Goal: Transaction & Acquisition: Obtain resource

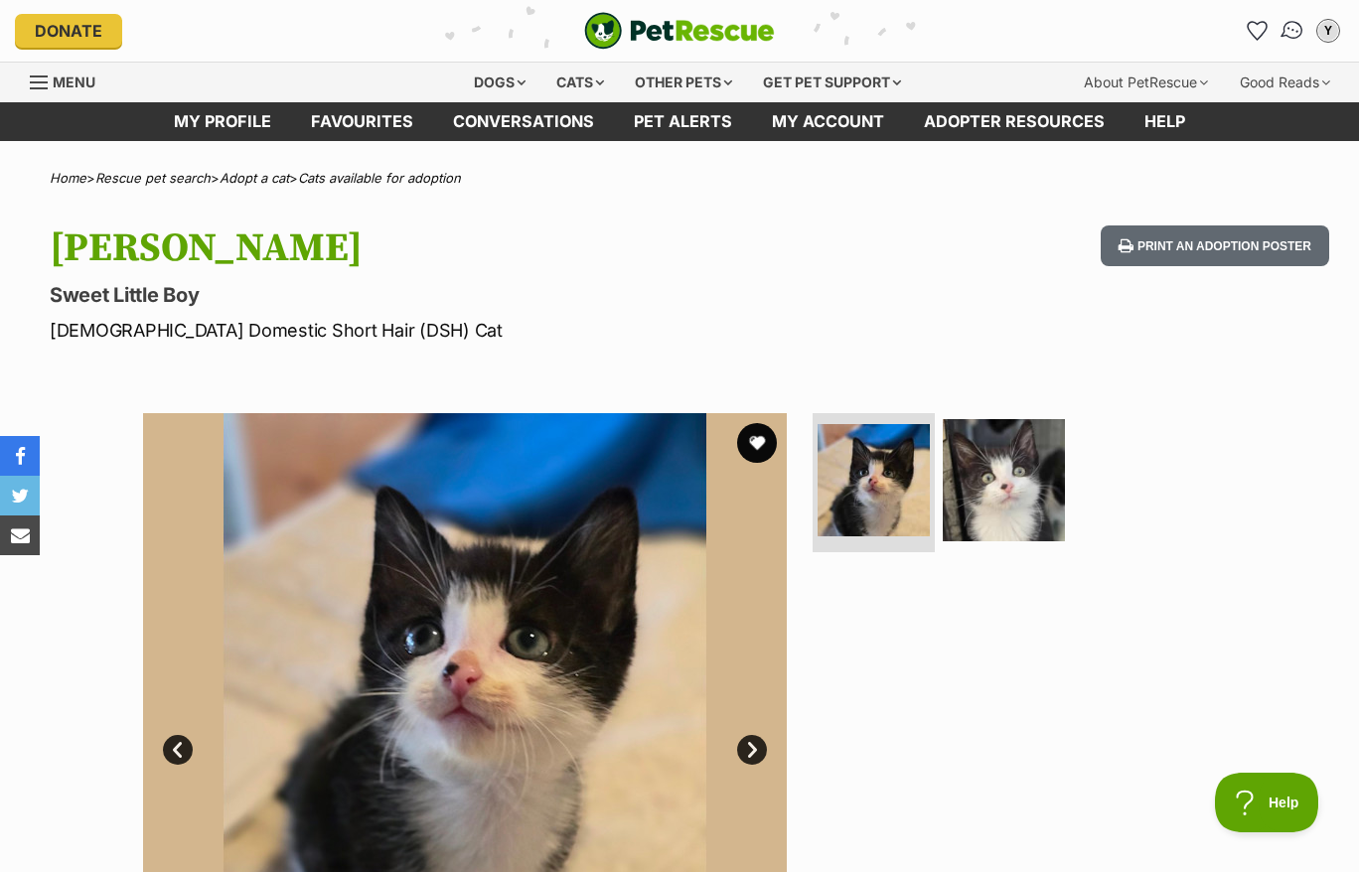
click at [1293, 26] on img "Conversations" at bounding box center [1292, 31] width 27 height 26
click at [944, 632] on div at bounding box center [1011, 735] width 407 height 644
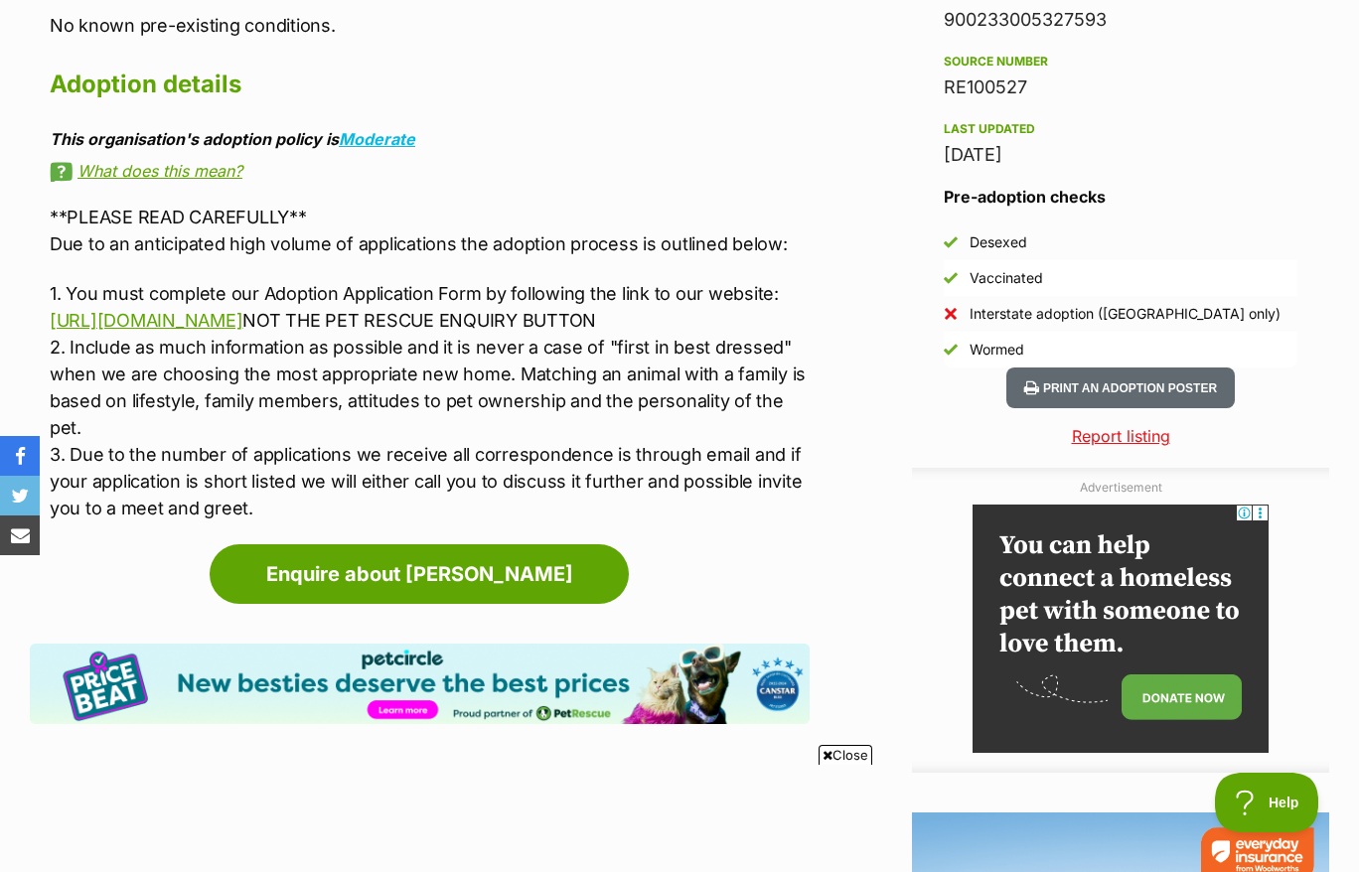
scroll to position [1862, 0]
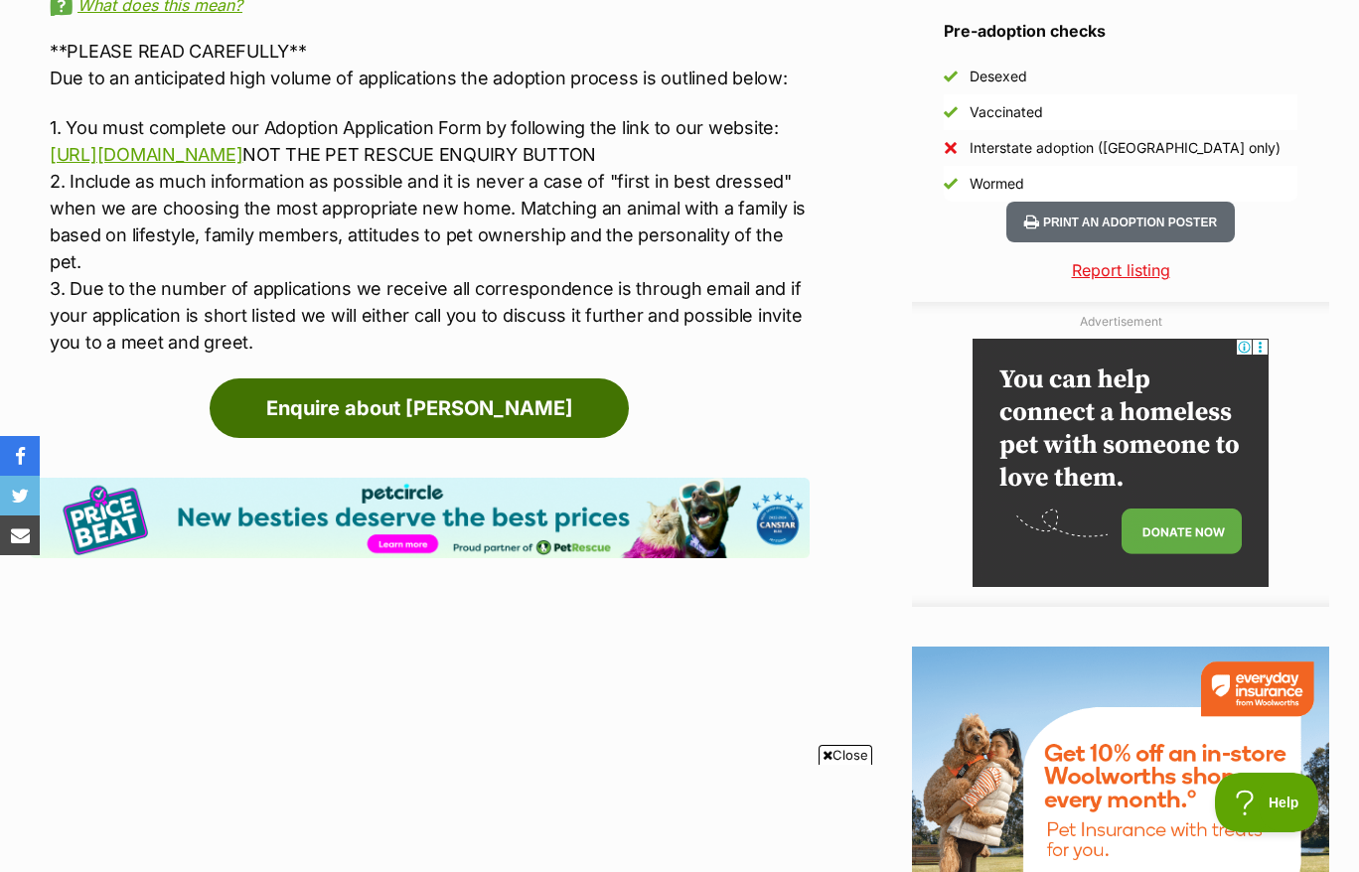
click at [353, 378] on link "Enquire about Leo" at bounding box center [419, 408] width 419 height 60
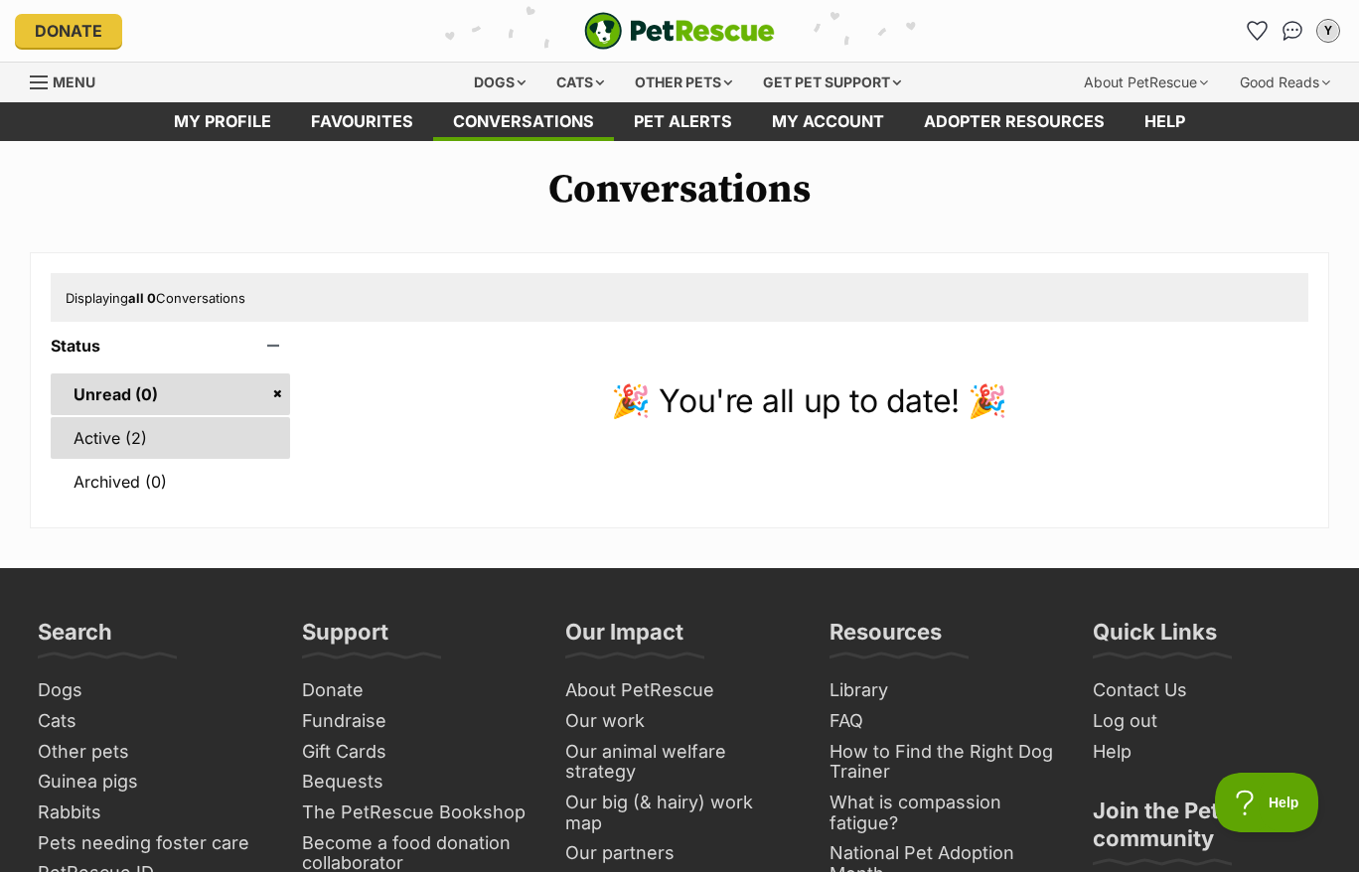
click at [145, 417] on link "Active (2)" at bounding box center [170, 438] width 239 height 42
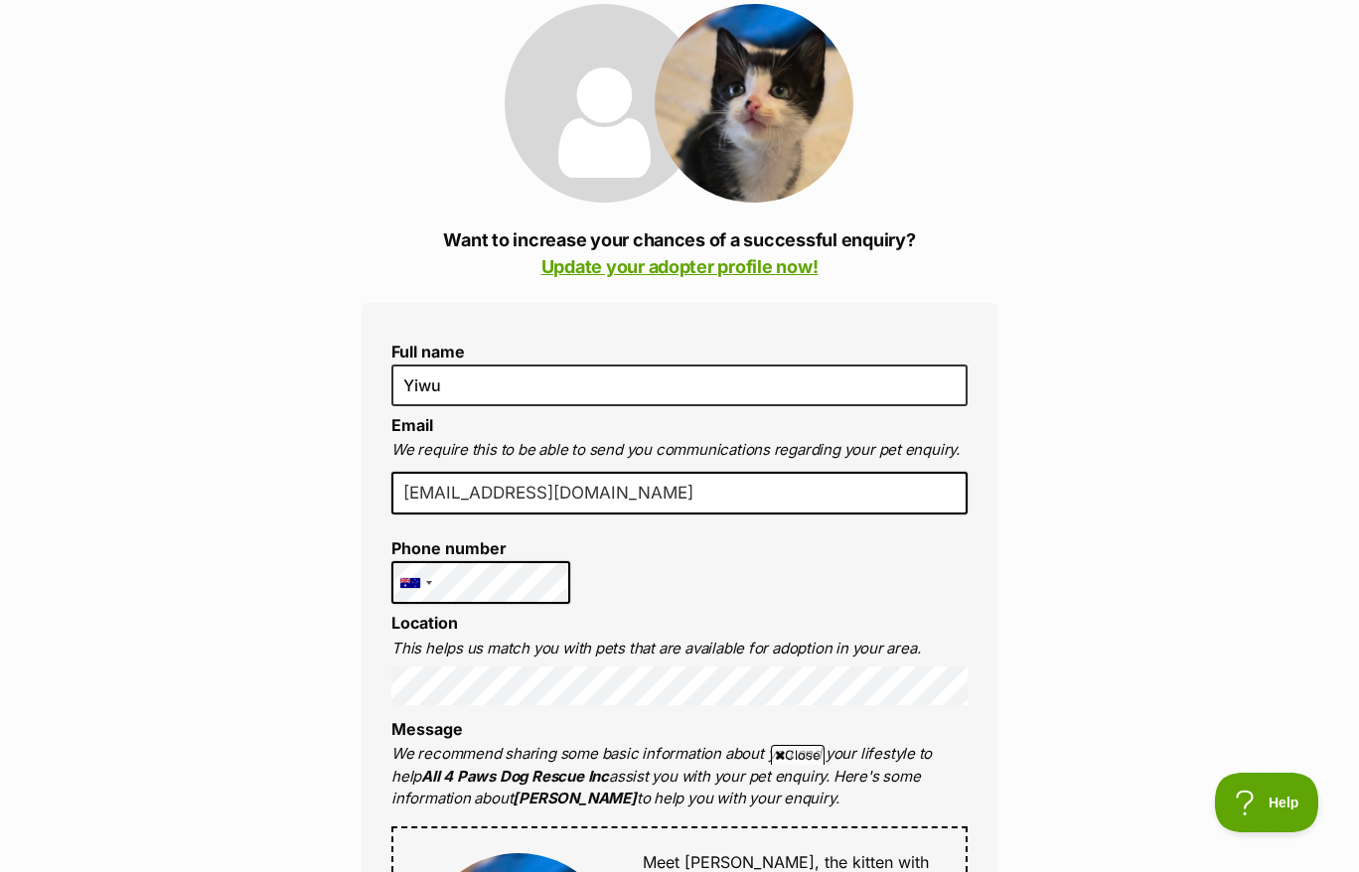
scroll to position [372, 0]
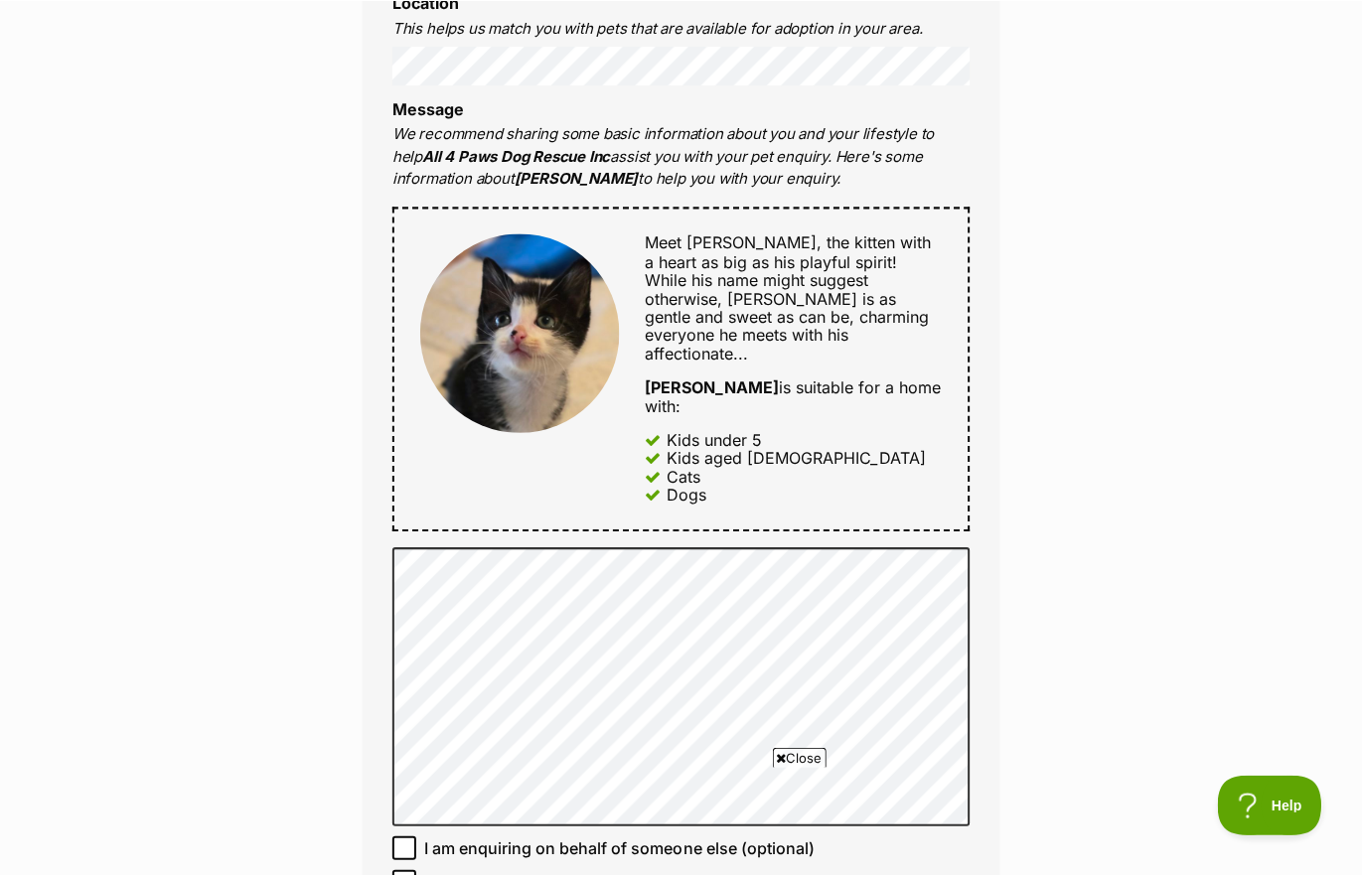
scroll to position [993, 0]
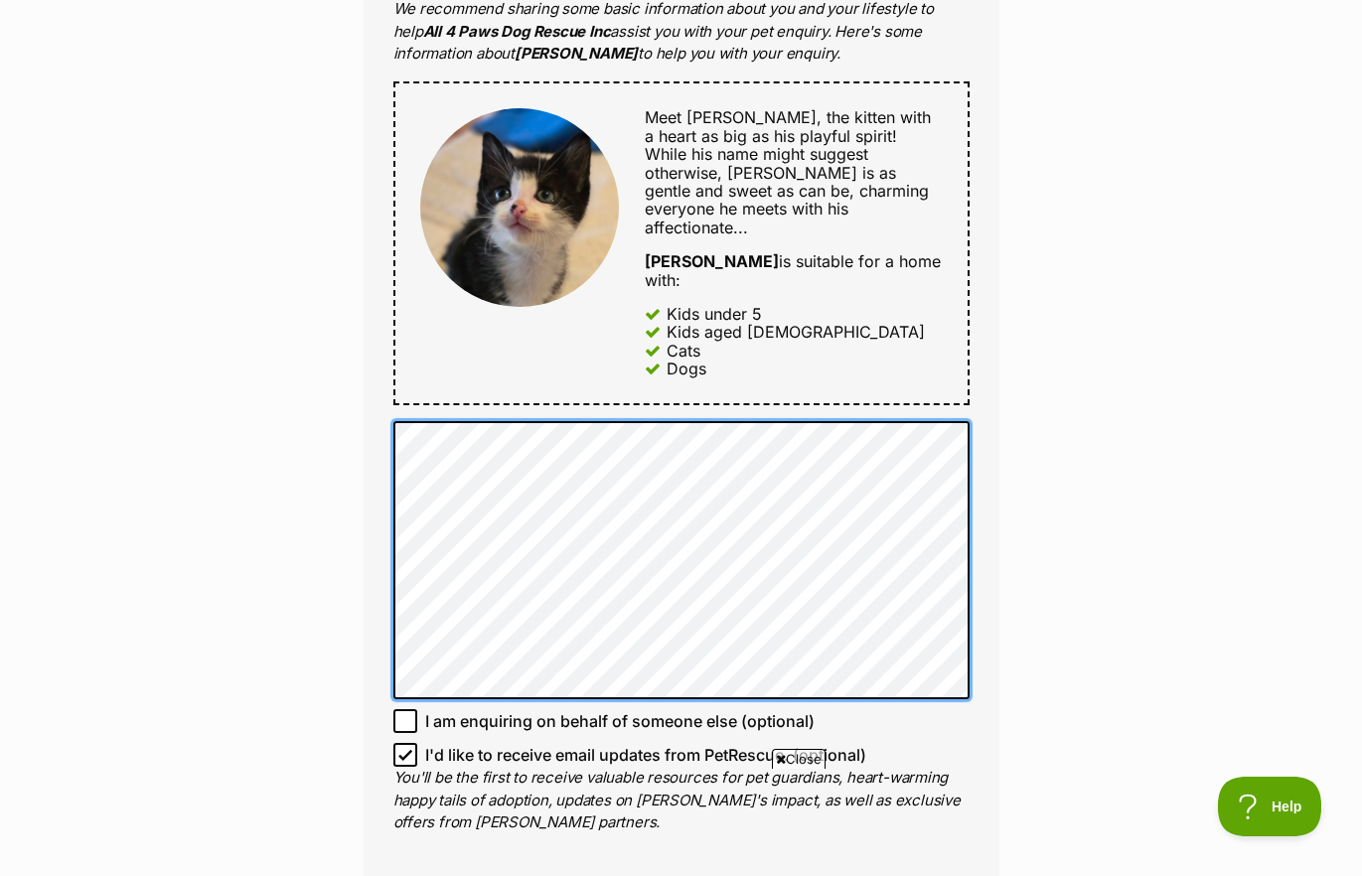
click at [376, 334] on div "Full name Yiwu Email We require this to be able to send you communications rega…" at bounding box center [682, 223] width 636 height 1330
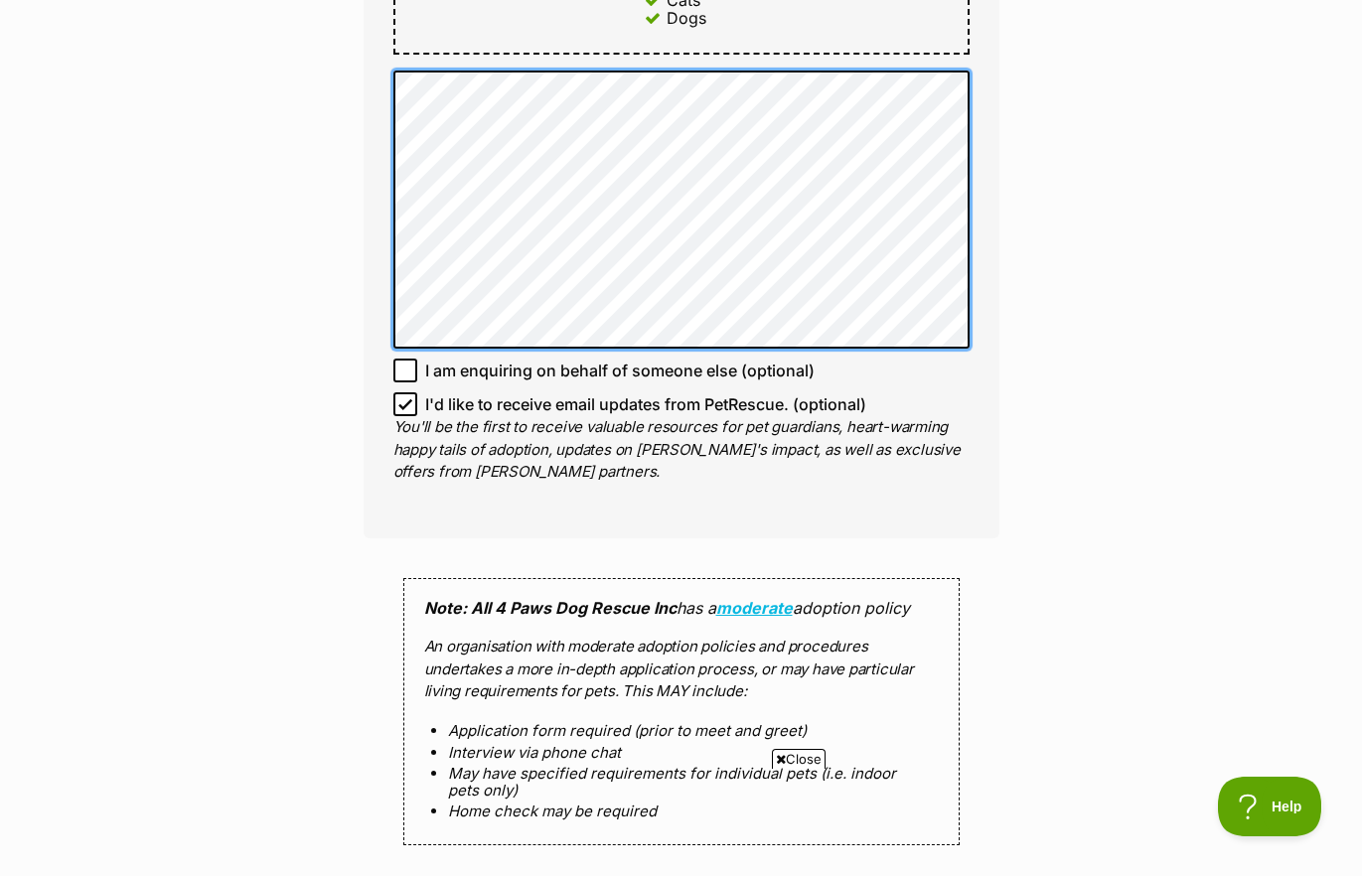
scroll to position [1490, 0]
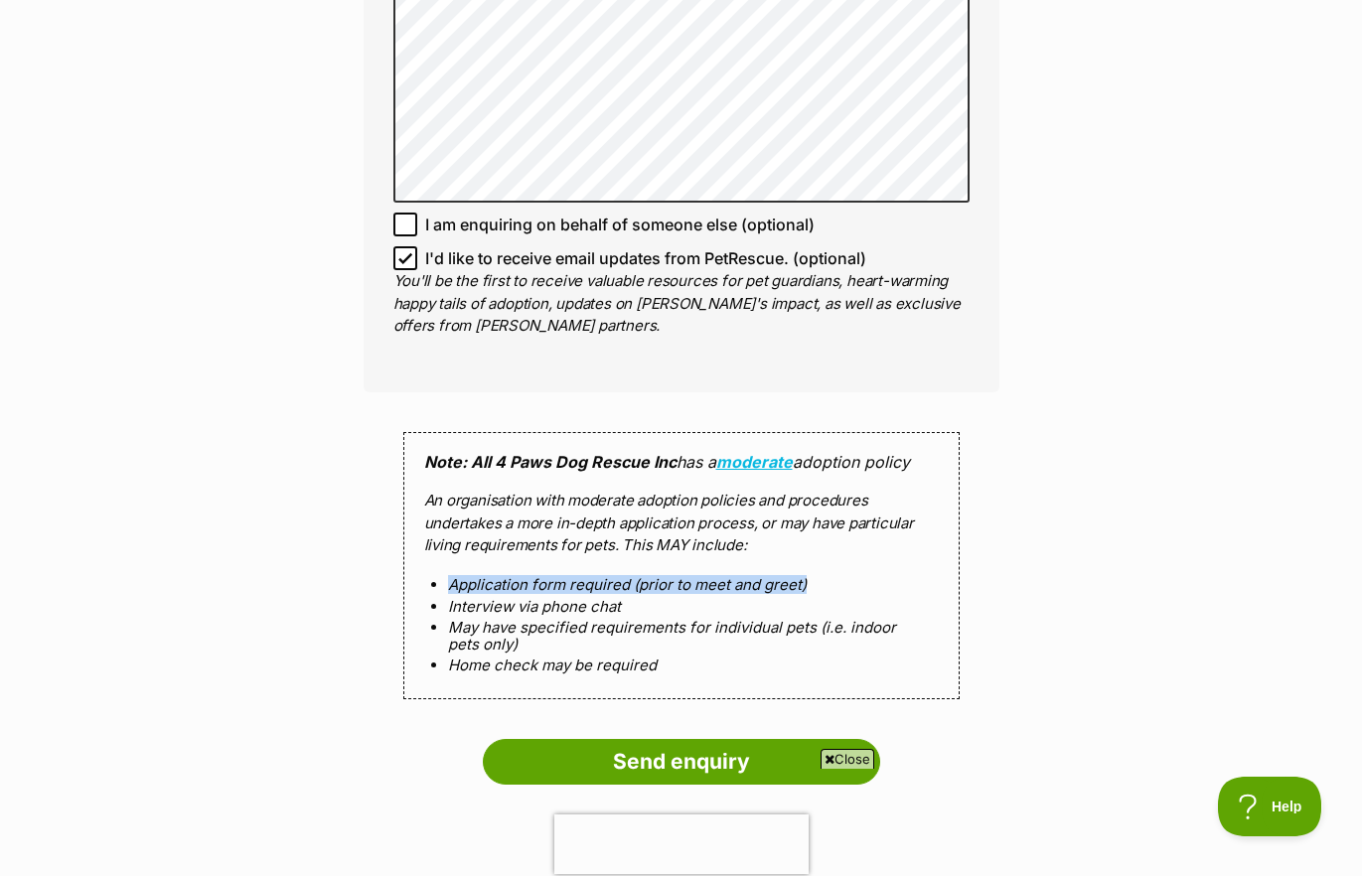
drag, startPoint x: 450, startPoint y: 454, endPoint x: 817, endPoint y: 448, distance: 367.5
click at [817, 576] on li "Application form required (prior to meet and greet)" at bounding box center [681, 584] width 467 height 17
drag, startPoint x: 449, startPoint y: 471, endPoint x: 609, endPoint y: 470, distance: 159.9
click at [609, 598] on li "Interview via phone chat" at bounding box center [681, 606] width 467 height 17
drag, startPoint x: 609, startPoint y: 469, endPoint x: 450, endPoint y: 498, distance: 161.5
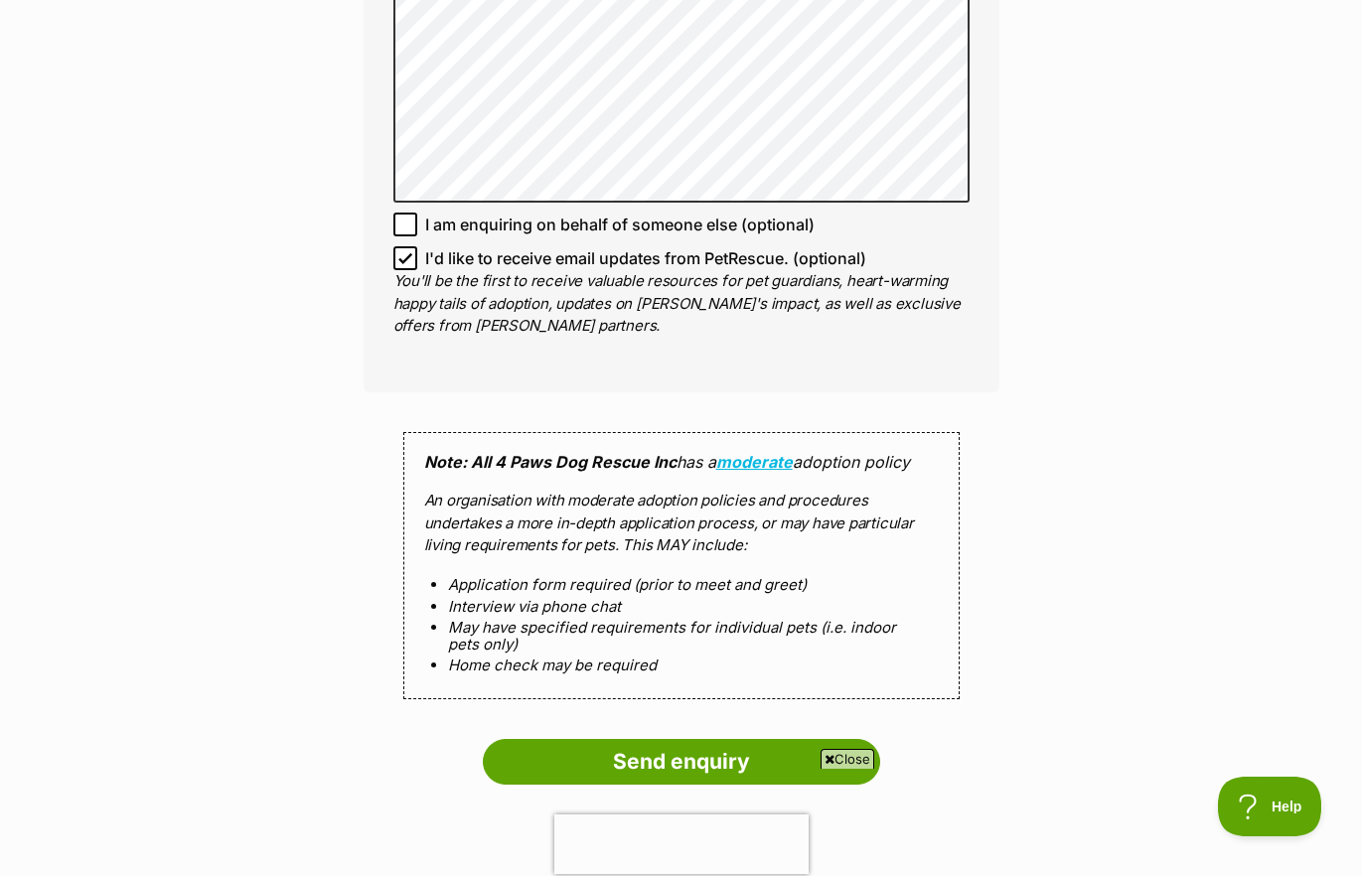
click at [450, 619] on li "May have specified requirements for individual pets (i.e. indoor pets only)" at bounding box center [681, 636] width 467 height 35
drag, startPoint x: 536, startPoint y: 539, endPoint x: 641, endPoint y: 534, distance: 104.4
click at [641, 656] on li "Home check may be required" at bounding box center [681, 664] width 467 height 17
drag, startPoint x: 641, startPoint y: 534, endPoint x: 459, endPoint y: 517, distance: 182.5
click at [459, 619] on li "May have specified requirements for individual pets (i.e. indoor pets only)" at bounding box center [681, 636] width 467 height 35
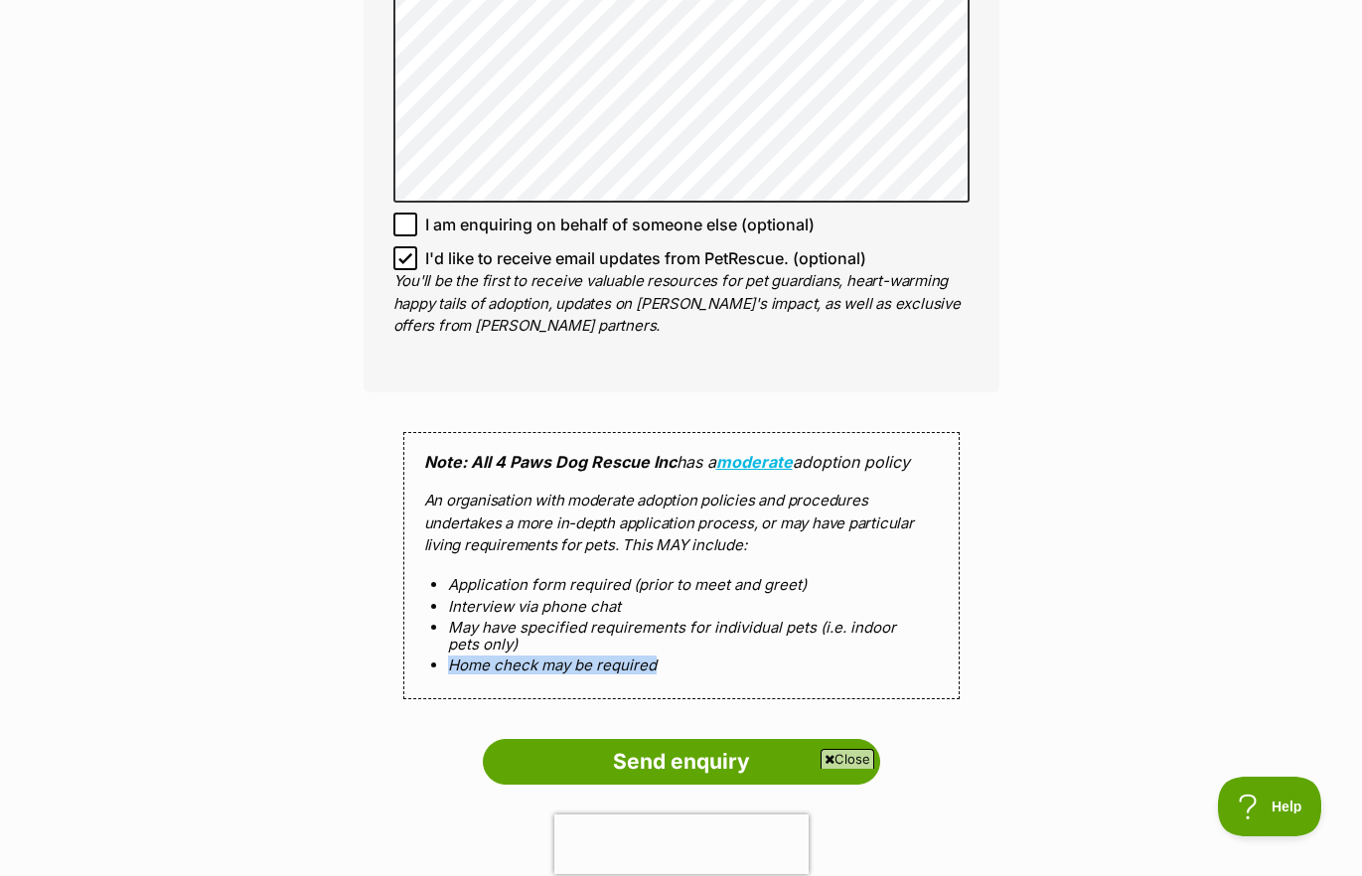
drag, startPoint x: 453, startPoint y: 530, endPoint x: 713, endPoint y: 530, distance: 260.2
click at [713, 656] on li "Home check may be required" at bounding box center [681, 664] width 467 height 17
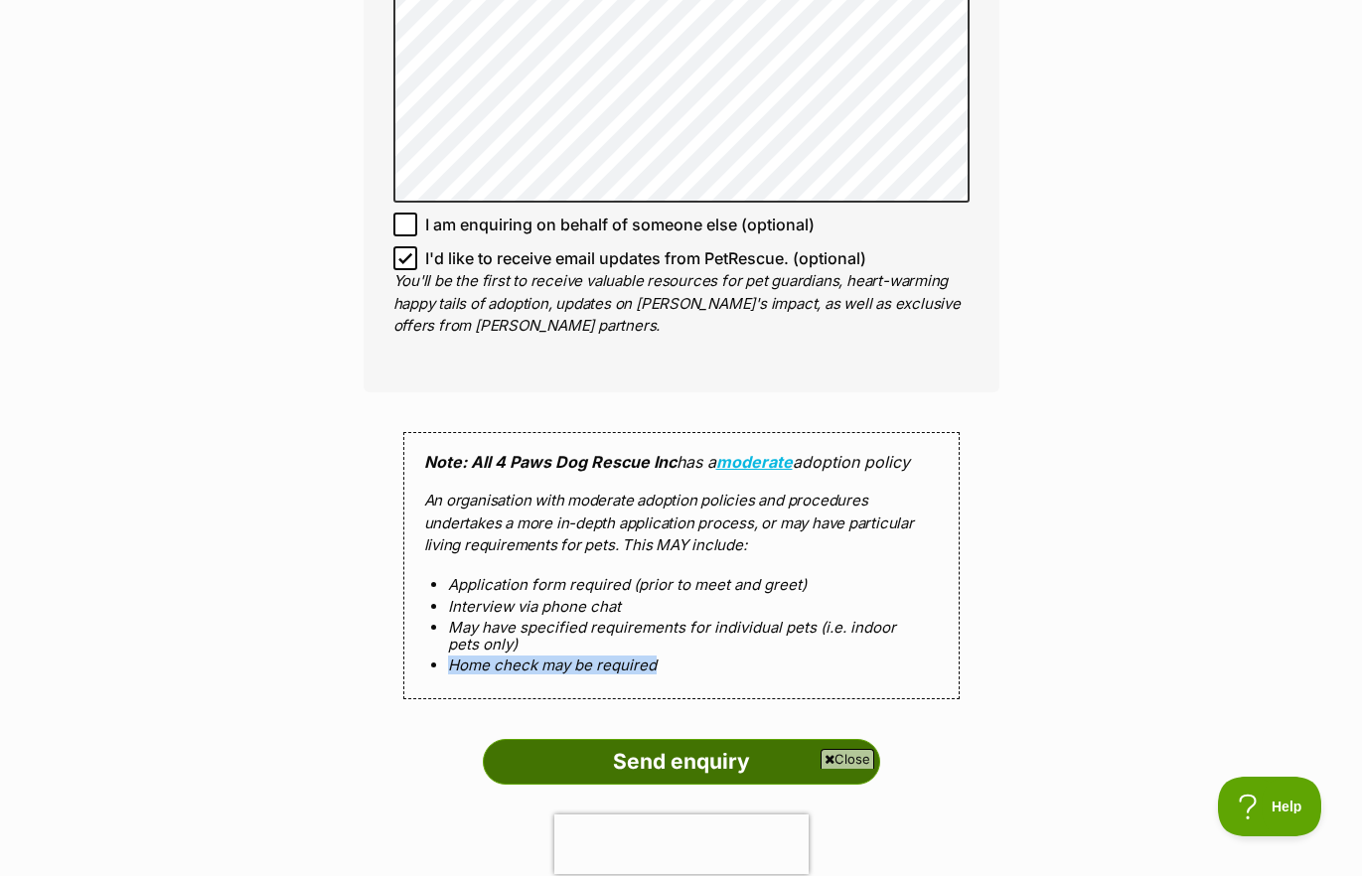
drag, startPoint x: 713, startPoint y: 530, endPoint x: 656, endPoint y: 631, distance: 115.2
click at [656, 739] on input "Send enquiry" at bounding box center [681, 762] width 397 height 46
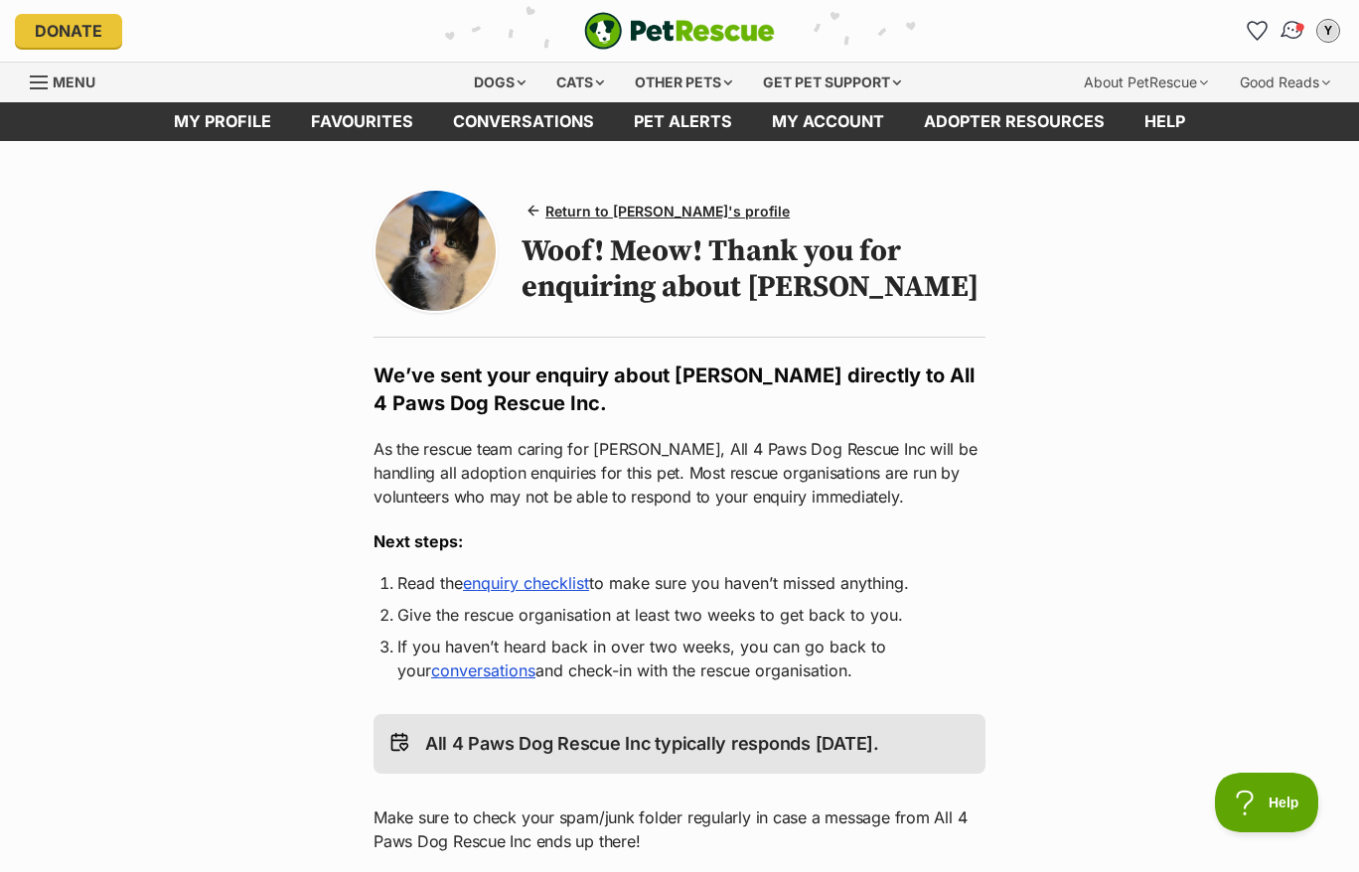
click at [1298, 21] on img "Conversations" at bounding box center [1292, 31] width 27 height 26
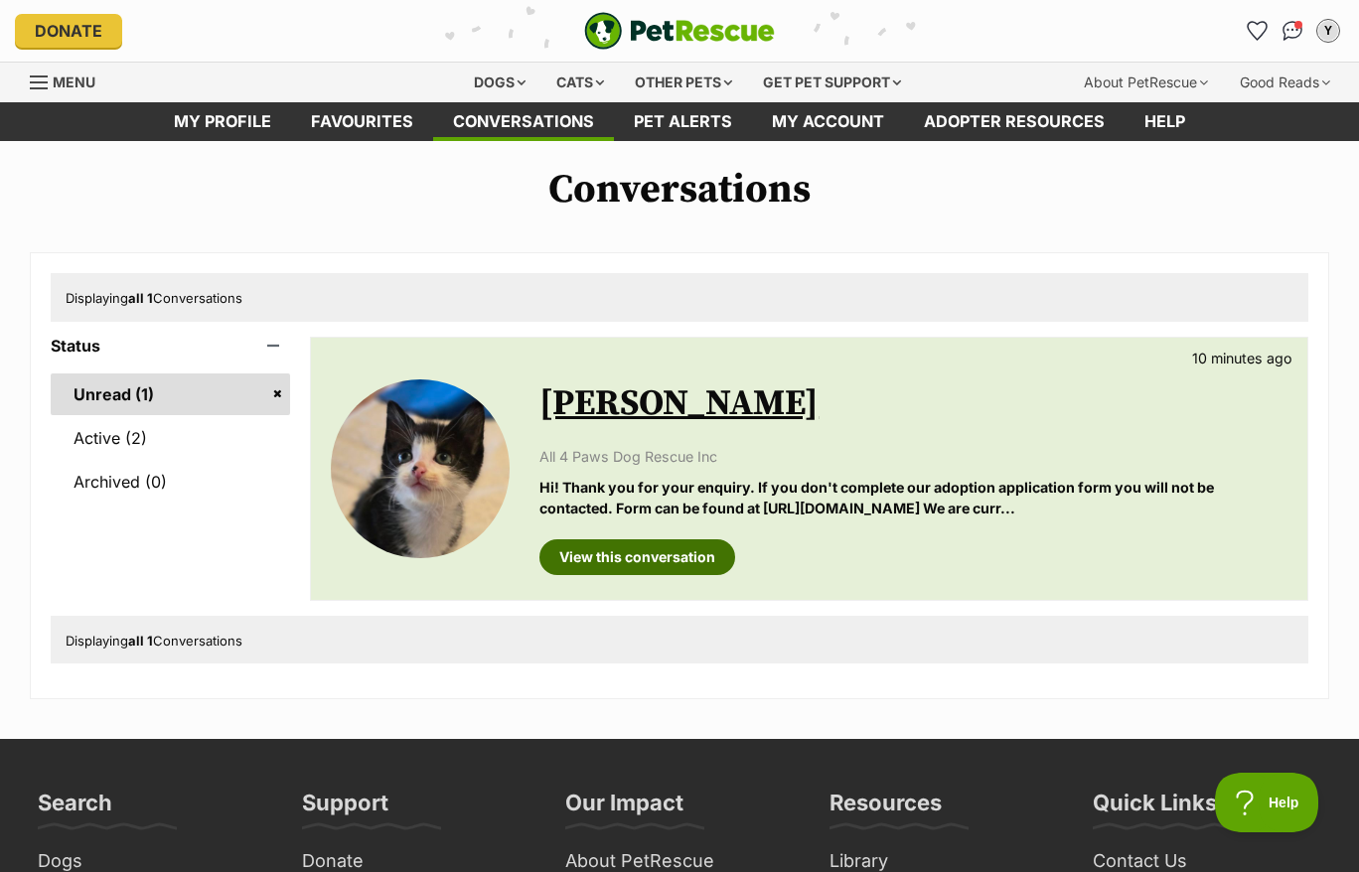
click at [631, 539] on link "View this conversation" at bounding box center [637, 557] width 196 height 36
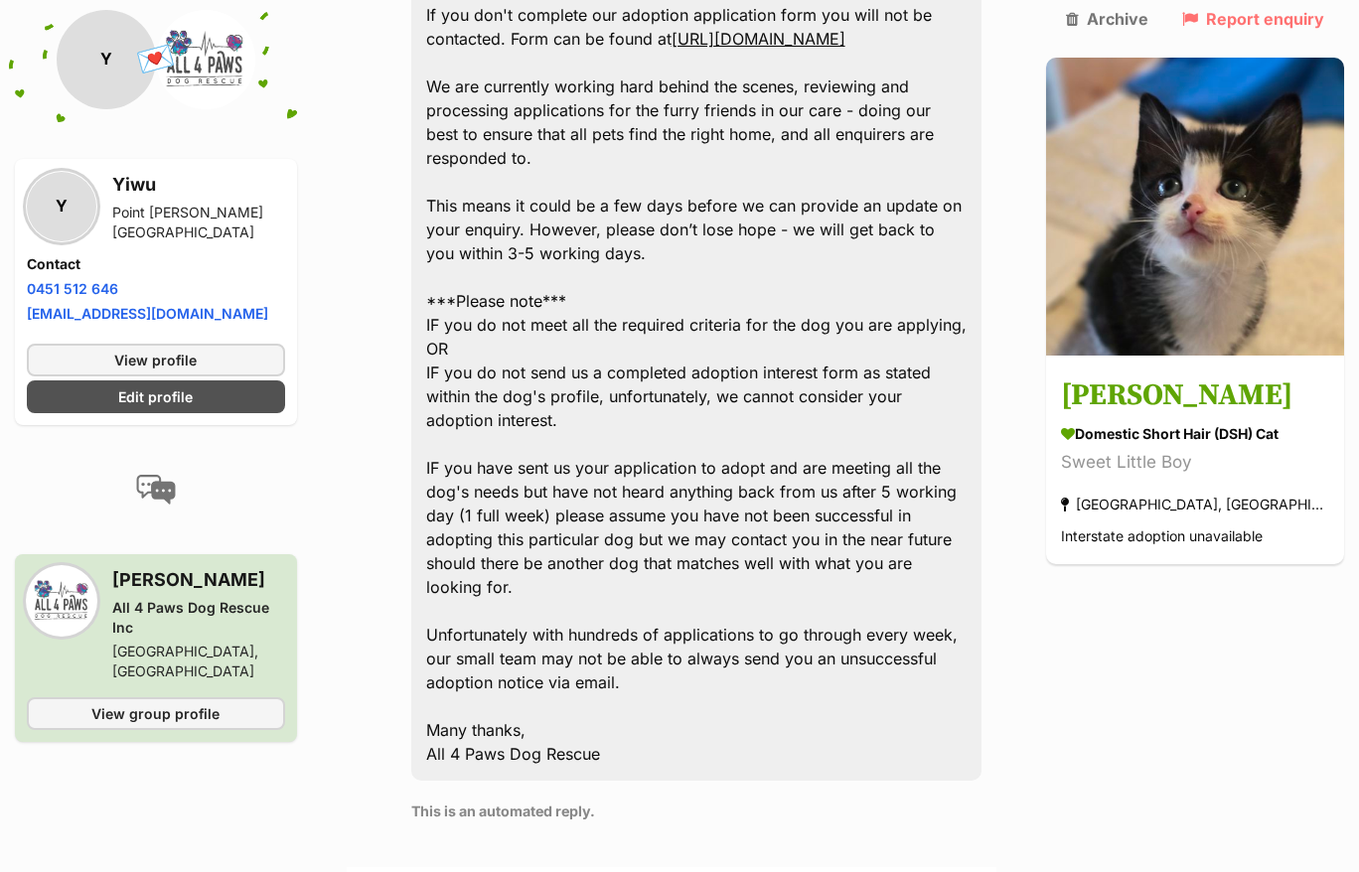
scroll to position [845, 0]
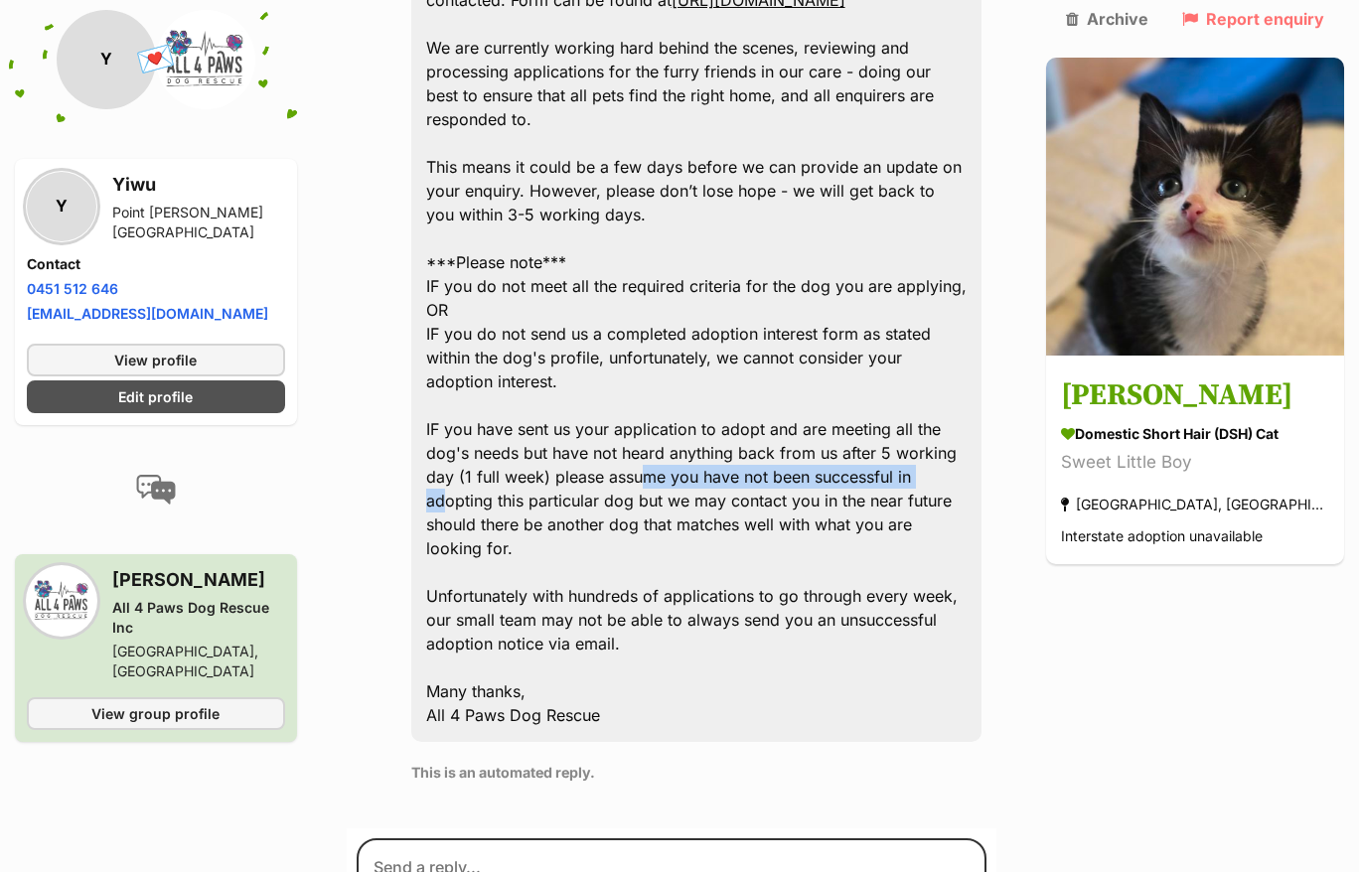
drag, startPoint x: 575, startPoint y: 318, endPoint x: 867, endPoint y: 319, distance: 292.0
click at [867, 319] on div "Hi! Thank you for your enquiry. If you don't complete our adoption application …" at bounding box center [696, 322] width 570 height 840
click at [634, 354] on div "Hi! Thank you for your enquiry. If you don't complete our adoption application …" at bounding box center [696, 322] width 570 height 840
drag, startPoint x: 522, startPoint y: 338, endPoint x: 727, endPoint y: 336, distance: 204.6
click at [727, 336] on div "Hi! Thank you for your enquiry. If you don't complete our adoption application …" at bounding box center [696, 322] width 570 height 840
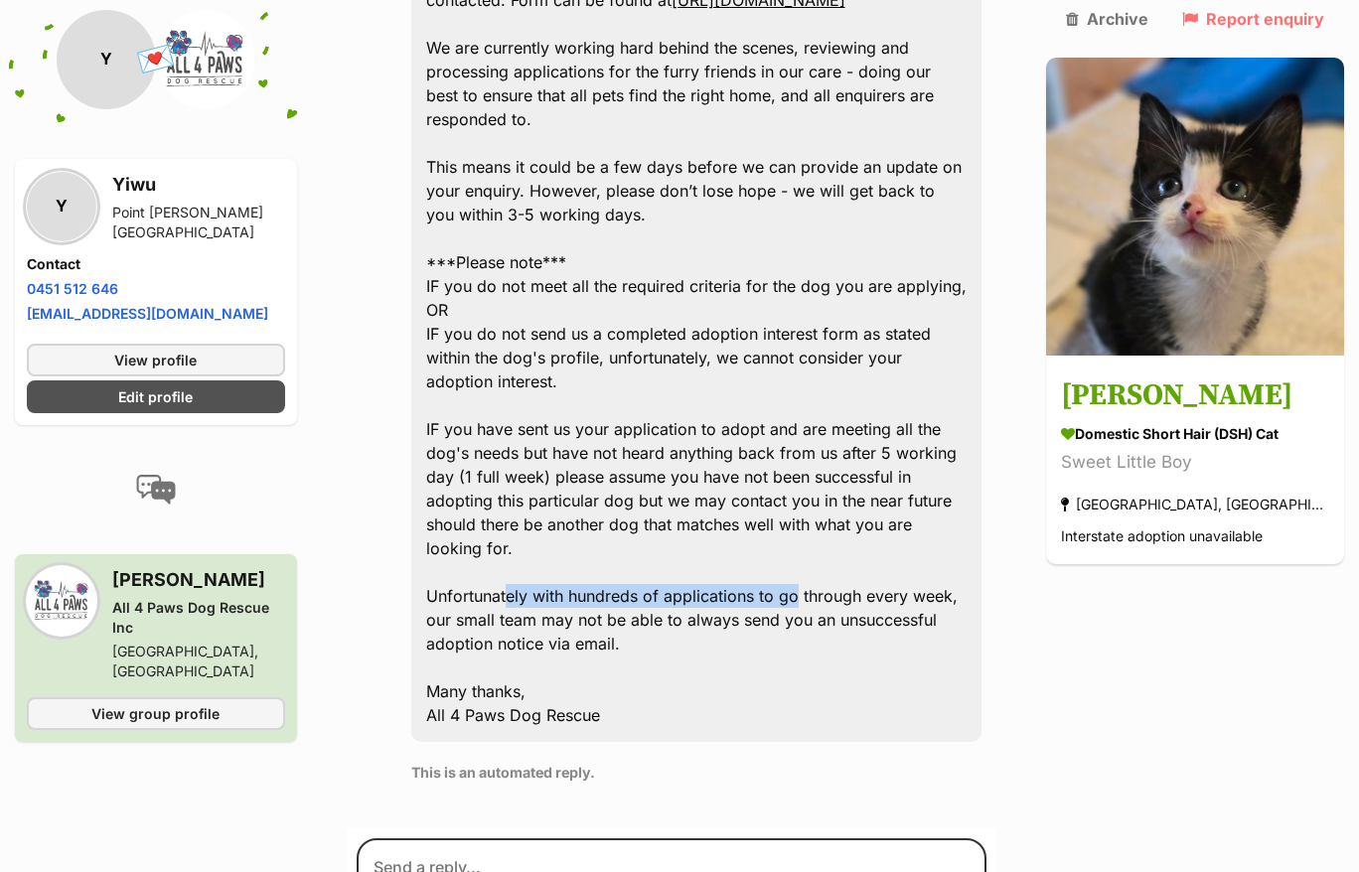
drag, startPoint x: 518, startPoint y: 414, endPoint x: 806, endPoint y: 412, distance: 288.0
click at [806, 412] on div "Hi! Thank you for your enquiry. If you don't complete our adoption application …" at bounding box center [696, 322] width 570 height 840
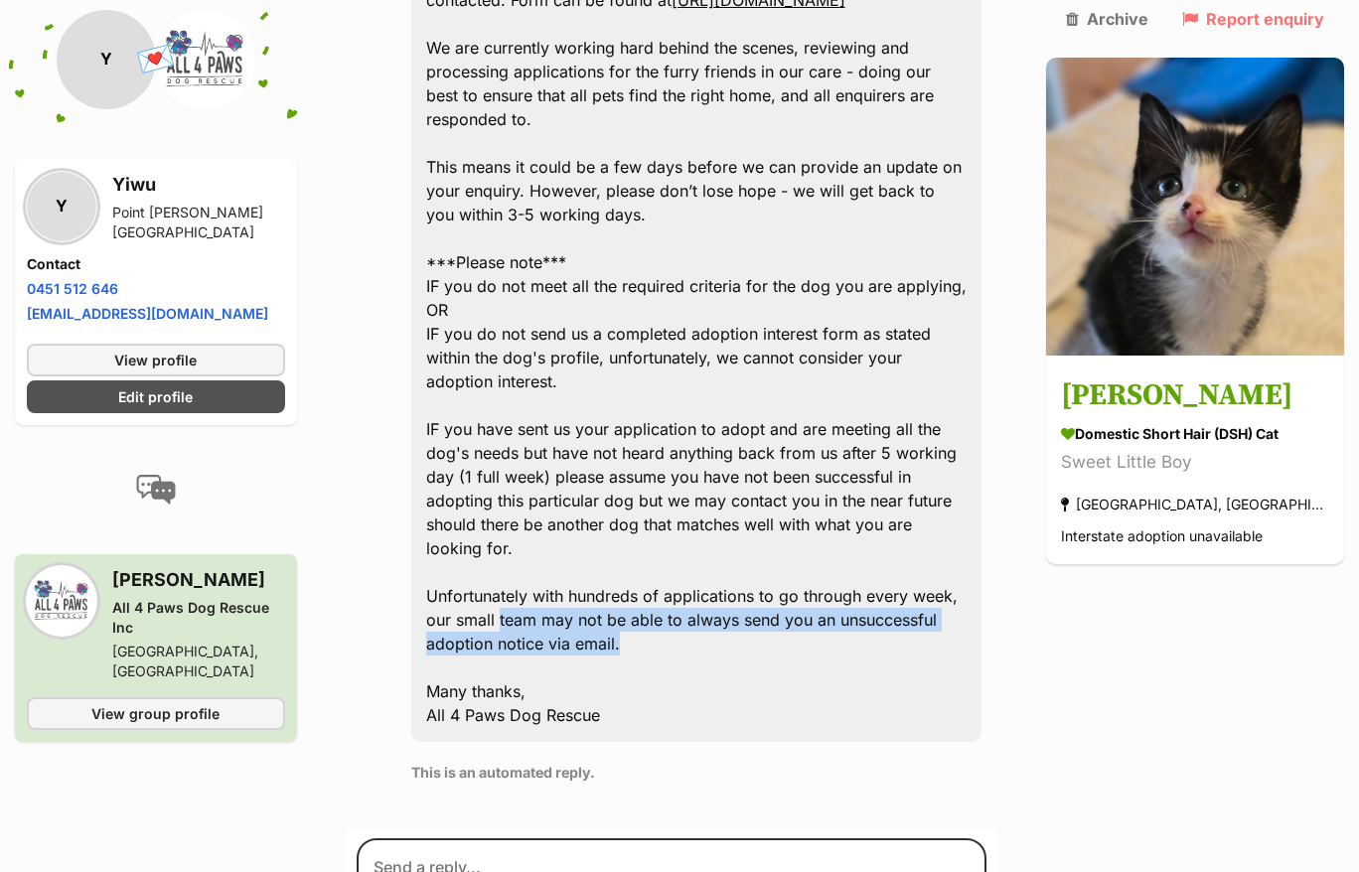
drag, startPoint x: 477, startPoint y: 435, endPoint x: 693, endPoint y: 455, distance: 217.4
click at [693, 455] on div "Hi! Thank you for your enquiry. If you don't complete our adoption application …" at bounding box center [696, 322] width 570 height 840
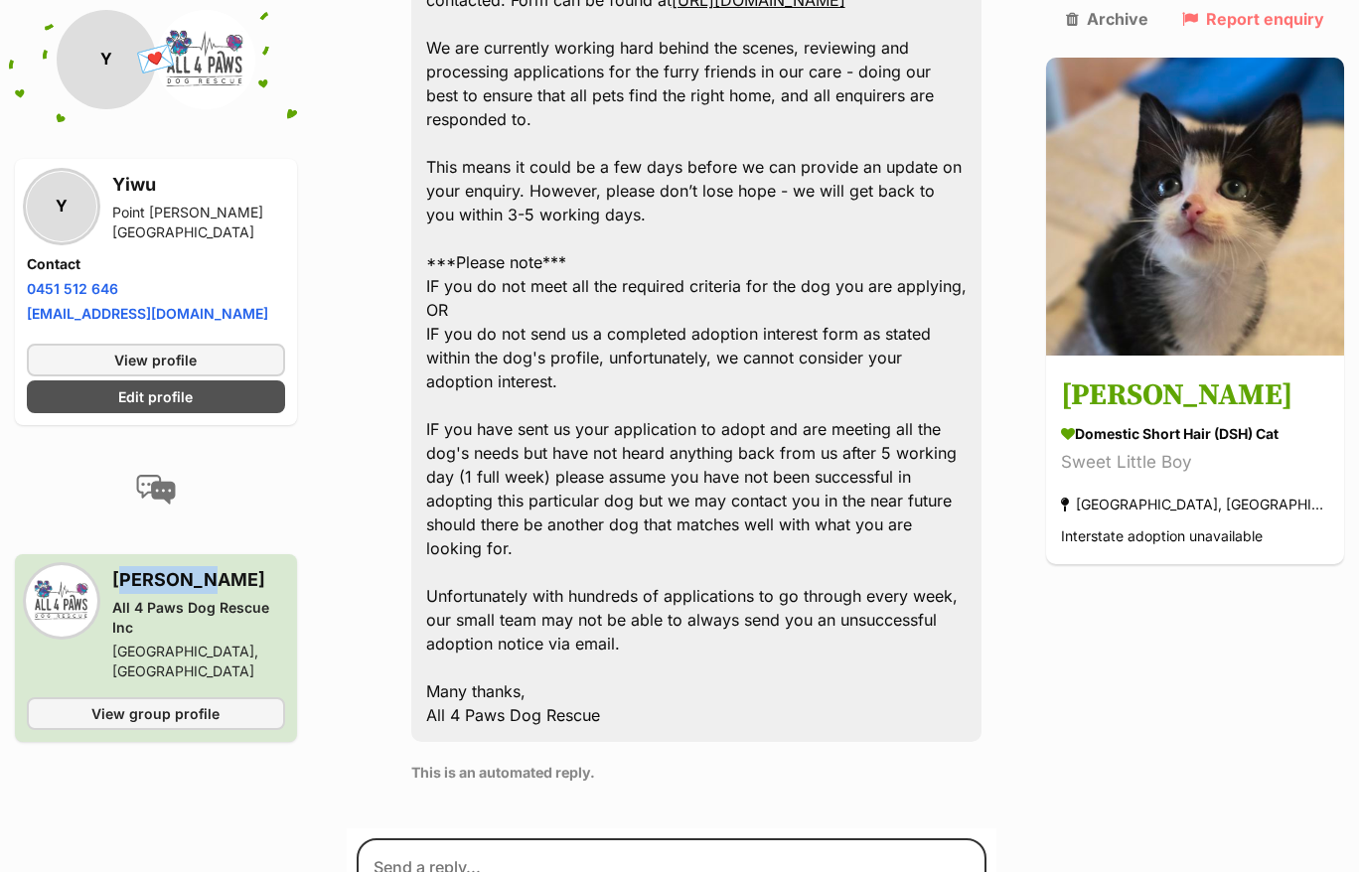
drag, startPoint x: 107, startPoint y: 524, endPoint x: 204, endPoint y: 527, distance: 96.4
click at [204, 566] on h3 "Maryanne" at bounding box center [198, 580] width 173 height 28
drag, startPoint x: 204, startPoint y: 527, endPoint x: 214, endPoint y: 558, distance: 32.4
click at [214, 598] on div "All 4 Paws Dog Rescue Inc" at bounding box center [198, 618] width 173 height 40
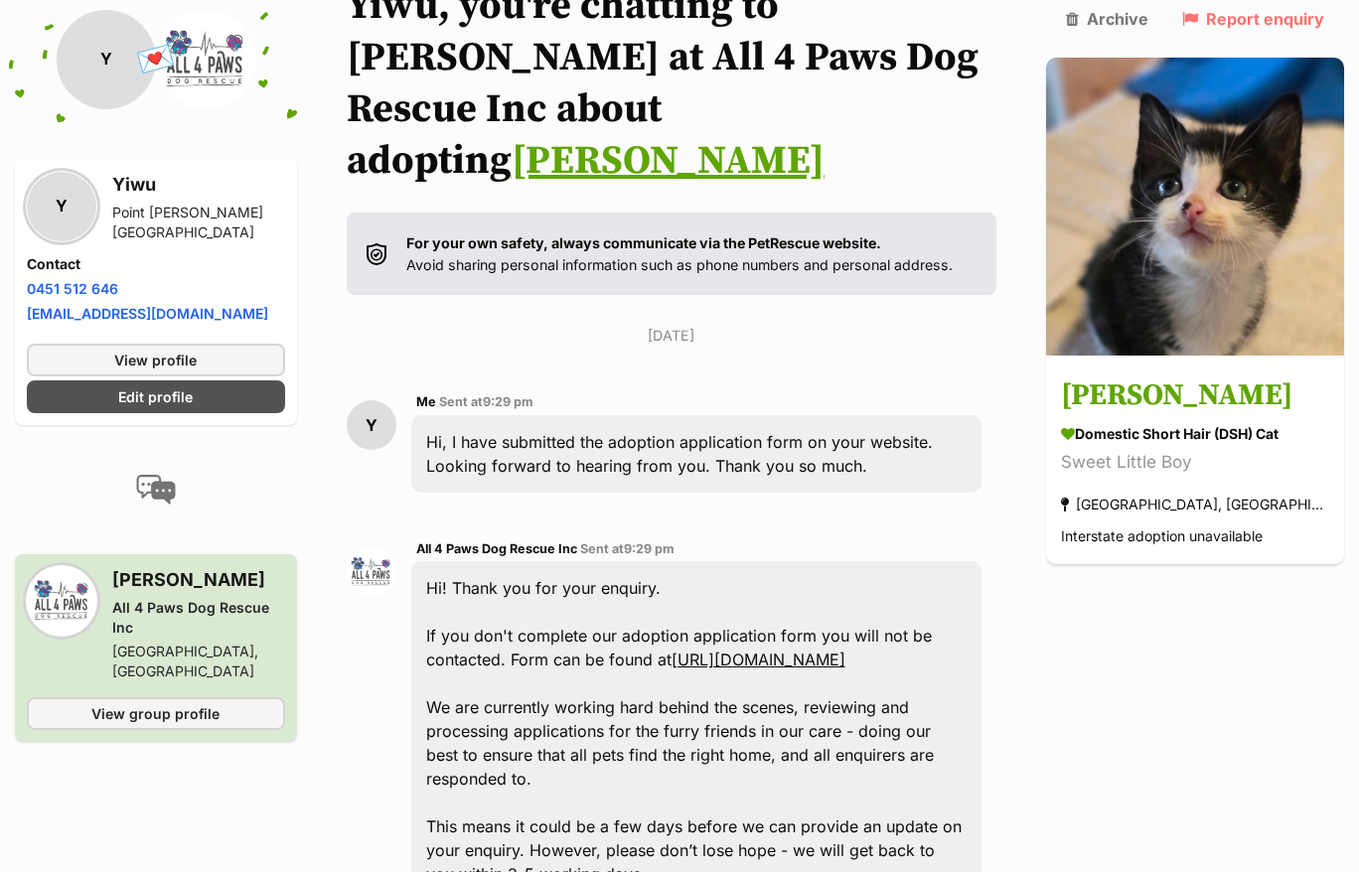
scroll to position [372, 0]
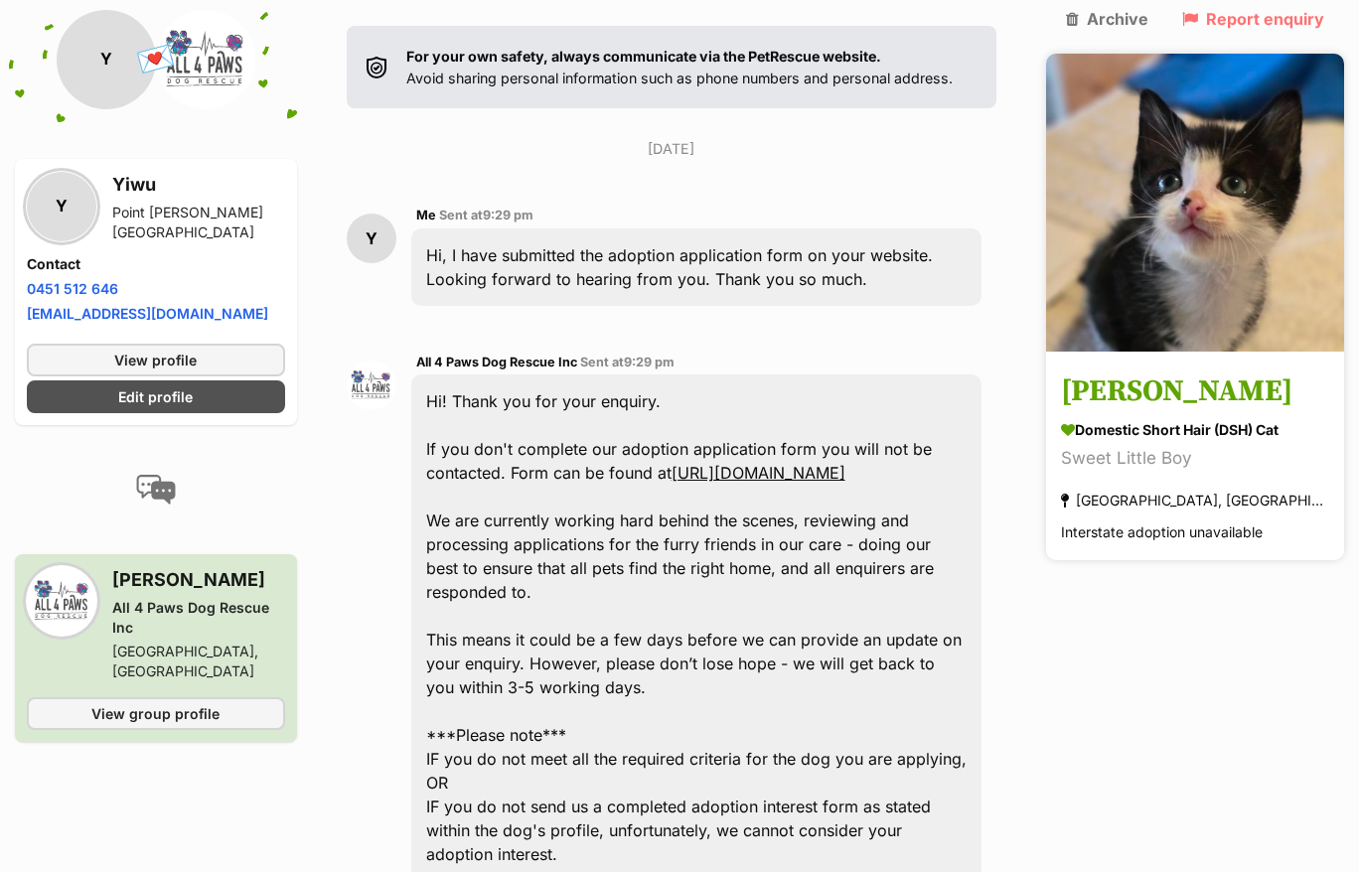
click at [1139, 189] on img at bounding box center [1195, 203] width 298 height 298
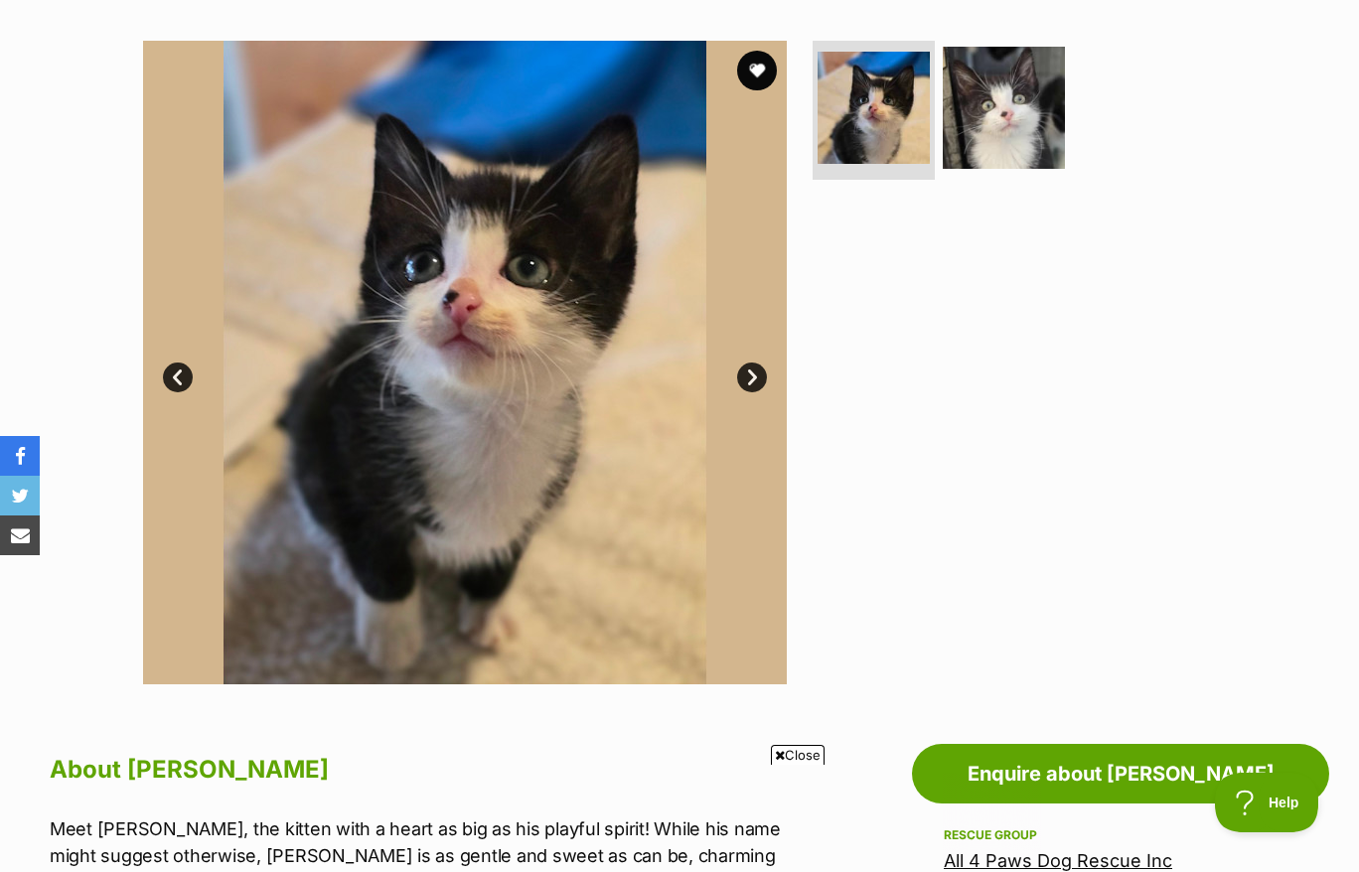
click at [751, 363] on link "Next" at bounding box center [752, 378] width 30 height 30
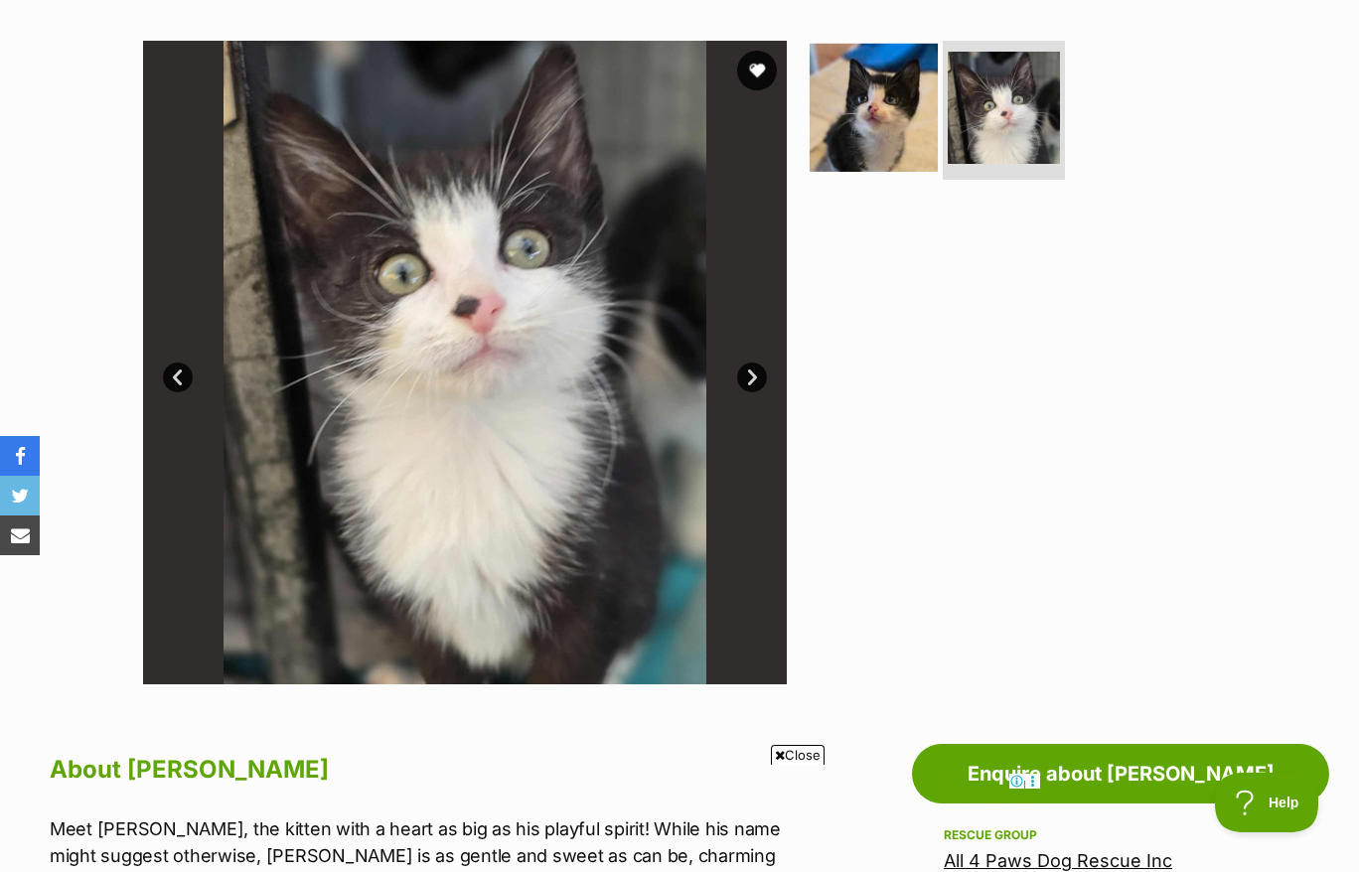
click at [888, 107] on img at bounding box center [873, 108] width 128 height 128
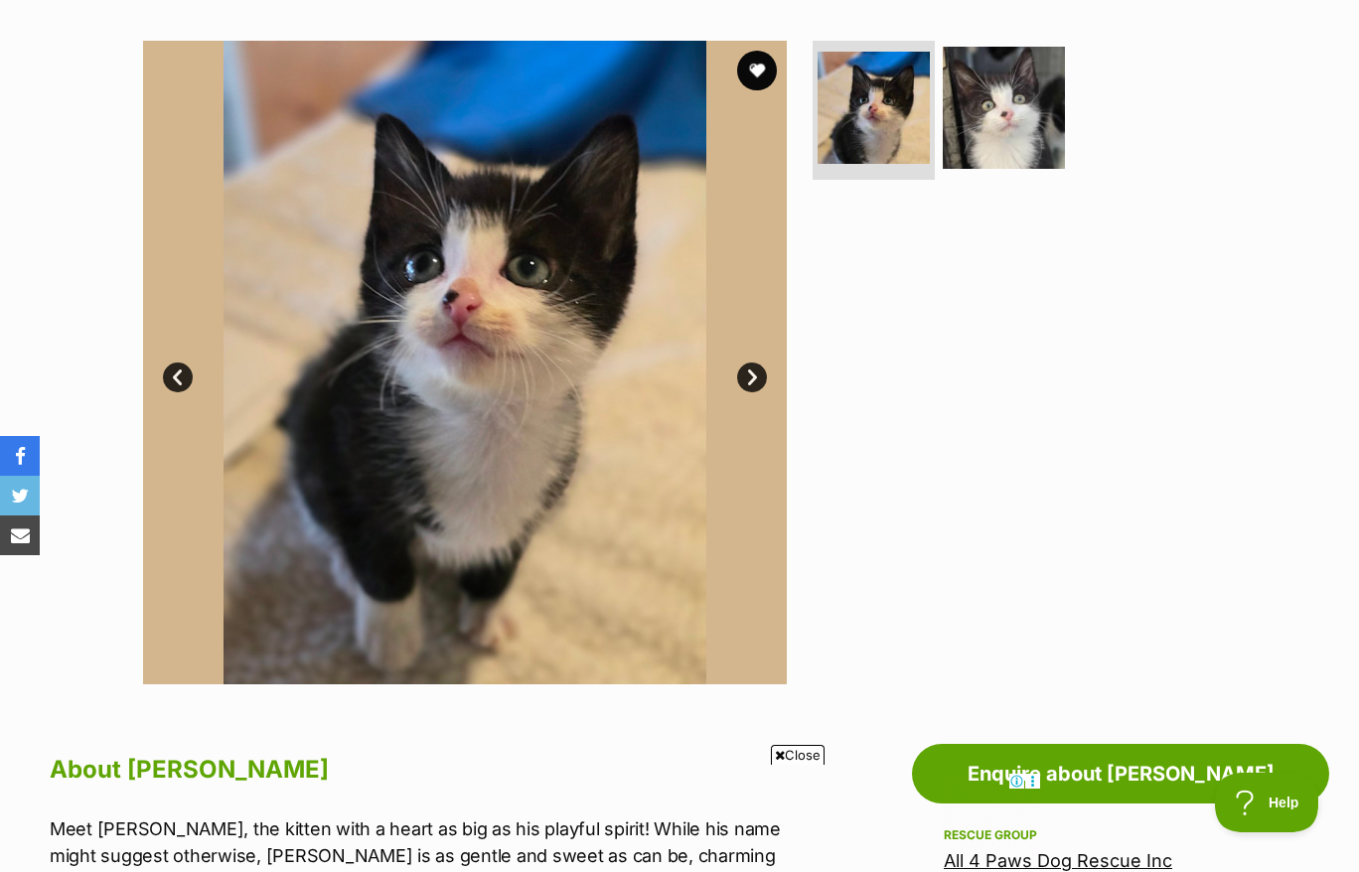
click at [750, 363] on link "Next" at bounding box center [752, 378] width 30 height 30
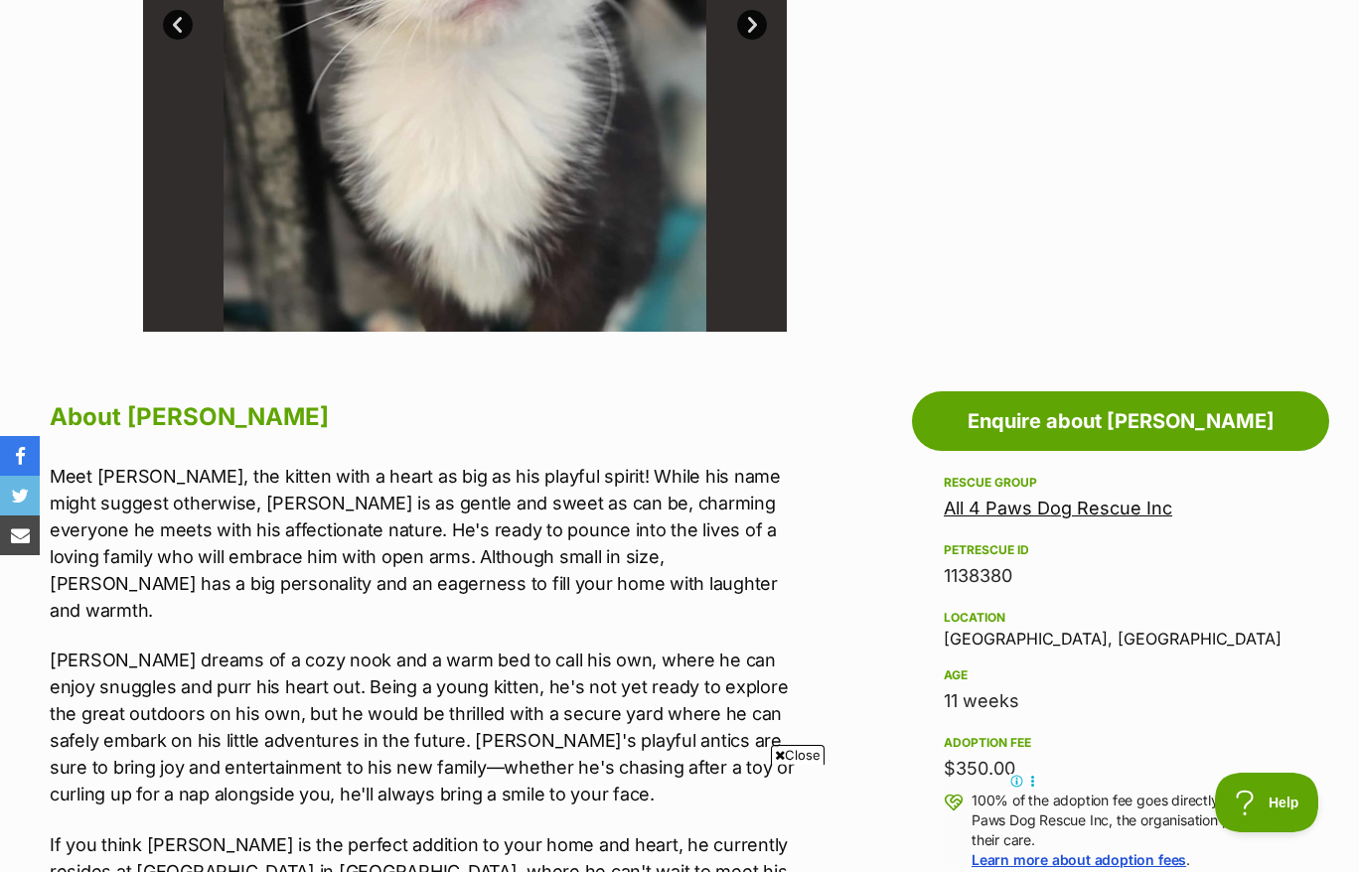
scroll to position [1117, 0]
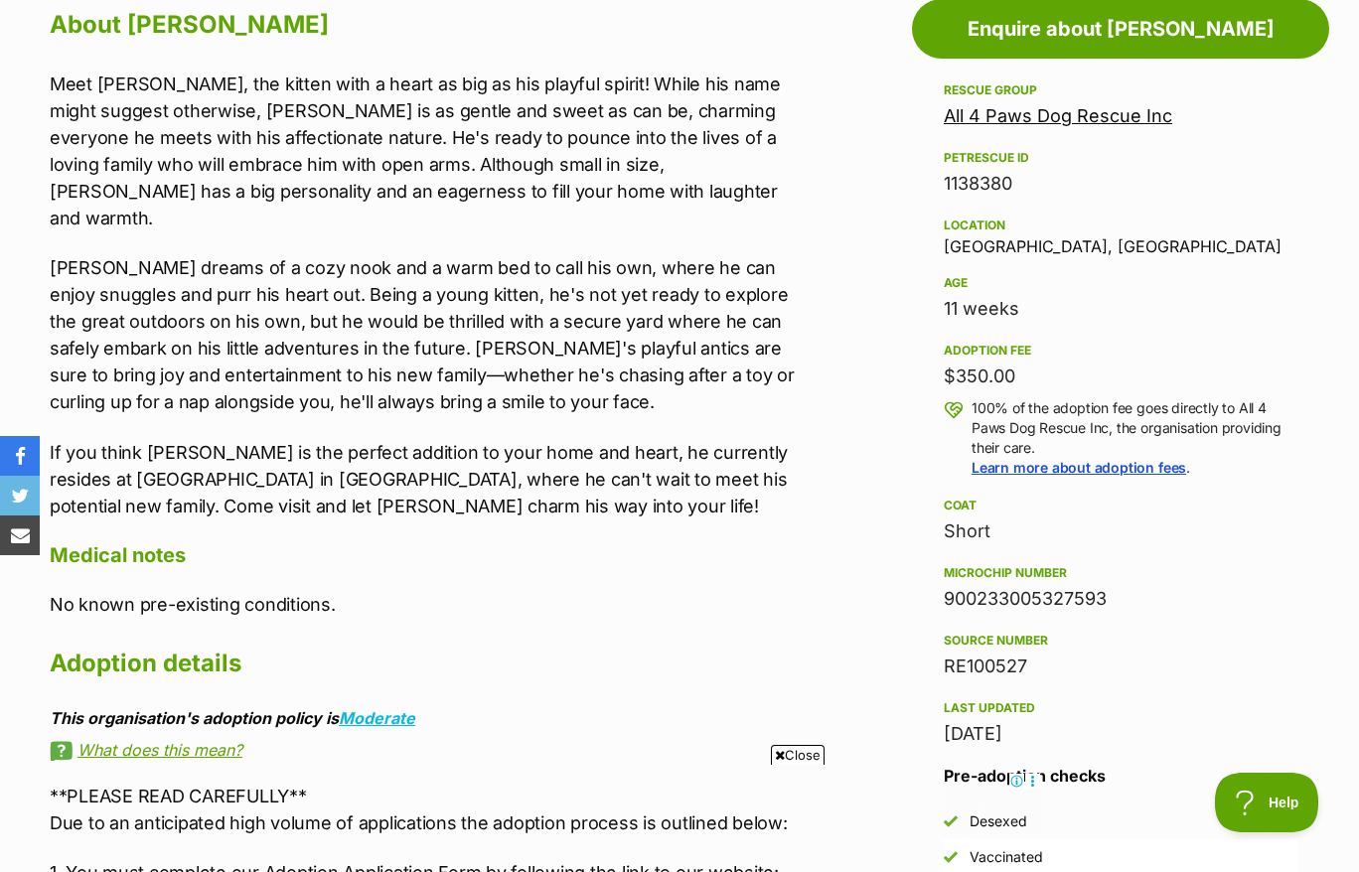
drag, startPoint x: 934, startPoint y: 218, endPoint x: 1012, endPoint y: 225, distance: 78.8
click at [1012, 225] on aside "Rescue group All 4 Paws Dog Rescue Inc PetRescue ID 1138380 Location [GEOGRAPHI…" at bounding box center [1120, 512] width 417 height 868
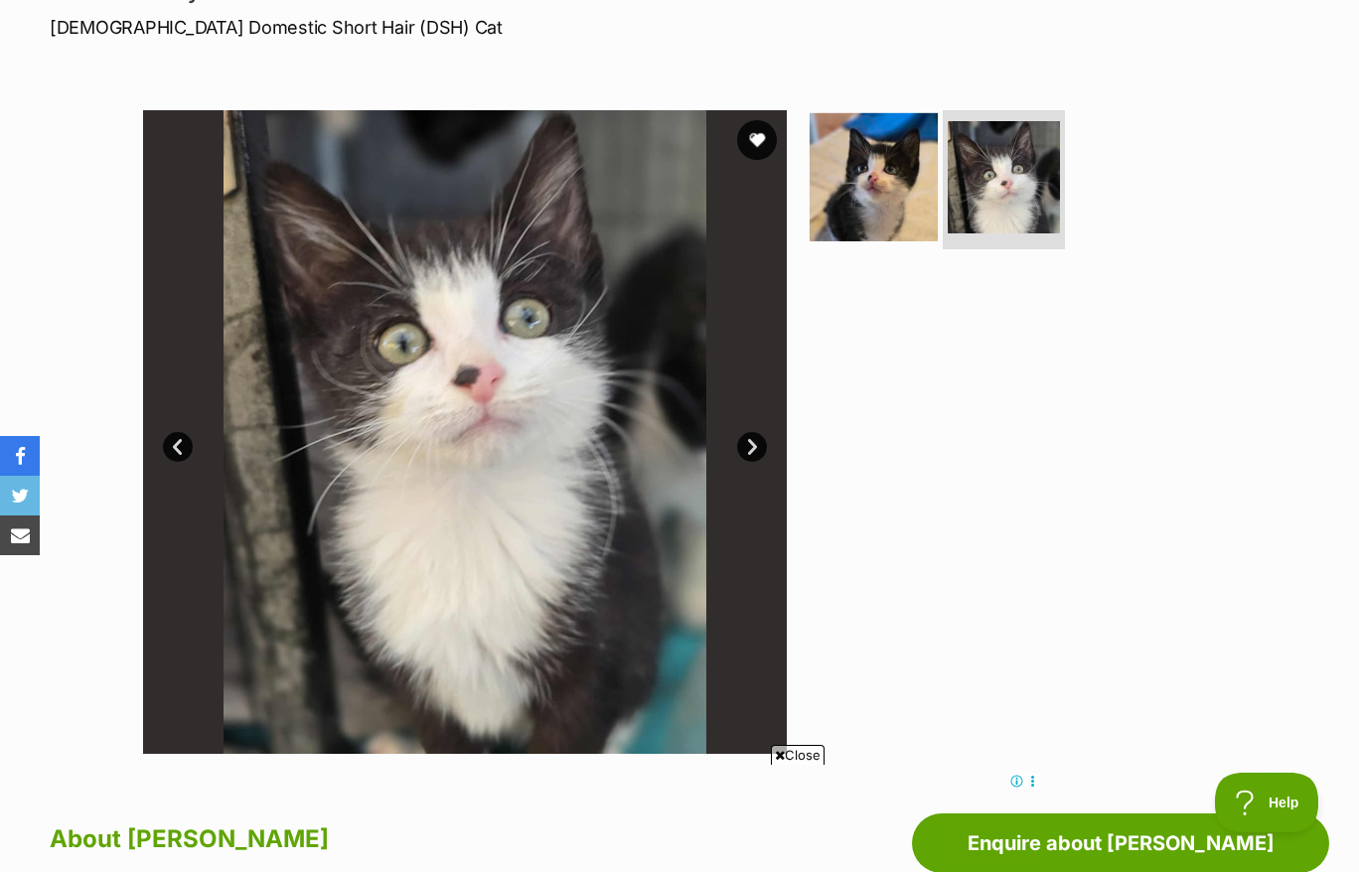
scroll to position [124, 0]
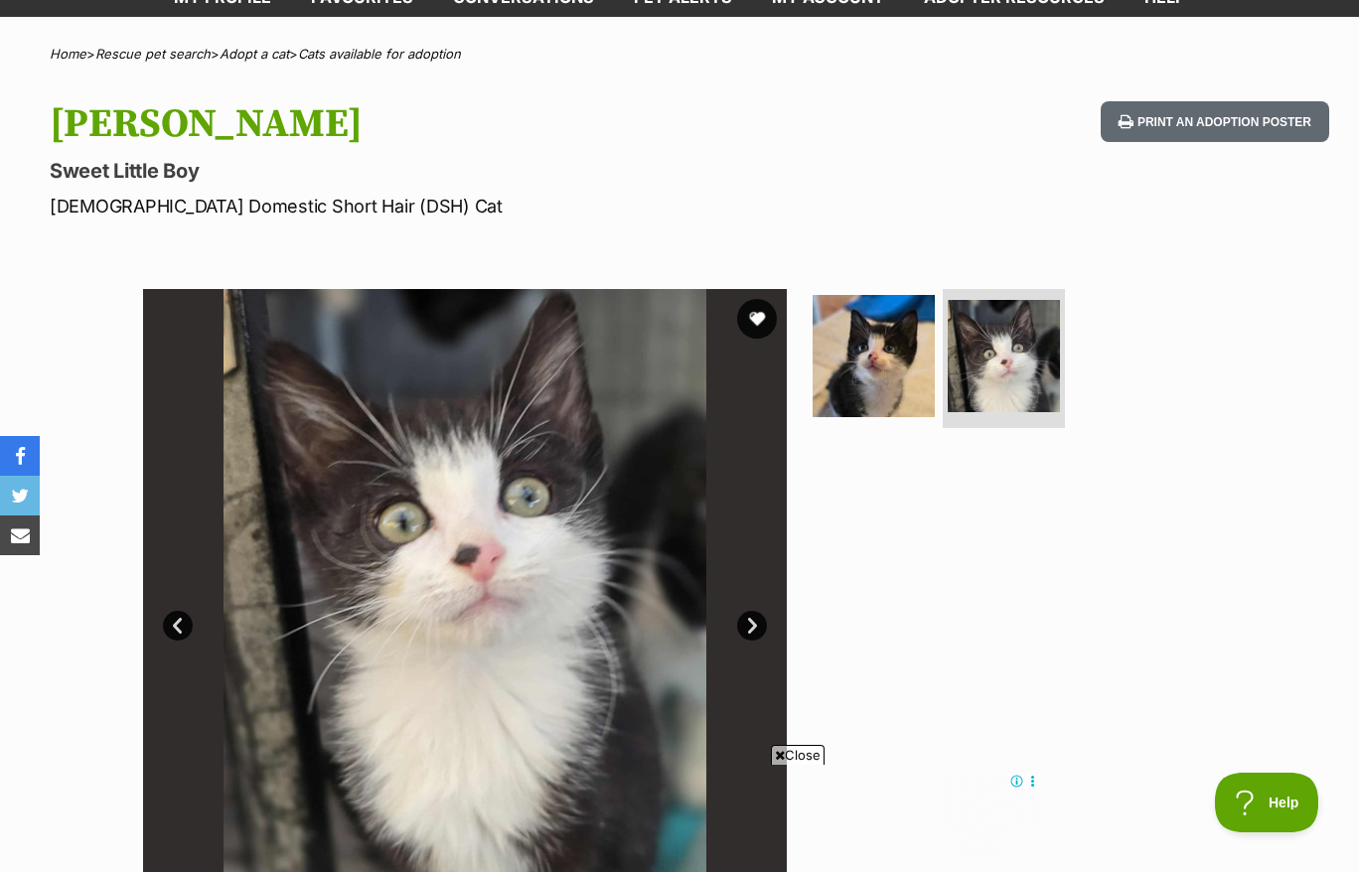
click at [750, 611] on link "Next" at bounding box center [752, 626] width 30 height 30
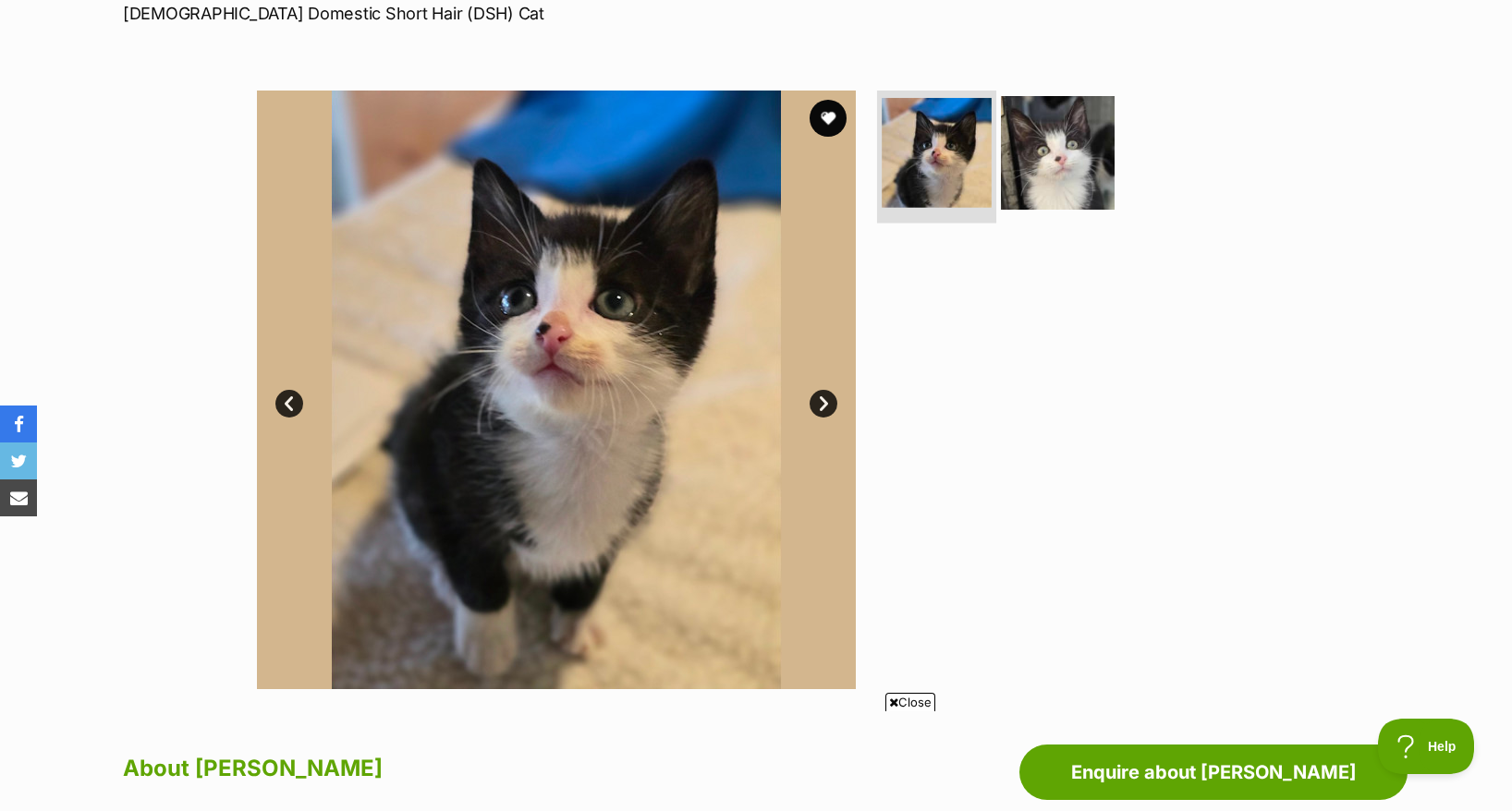
scroll to position [346, 0]
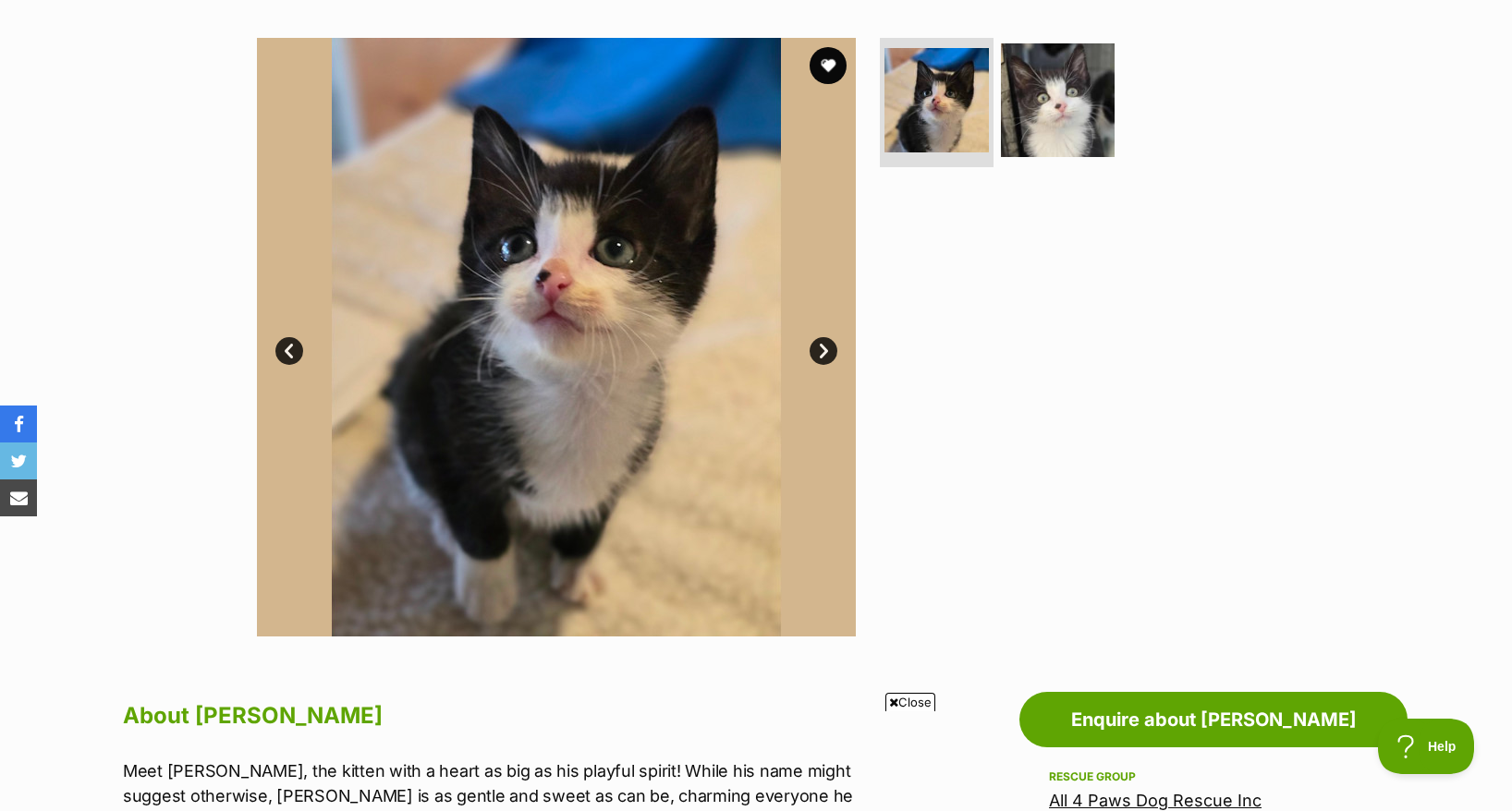
click at [824, 338] on link "Next" at bounding box center [823, 352] width 28 height 28
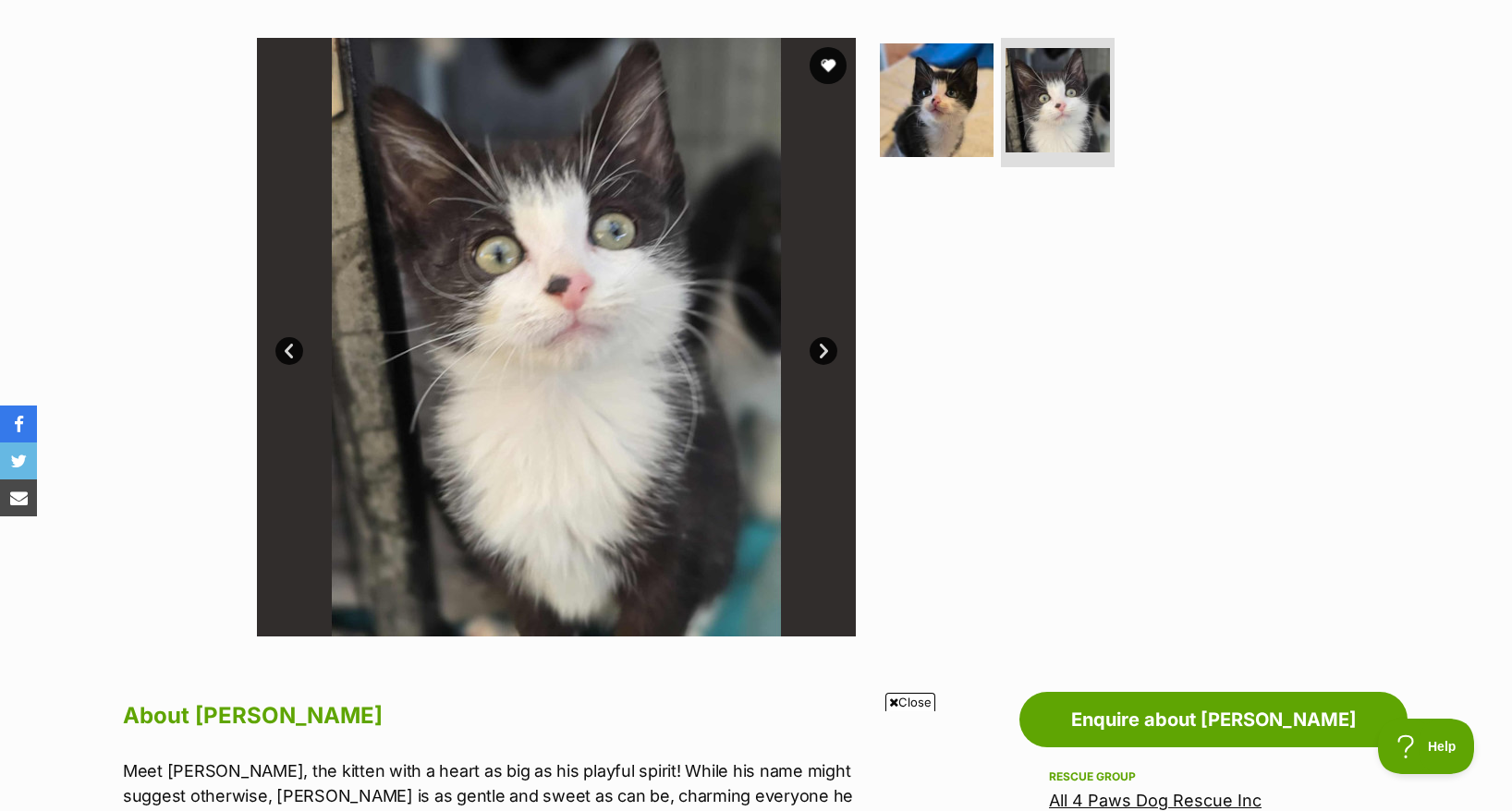
click at [286, 338] on link "Prev" at bounding box center [289, 352] width 28 height 28
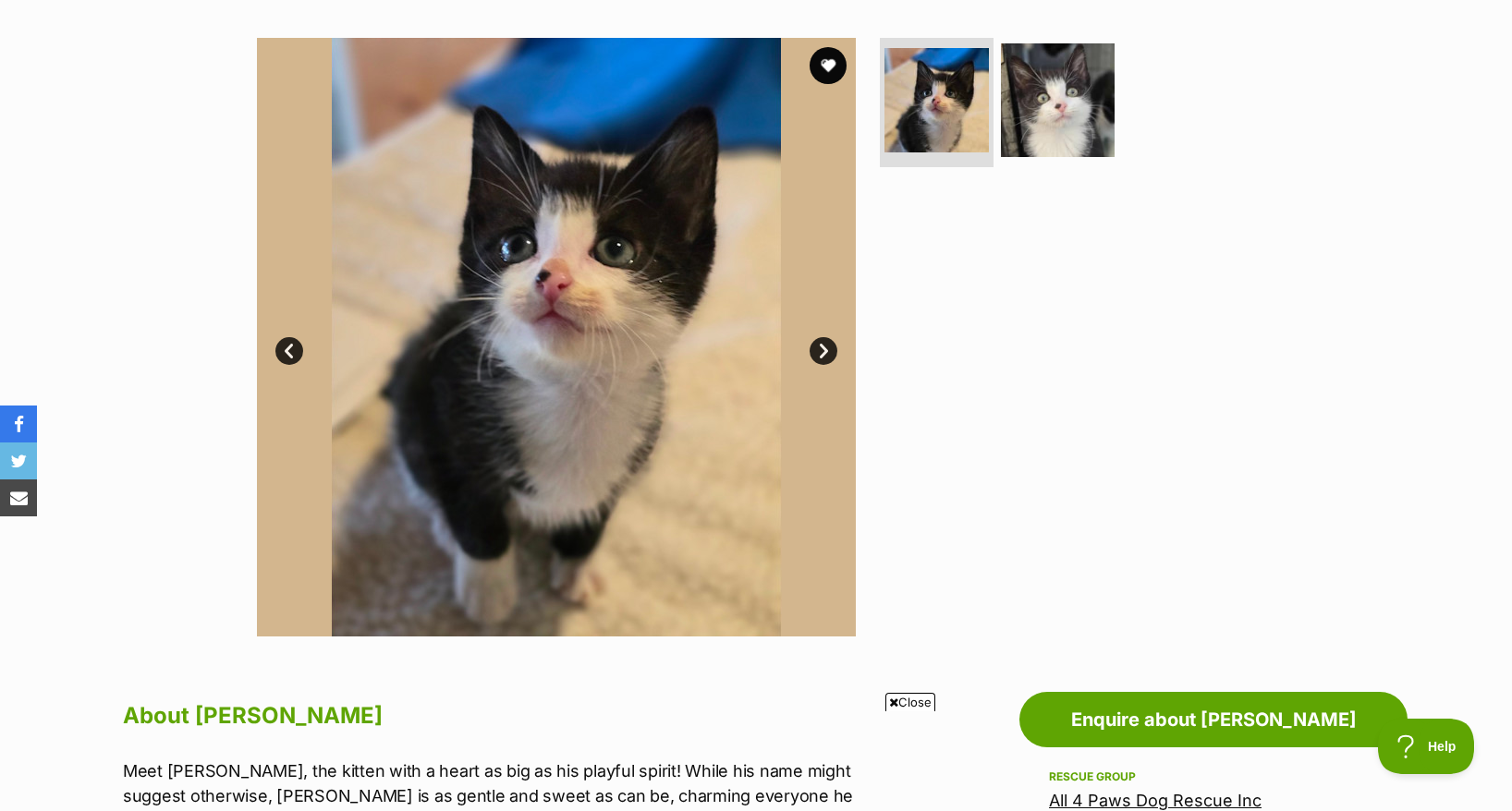
click at [821, 338] on link "Next" at bounding box center [823, 352] width 28 height 28
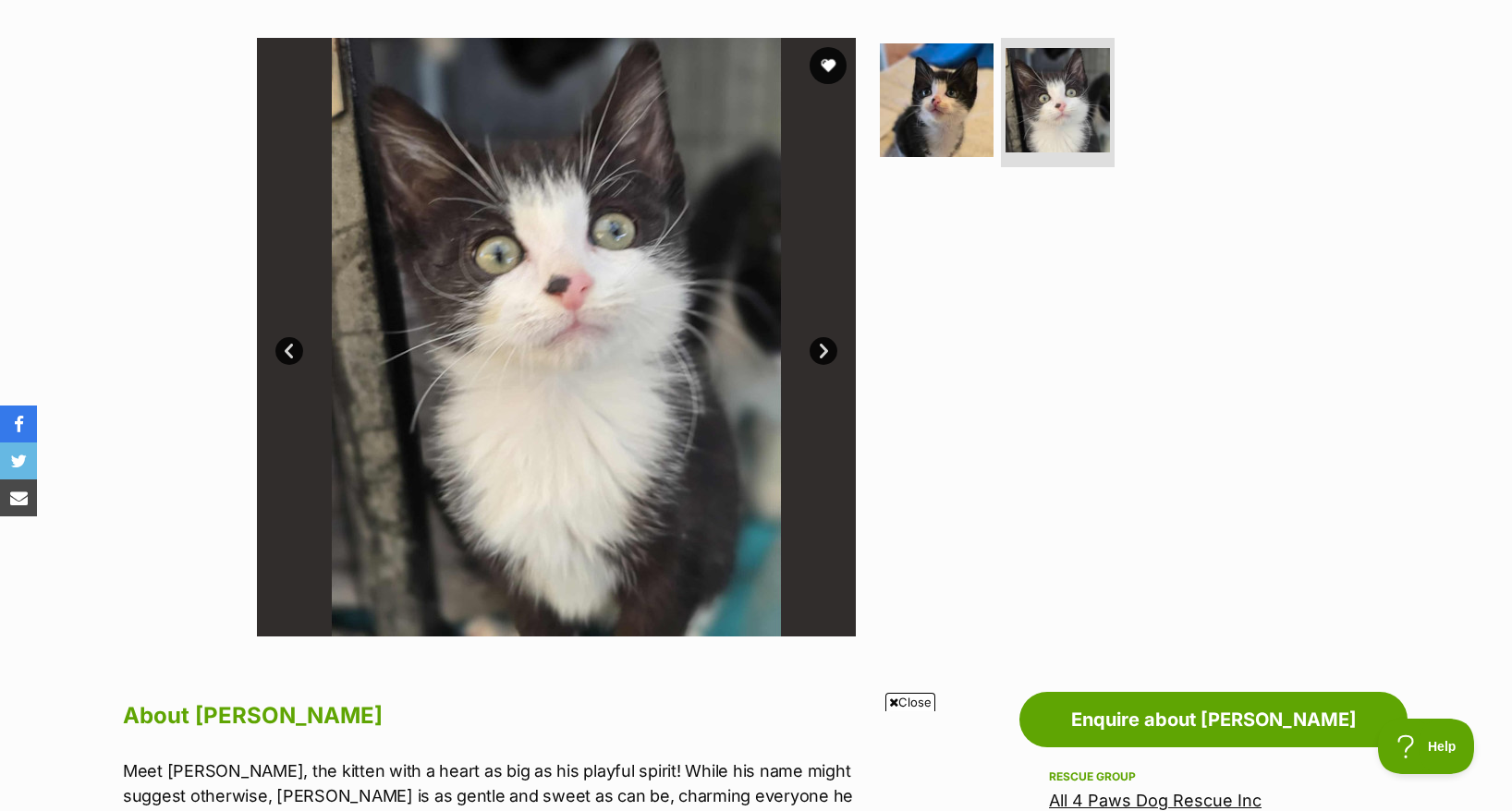
drag, startPoint x: 288, startPoint y: 315, endPoint x: 288, endPoint y: 304, distance: 11.0
click at [288, 338] on link "Prev" at bounding box center [289, 352] width 28 height 28
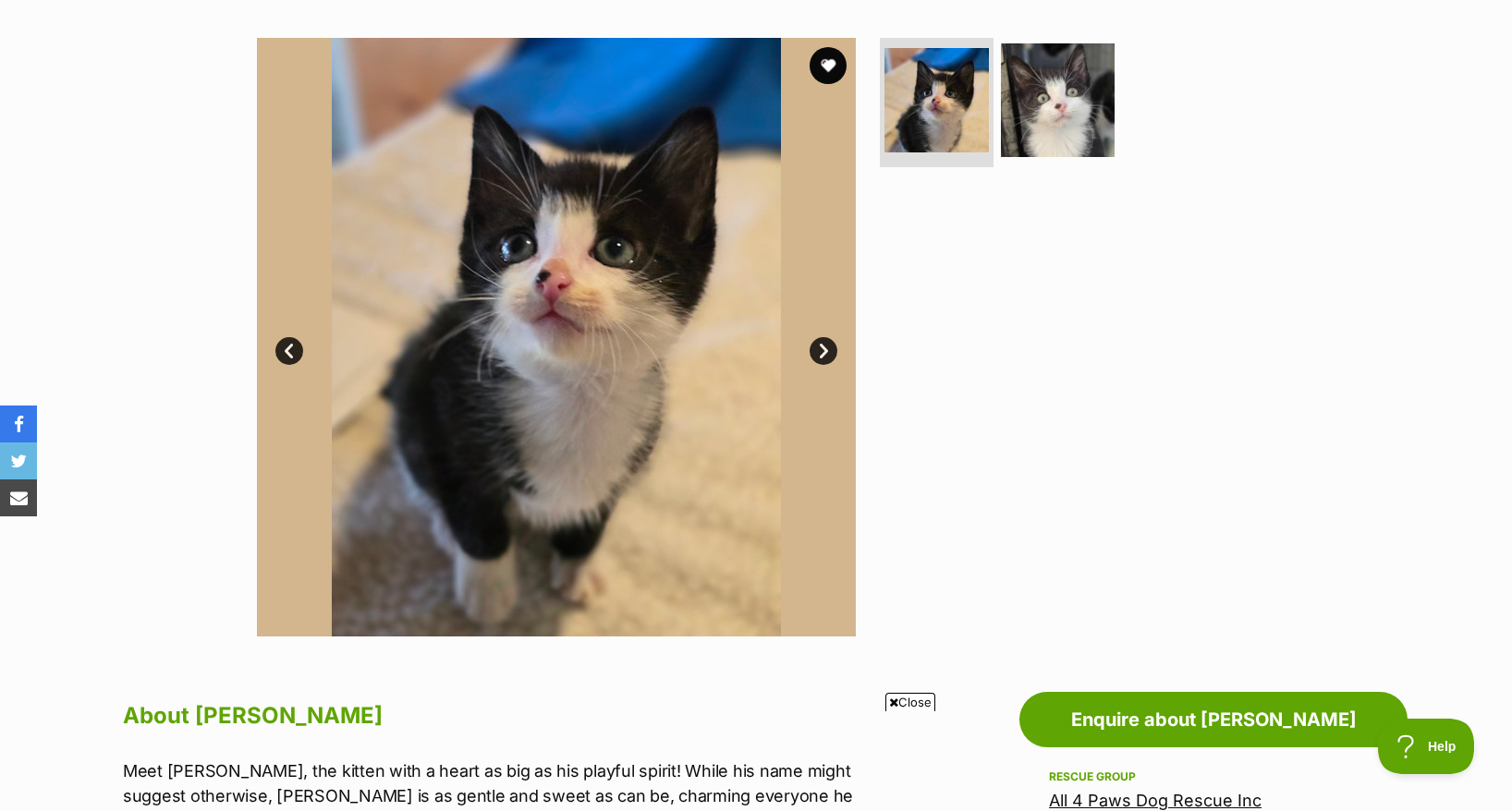
click at [822, 338] on link "Next" at bounding box center [823, 352] width 28 height 28
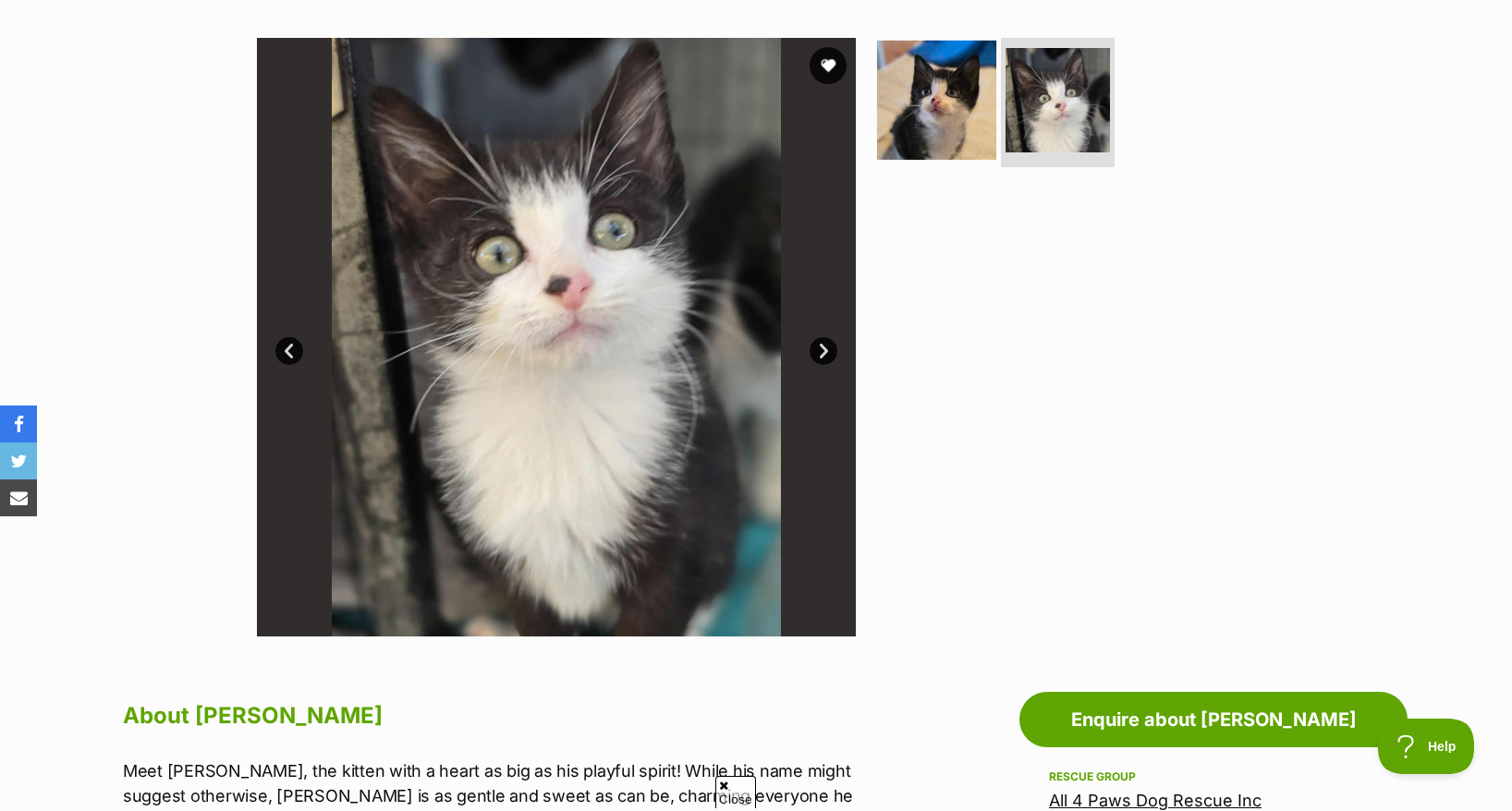
scroll to position [0, 0]
click at [938, 43] on img at bounding box center [937, 100] width 119 height 119
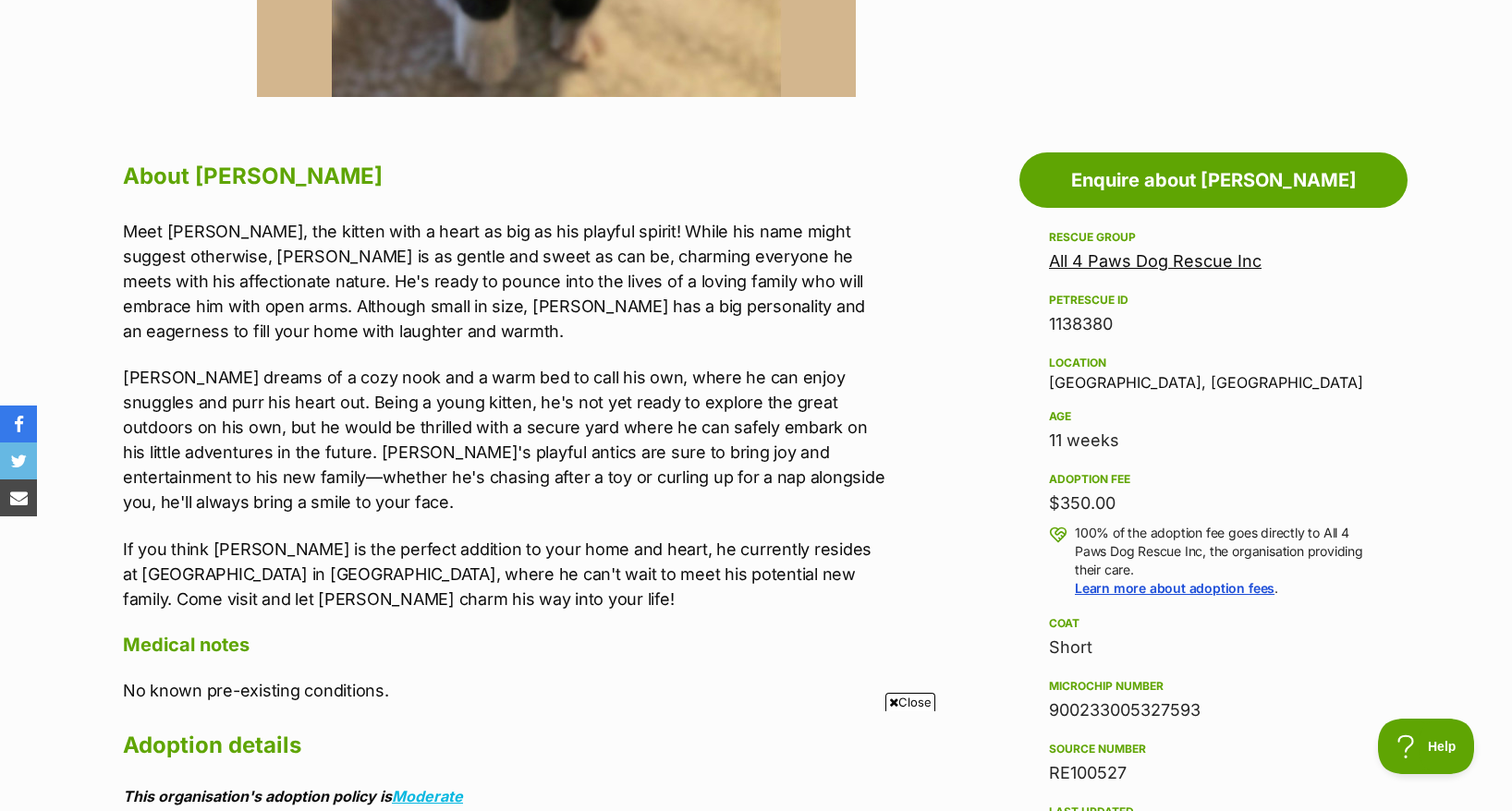
scroll to position [924, 0]
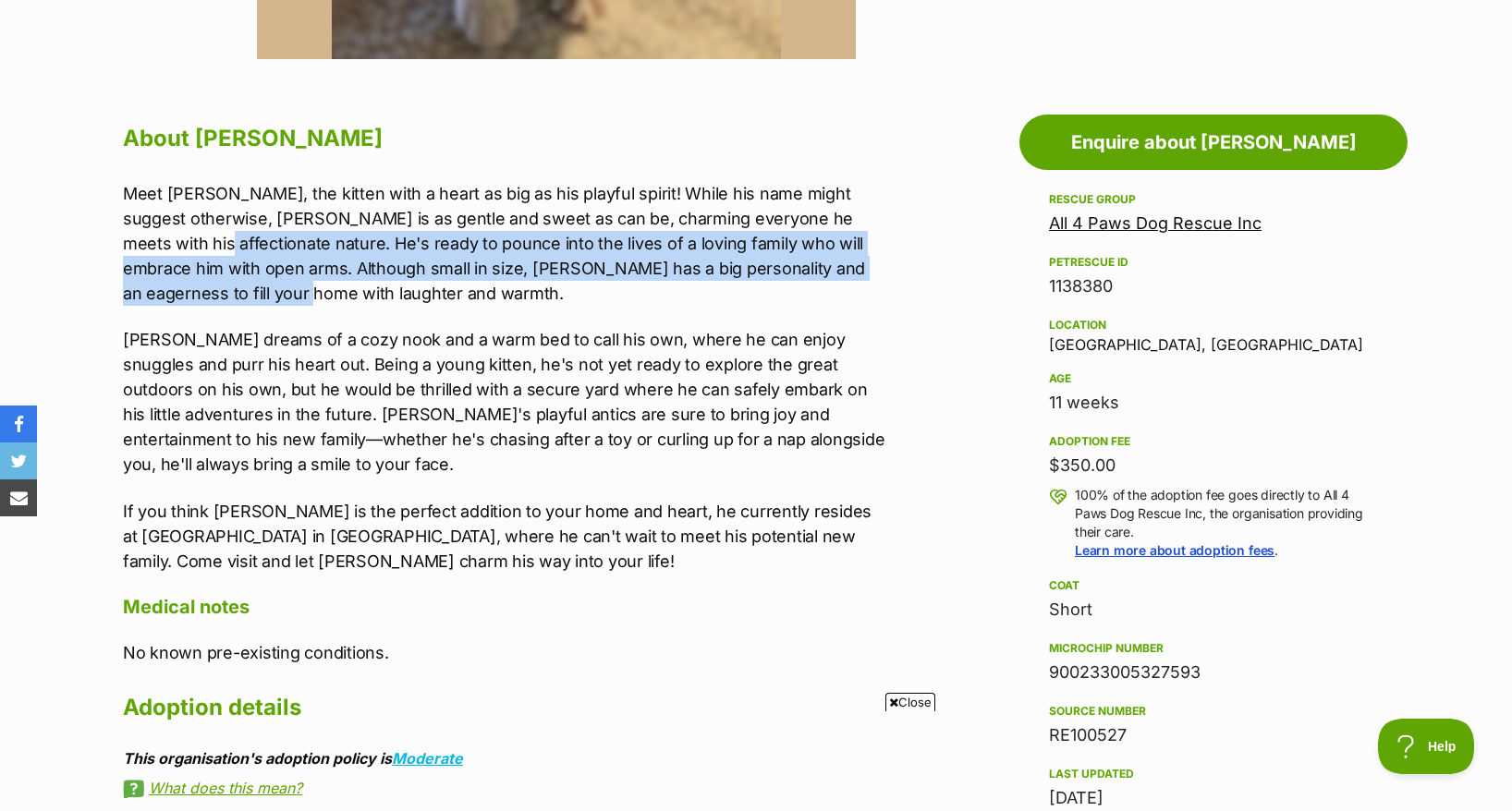
drag, startPoint x: 167, startPoint y: 207, endPoint x: 378, endPoint y: 253, distance: 216.0
click at [378, 253] on p "Meet [PERSON_NAME], the kitten with a heart as big as his playful spirit! While…" at bounding box center [504, 244] width 763 height 125
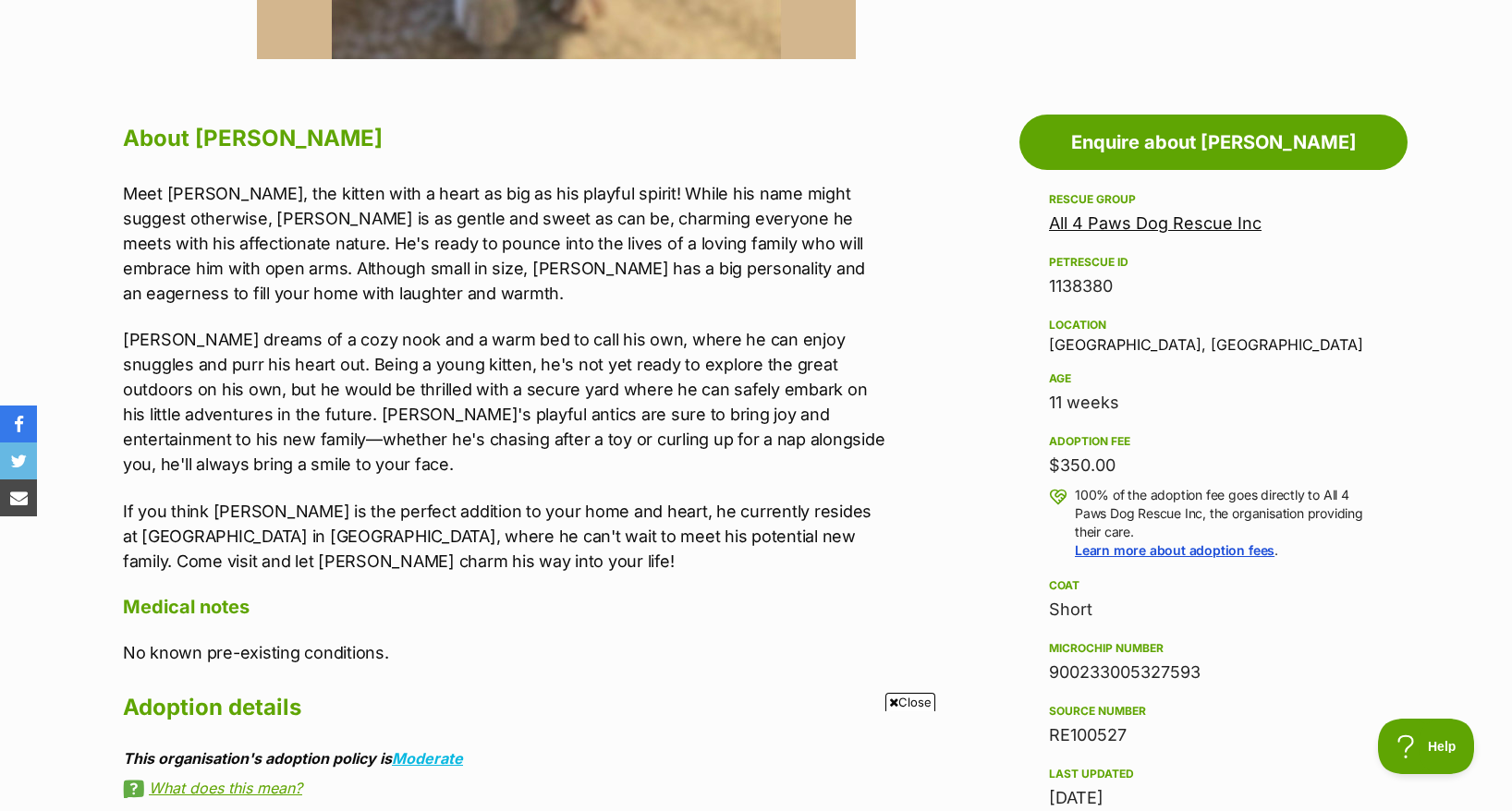
click at [164, 181] on p "Meet [PERSON_NAME], the kitten with a heart as big as his playful spirit! While…" at bounding box center [504, 244] width 763 height 125
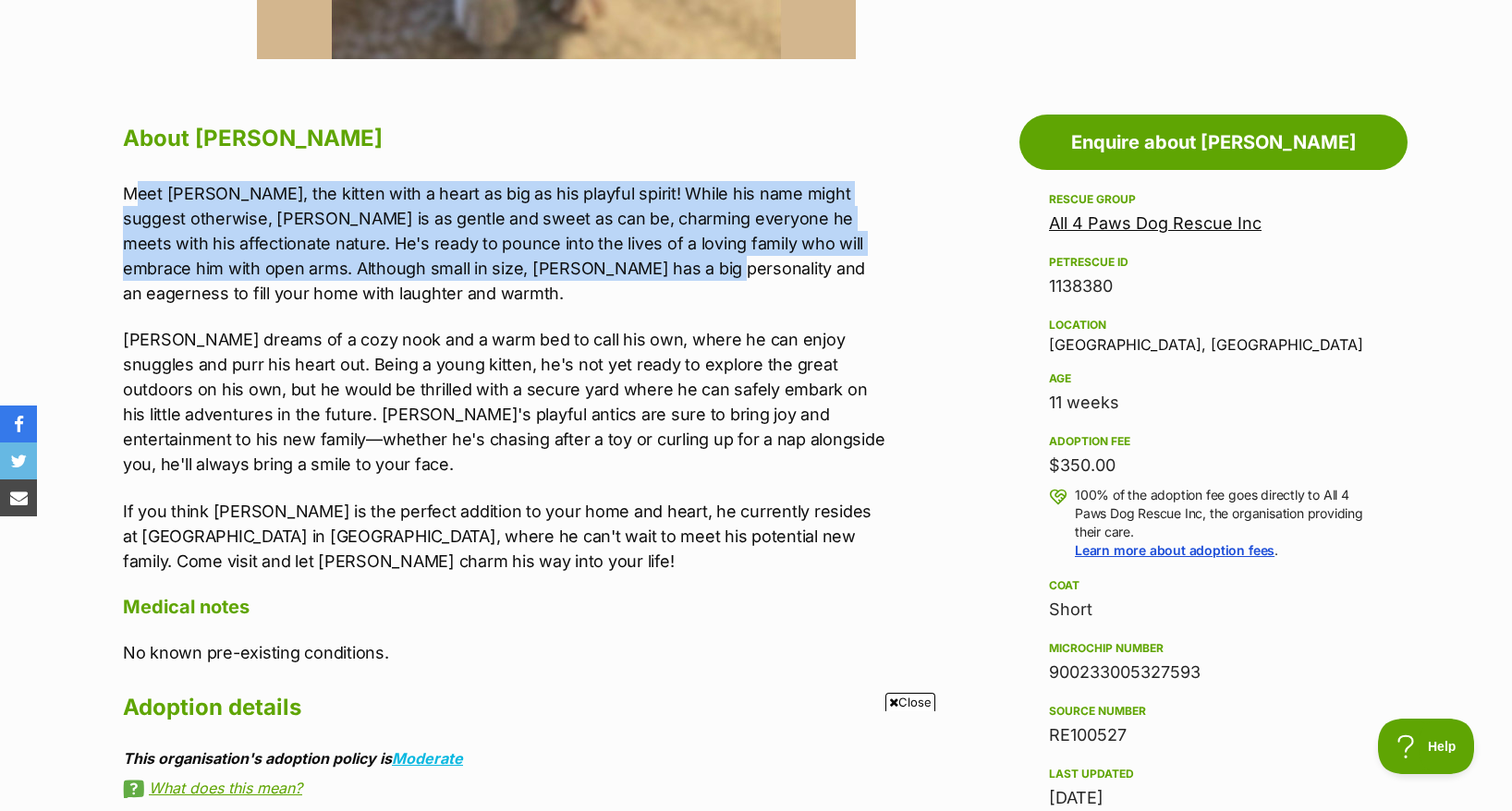
drag, startPoint x: 131, startPoint y: 162, endPoint x: 643, endPoint y: 244, distance: 518.5
click at [643, 244] on p "Meet [PERSON_NAME], the kitten with a heart as big as his playful spirit! While…" at bounding box center [504, 244] width 763 height 125
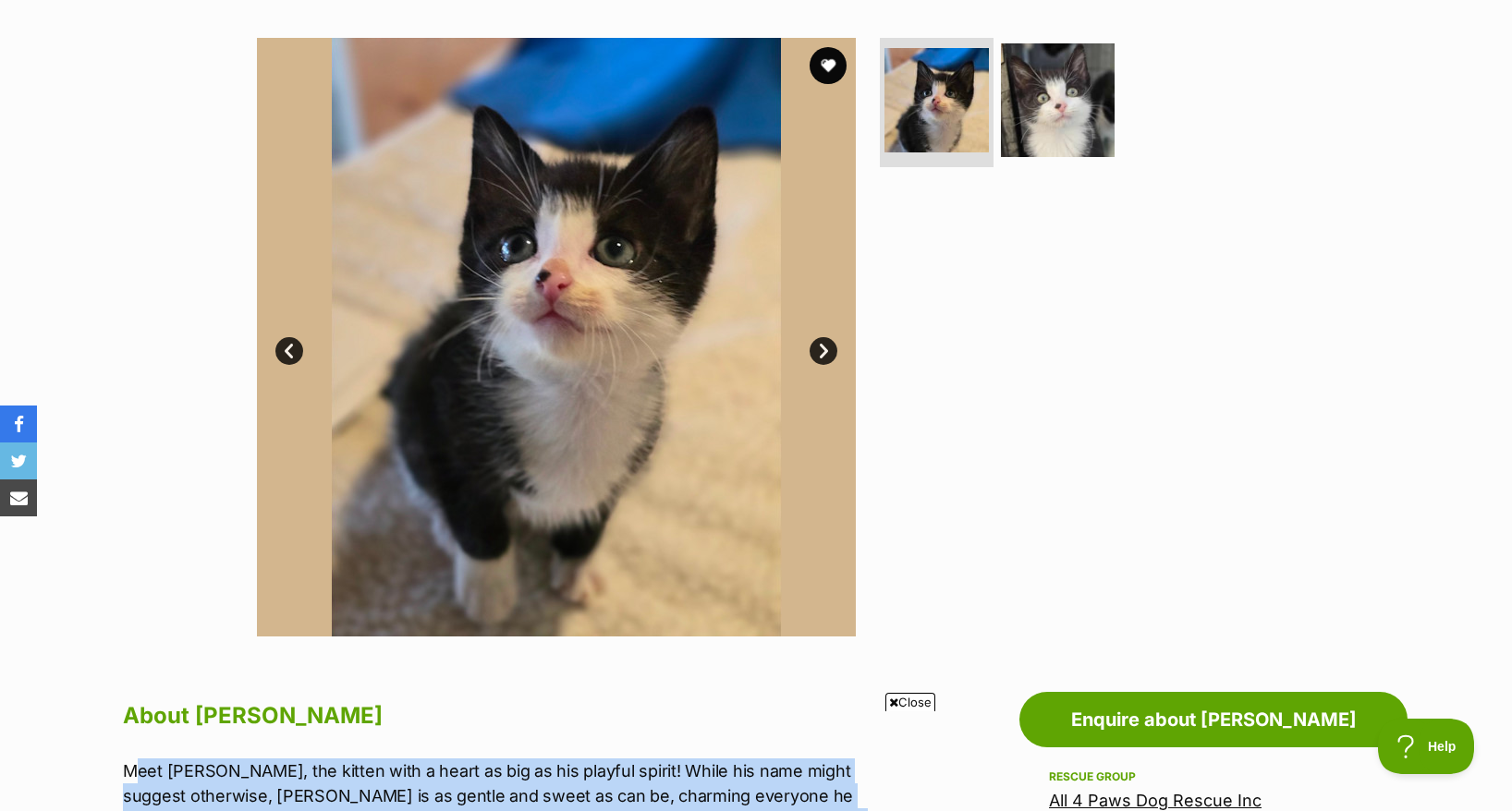
scroll to position [0, 0]
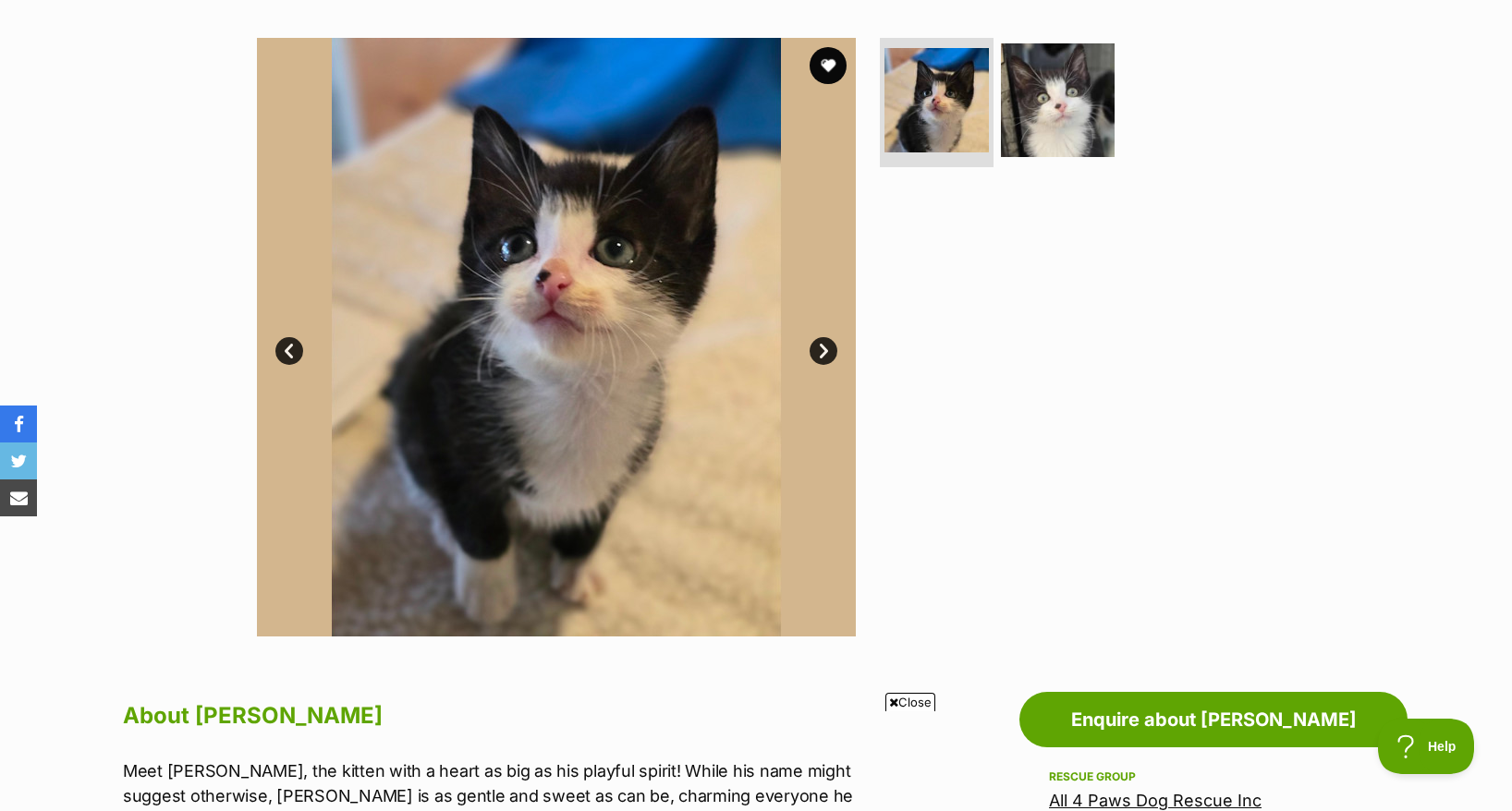
click at [823, 338] on link "Next" at bounding box center [823, 352] width 28 height 28
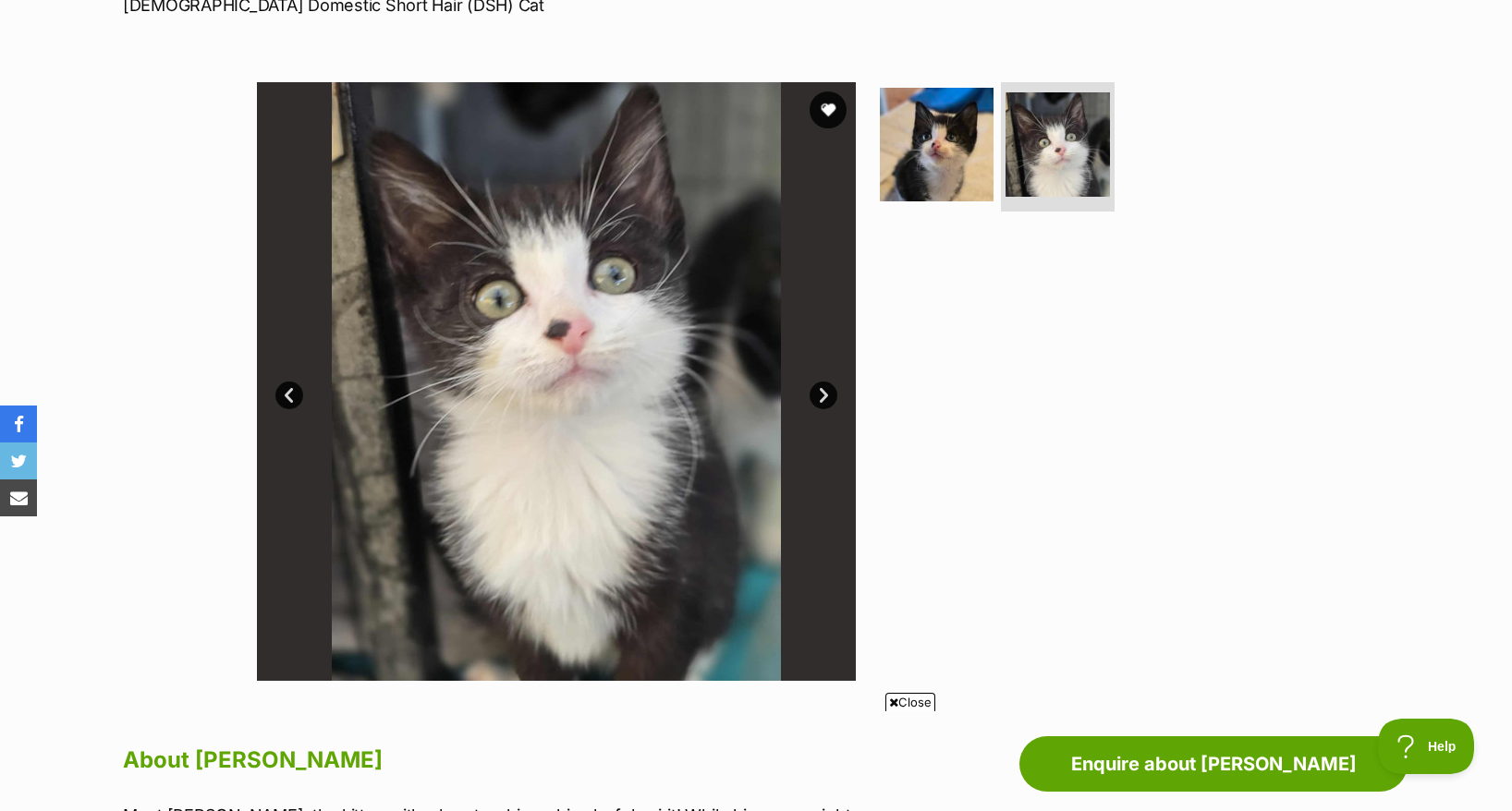
scroll to position [231, 0]
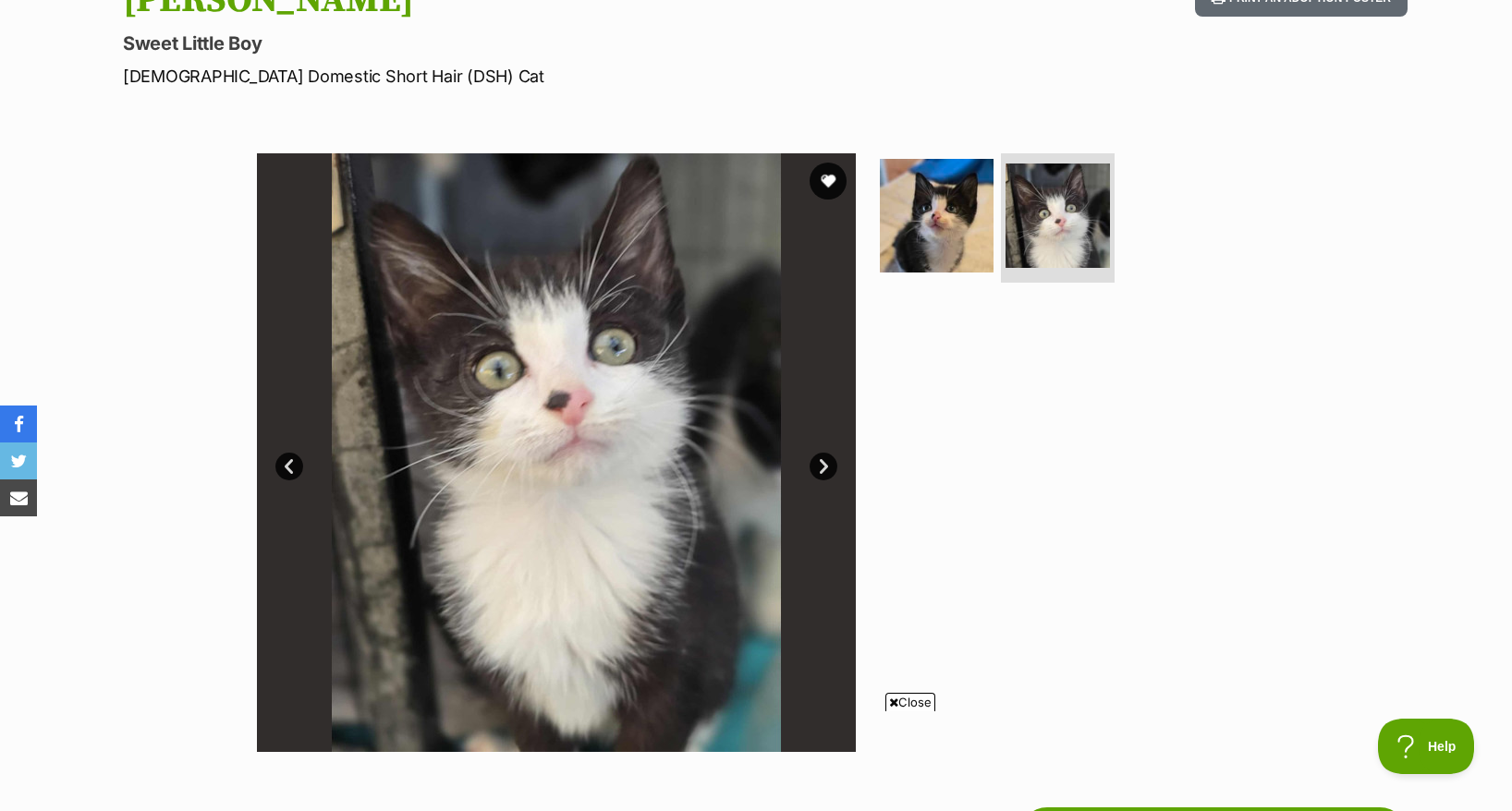
click at [288, 453] on link "Prev" at bounding box center [289, 467] width 28 height 28
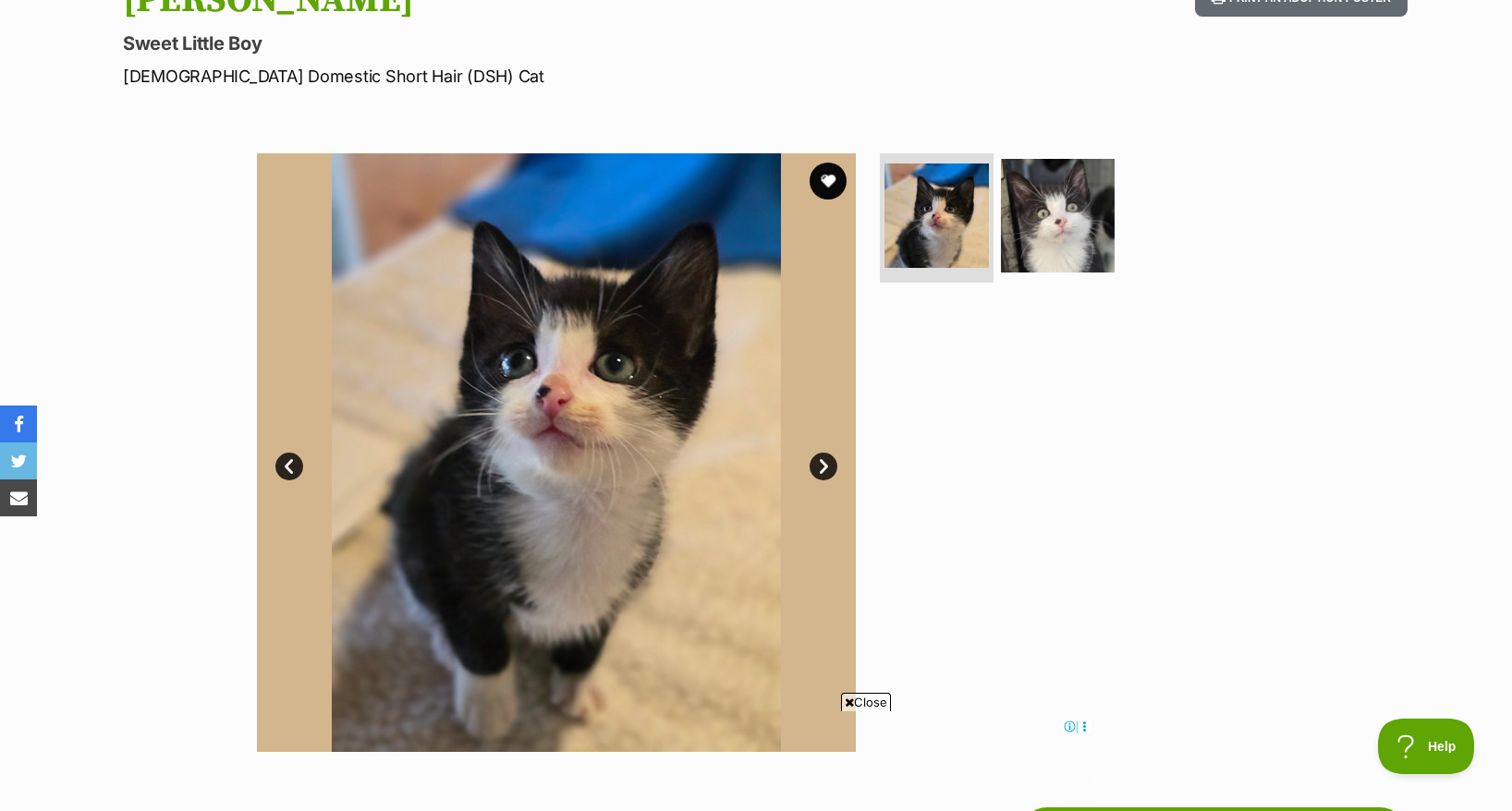
scroll to position [0, 0]
drag, startPoint x: 166, startPoint y: 45, endPoint x: 450, endPoint y: 49, distance: 284.0
click at [450, 64] on p "[DEMOGRAPHIC_DATA] Domestic Short Hair (DSH) Cat" at bounding box center [514, 76] width 782 height 25
drag, startPoint x: 128, startPoint y: 45, endPoint x: 564, endPoint y: 53, distance: 436.1
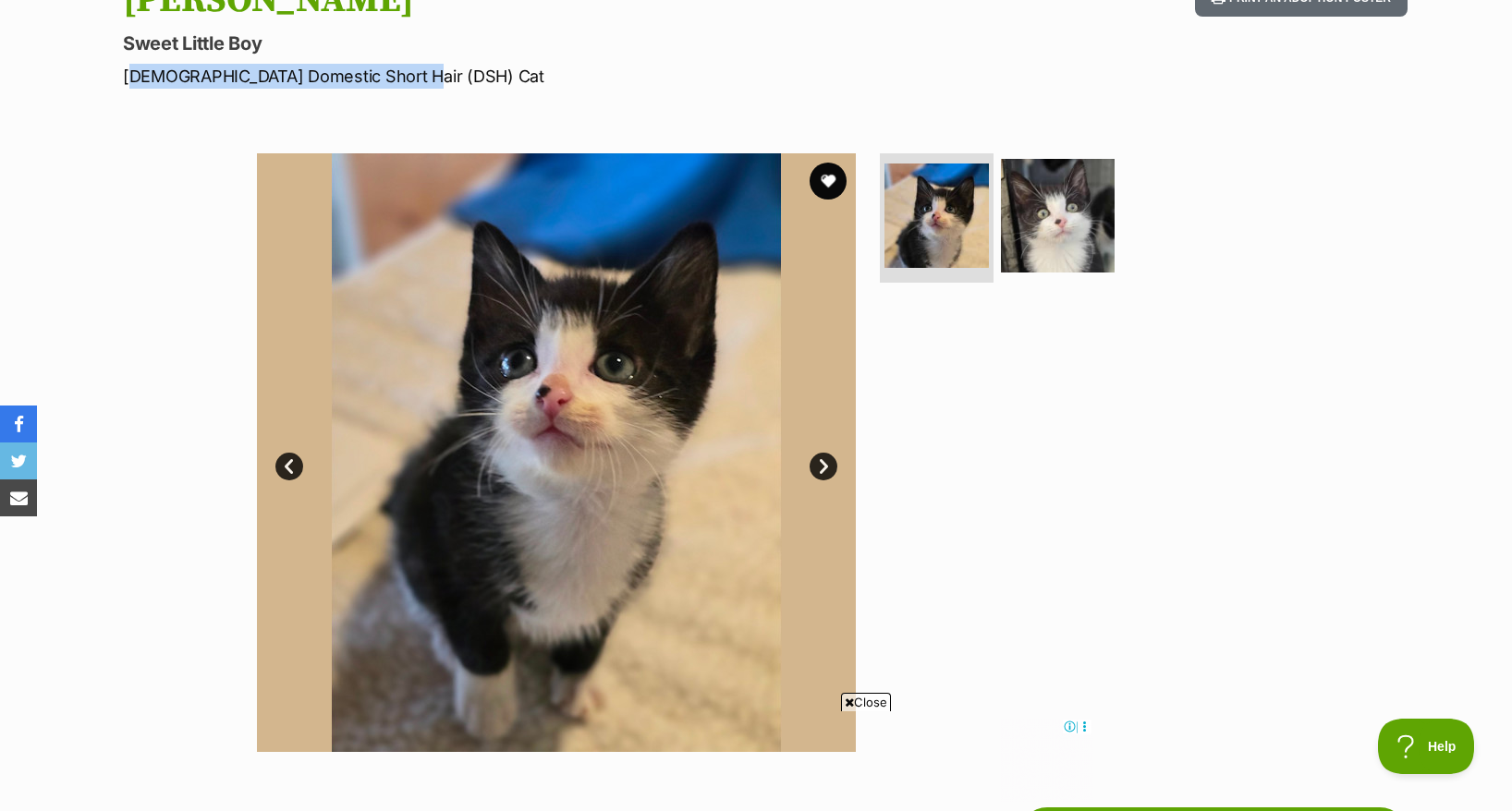
click at [564, 64] on p "[DEMOGRAPHIC_DATA] Domestic Short Hair (DSH) Cat" at bounding box center [514, 76] width 782 height 25
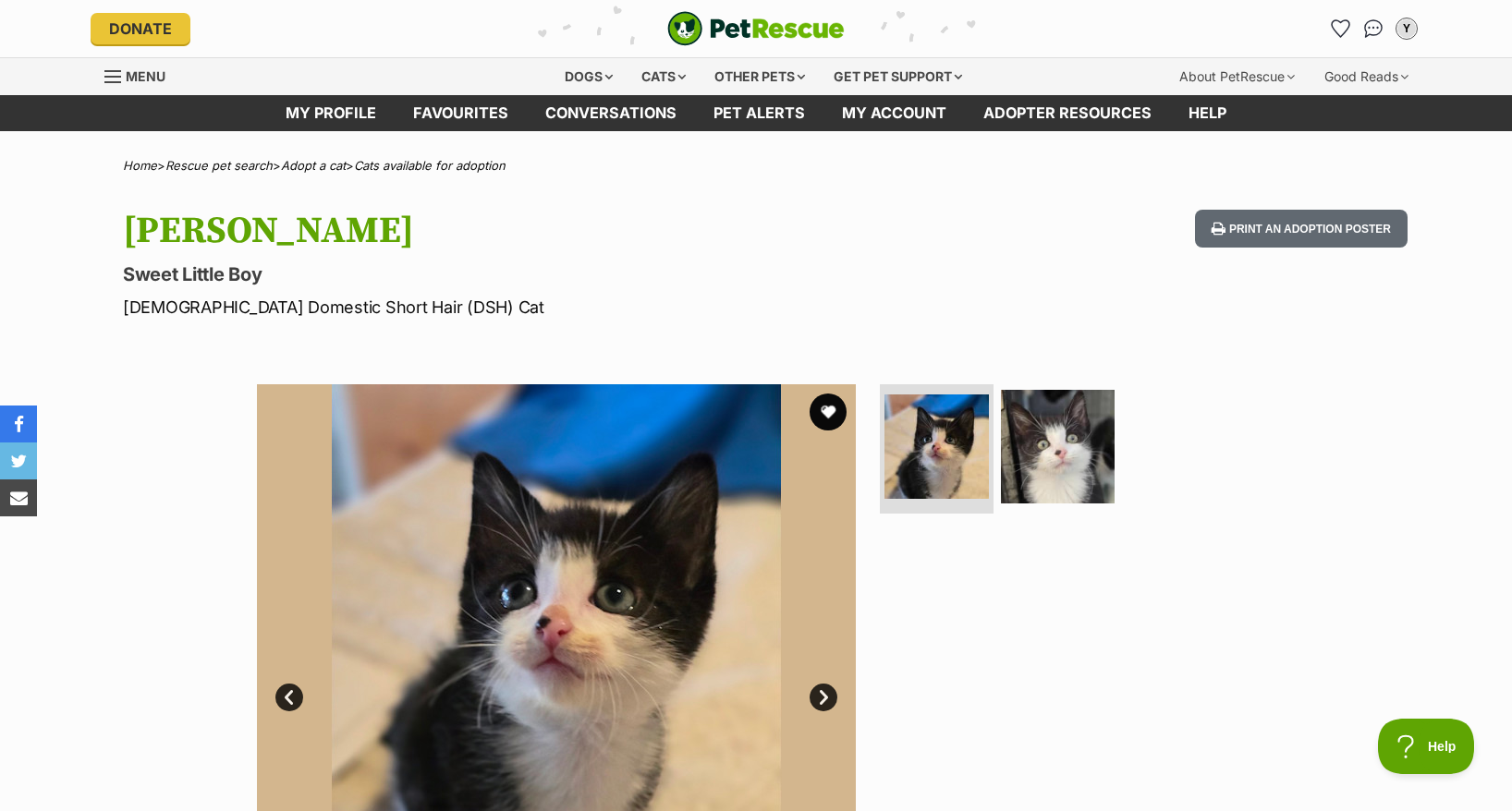
drag, startPoint x: 431, startPoint y: 196, endPoint x: 438, endPoint y: 186, distance: 12.2
click at [433, 209] on h1 "[PERSON_NAME]" at bounding box center [514, 231] width 782 height 43
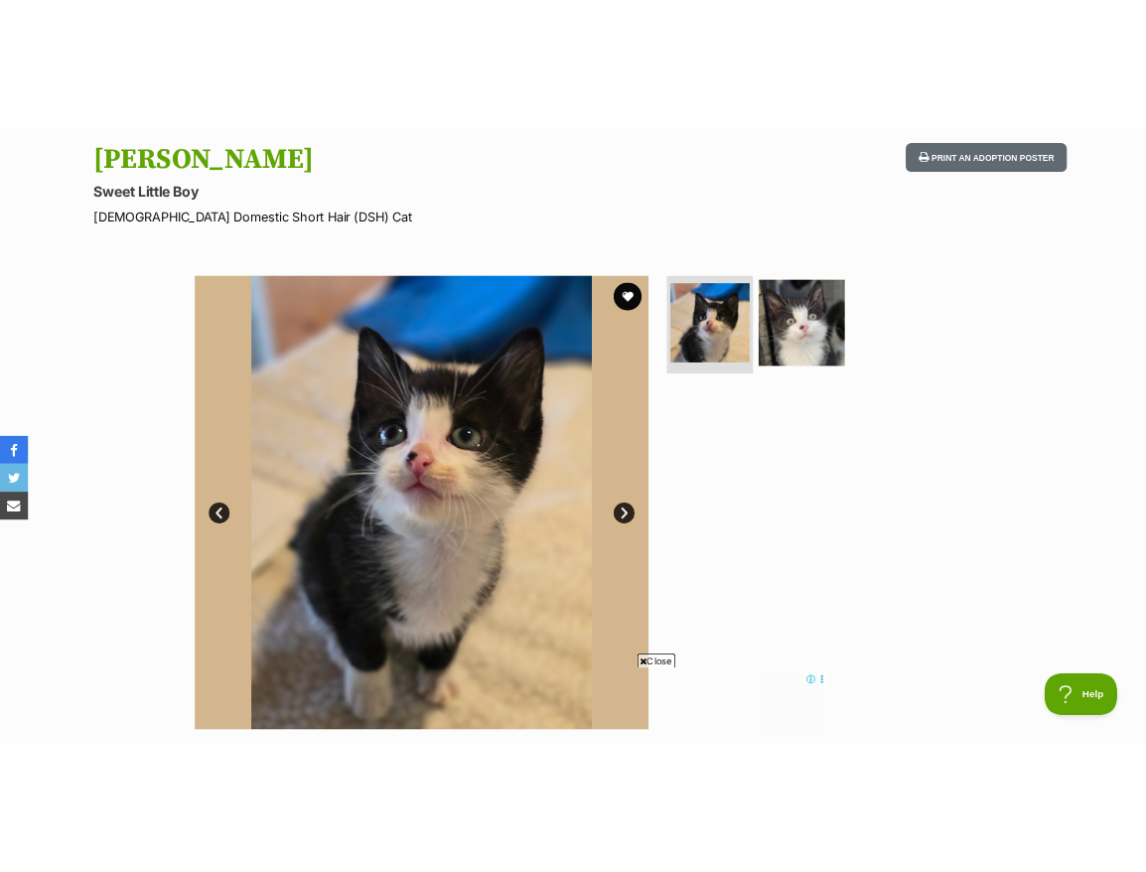
scroll to position [248, 0]
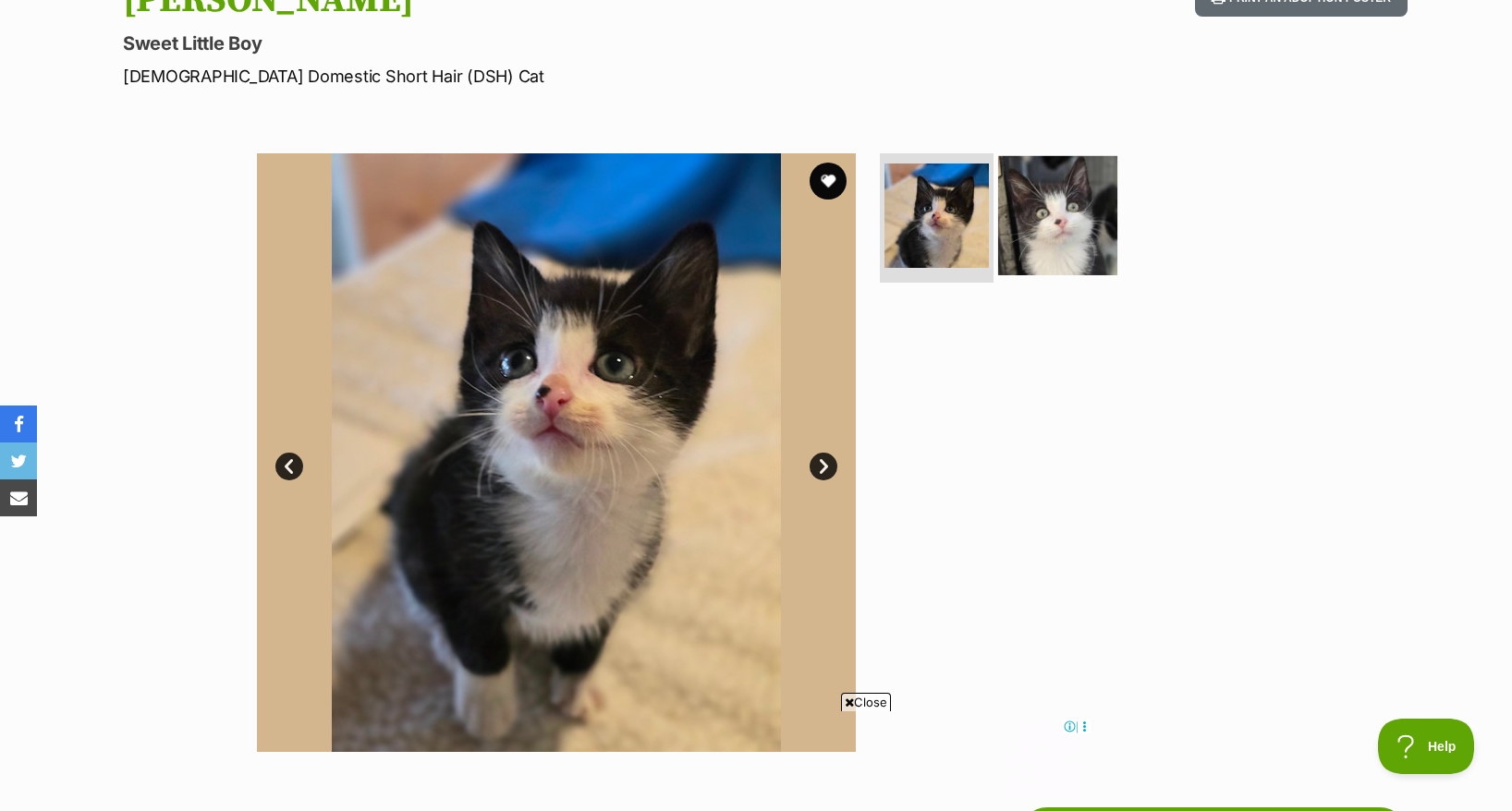
click at [1069, 226] on img at bounding box center [1058, 216] width 119 height 119
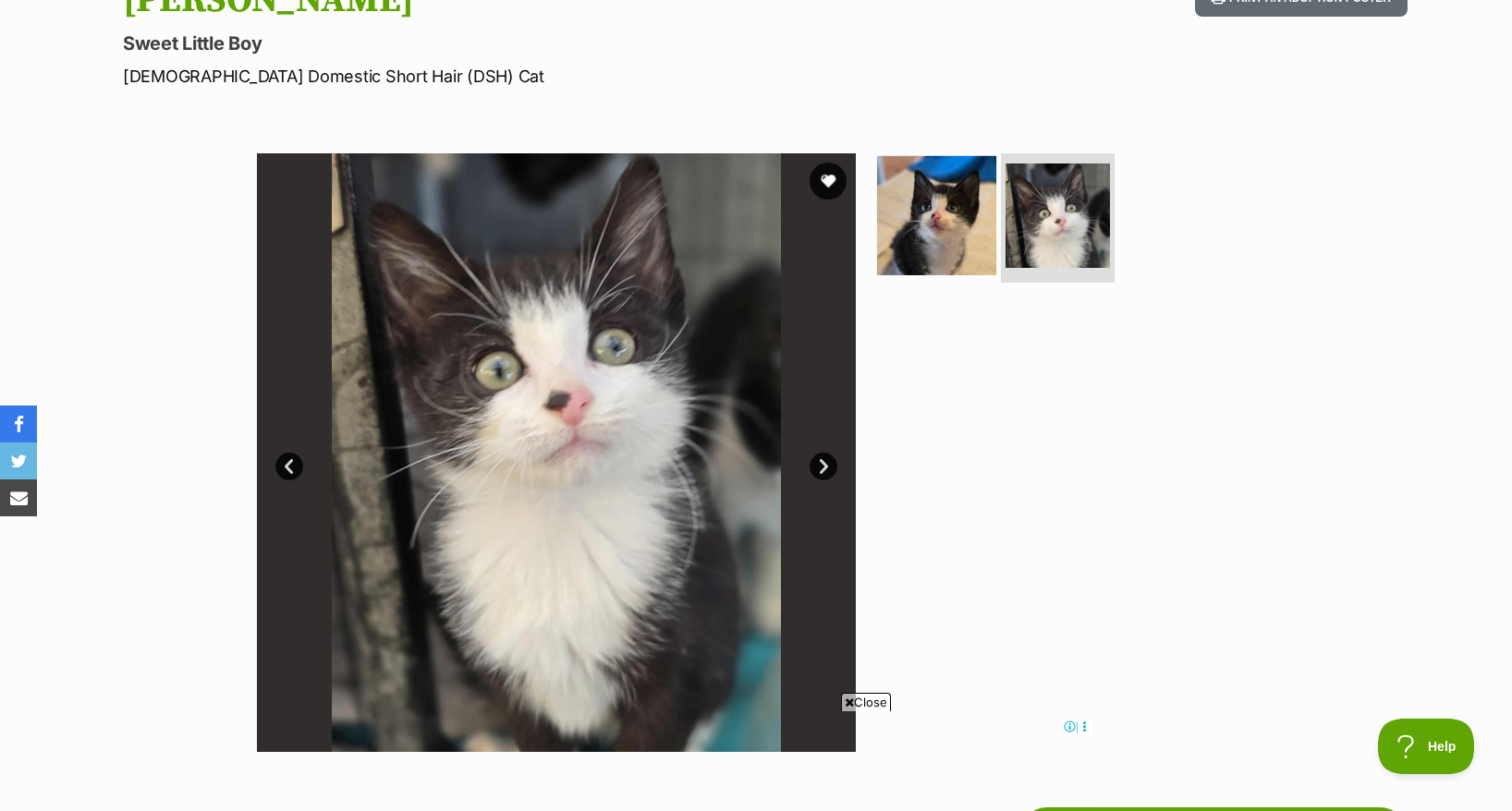
click at [954, 220] on img at bounding box center [937, 216] width 119 height 119
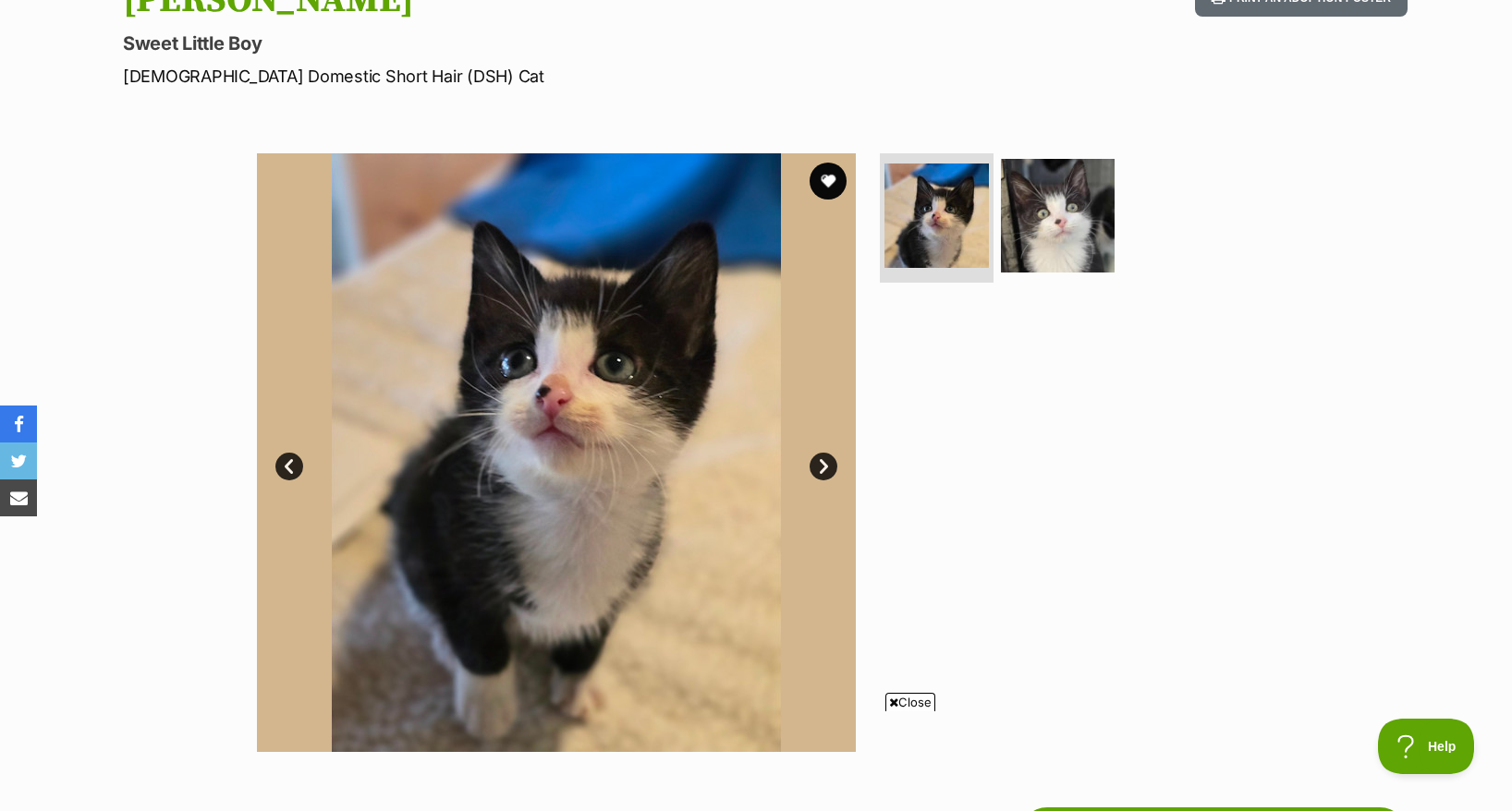
click at [1057, 412] on div at bounding box center [1065, 453] width 379 height 599
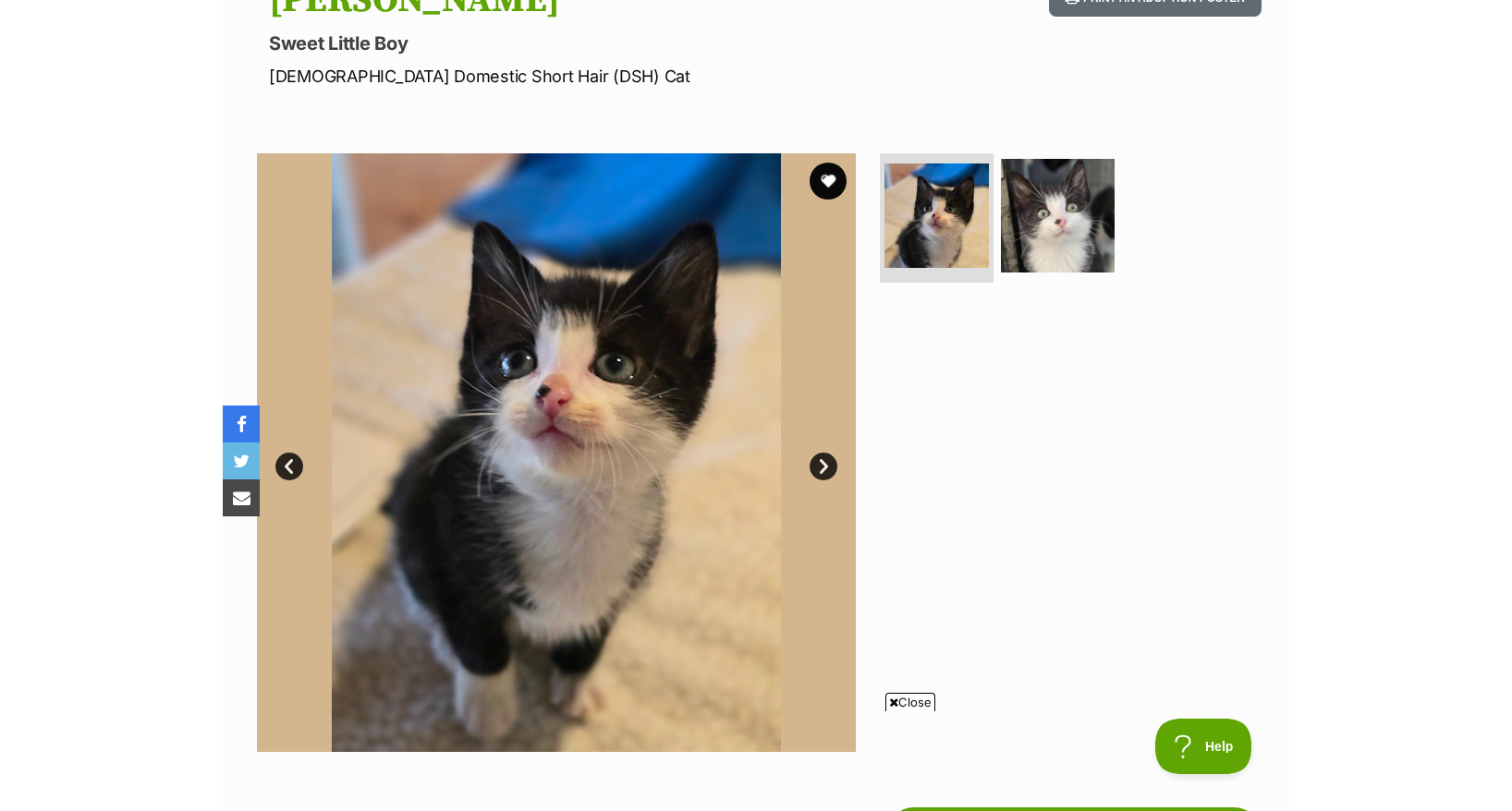
scroll to position [0, 0]
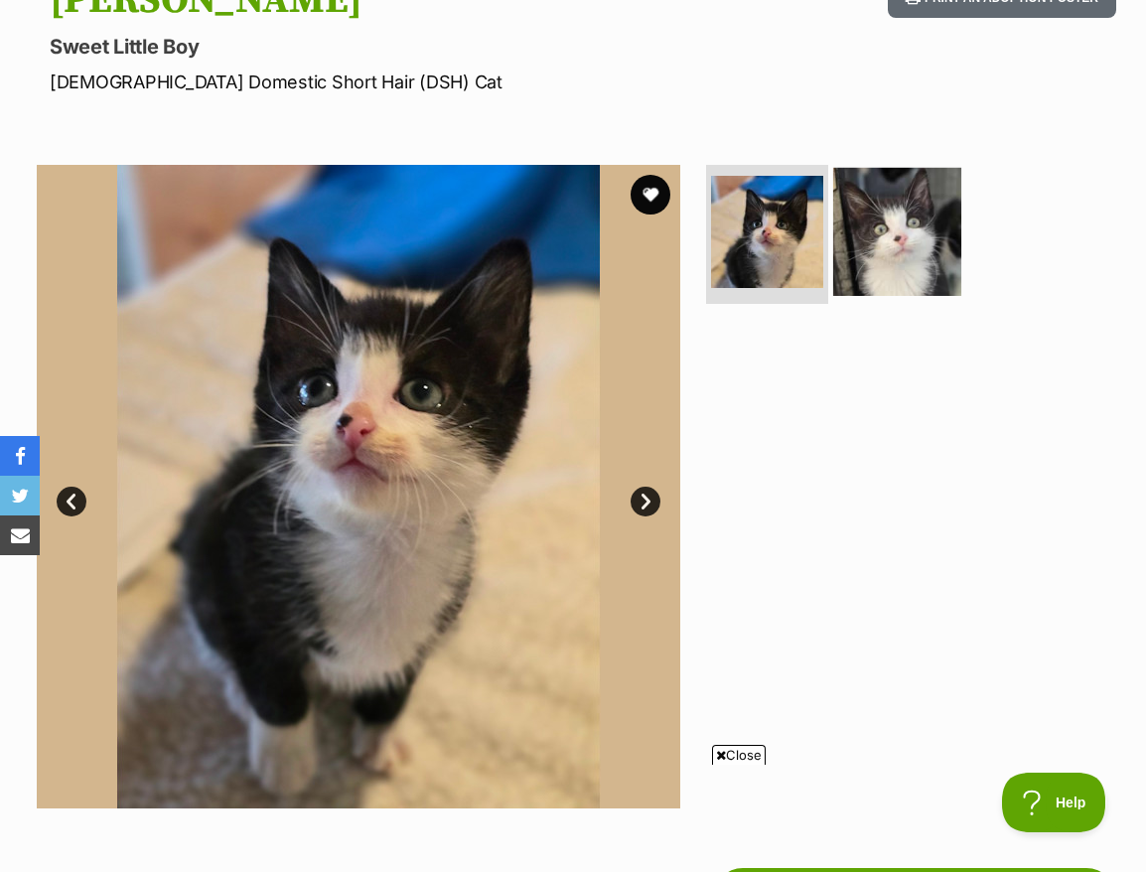
click at [953, 171] on img at bounding box center [897, 232] width 128 height 128
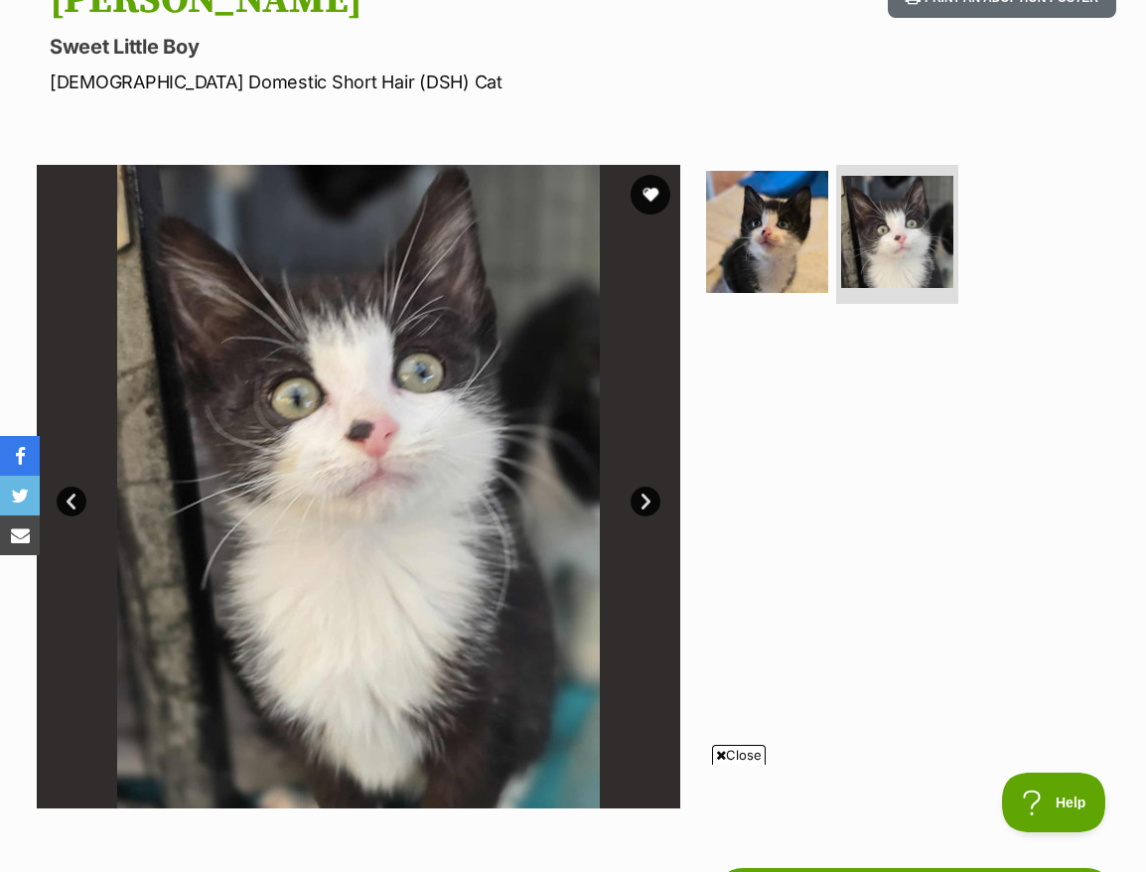
click at [83, 487] on link "Prev" at bounding box center [72, 502] width 30 height 30
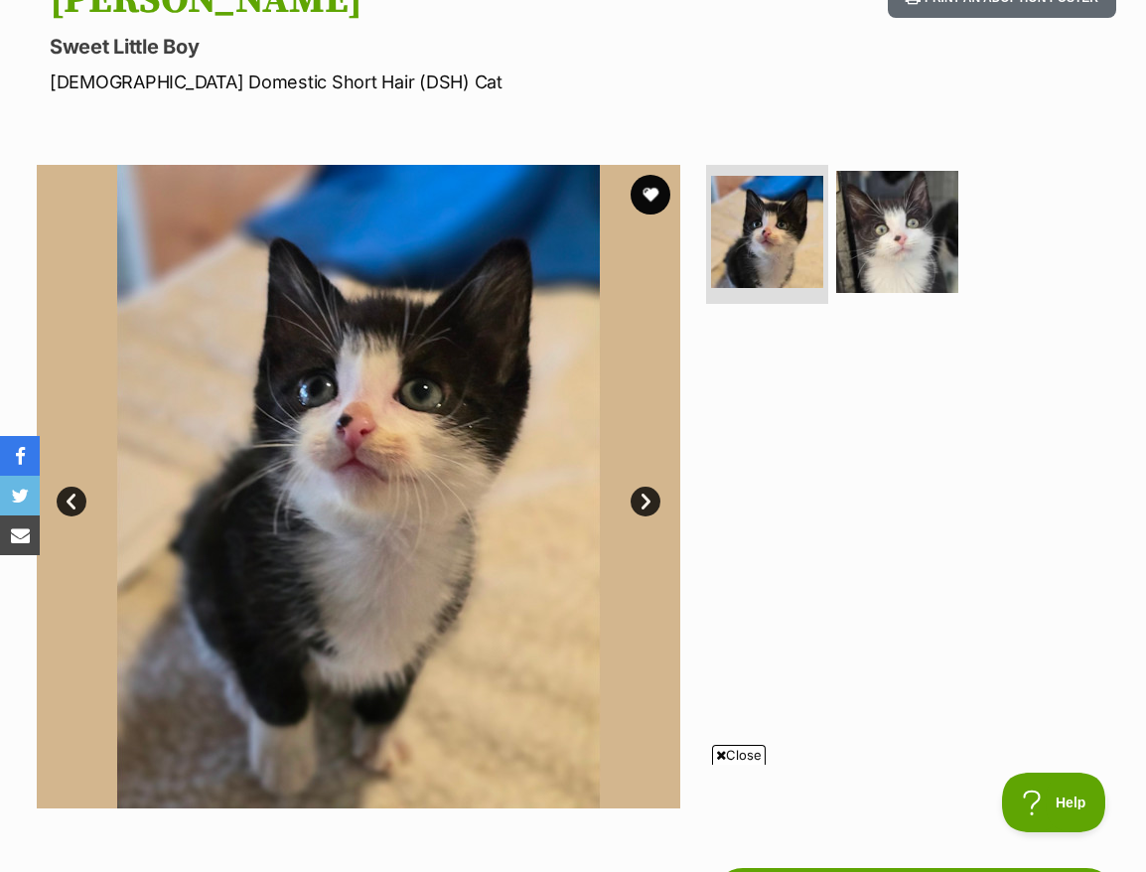
click at [646, 487] on link "Next" at bounding box center [646, 502] width 30 height 30
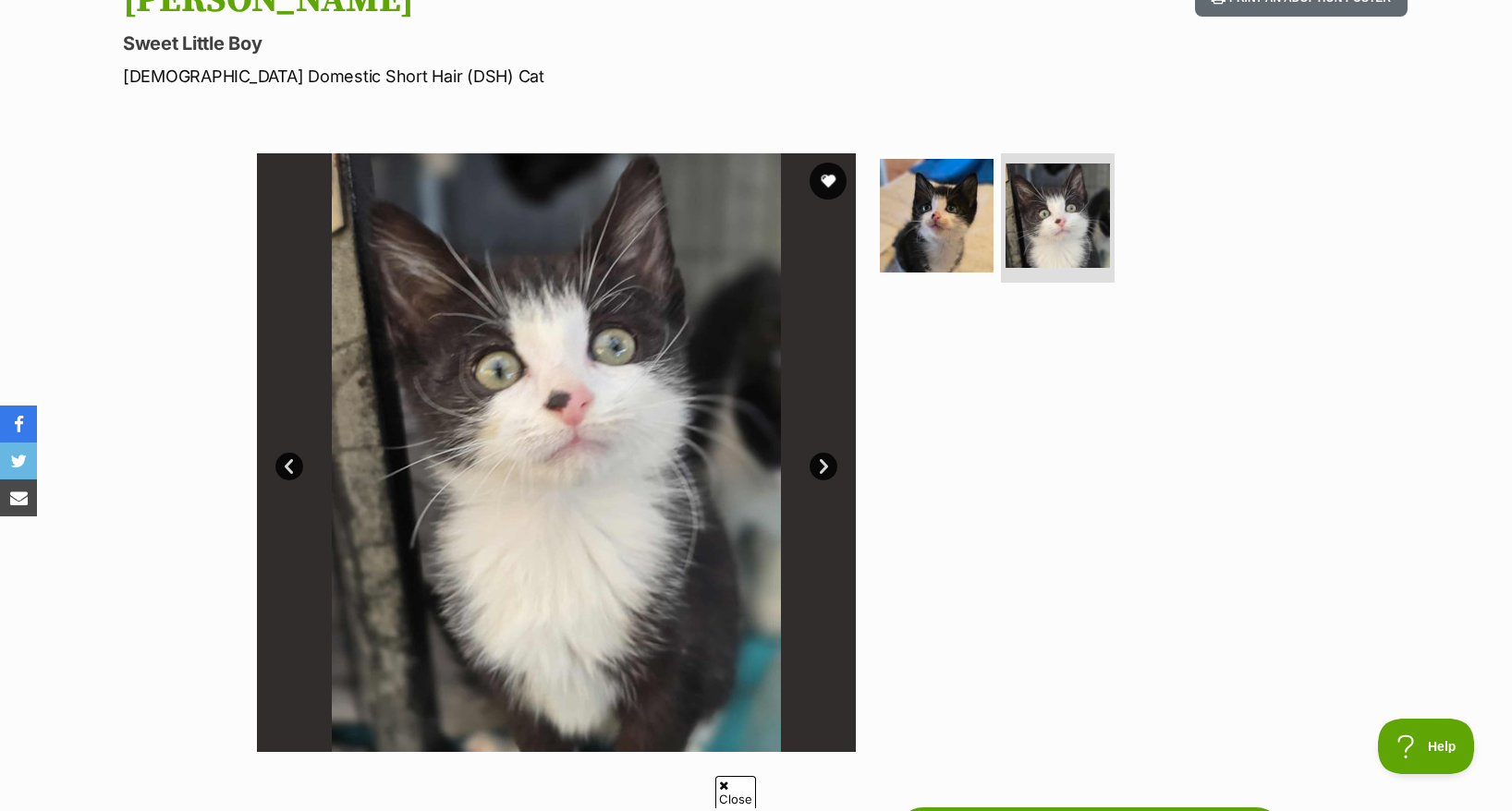
click at [1097, 312] on div at bounding box center [1065, 453] width 379 height 599
click at [823, 453] on link "Next" at bounding box center [823, 467] width 28 height 28
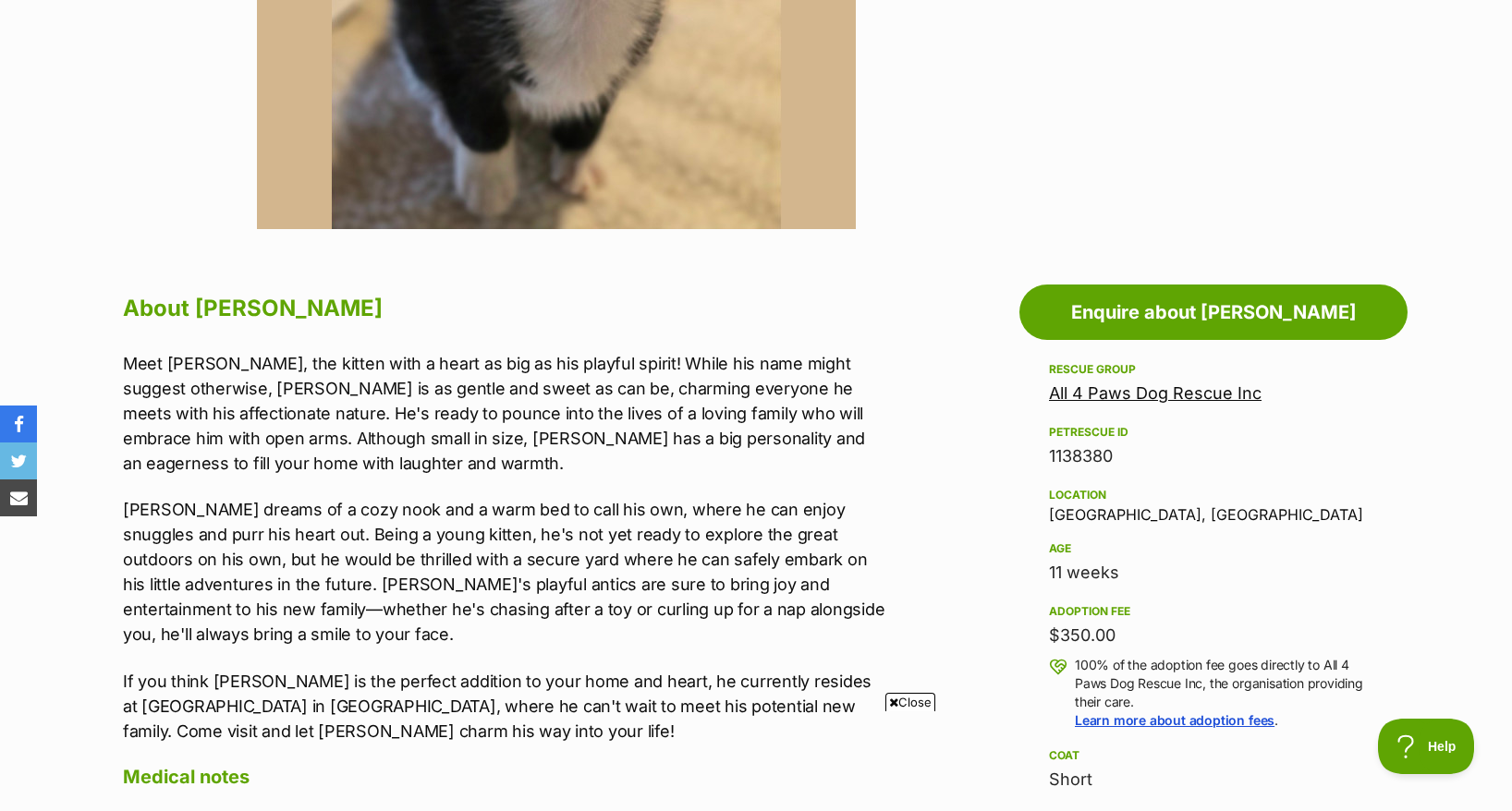
scroll to position [808, 0]
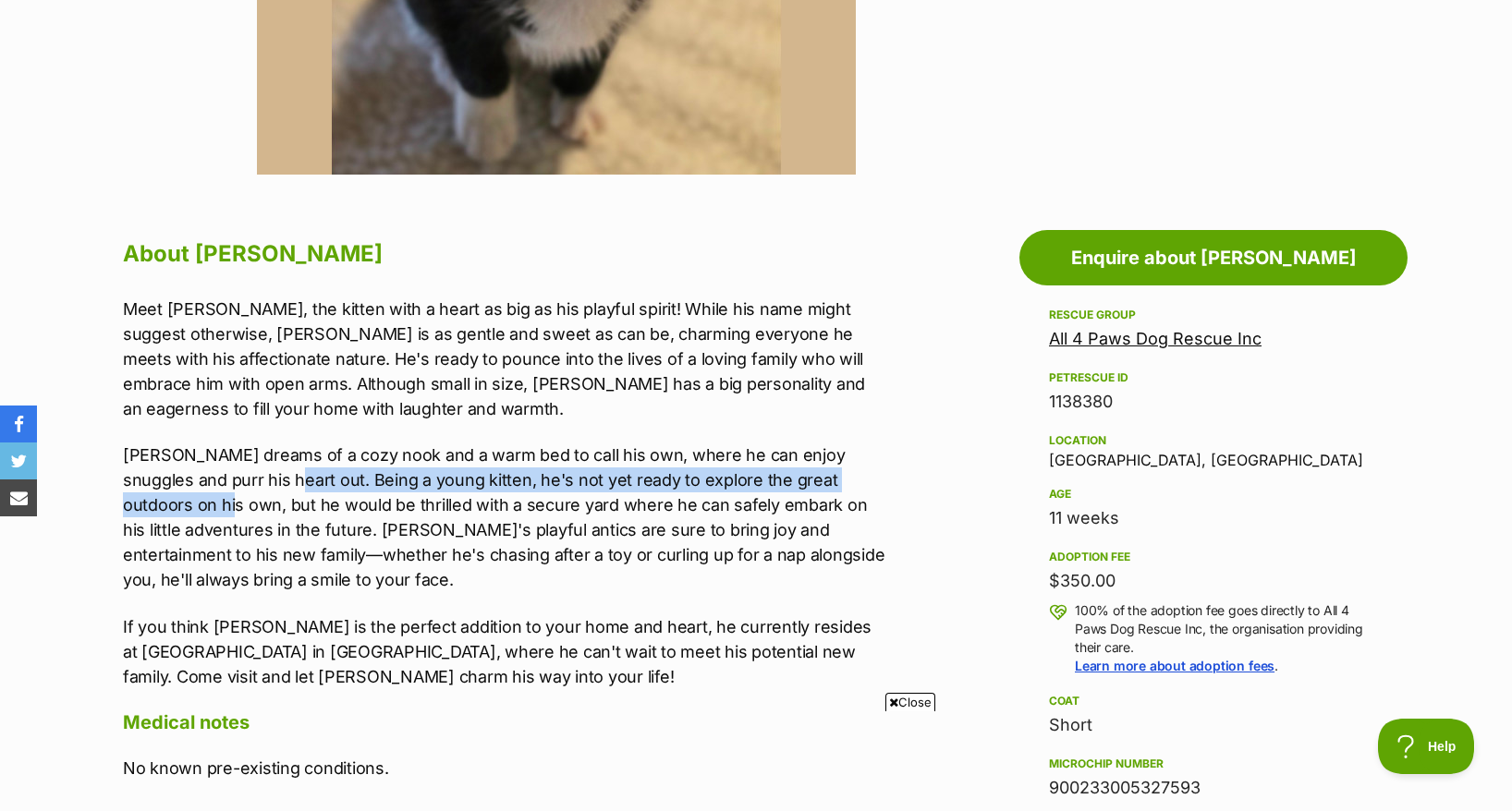
drag, startPoint x: 243, startPoint y: 452, endPoint x: 942, endPoint y: 450, distance: 699.0
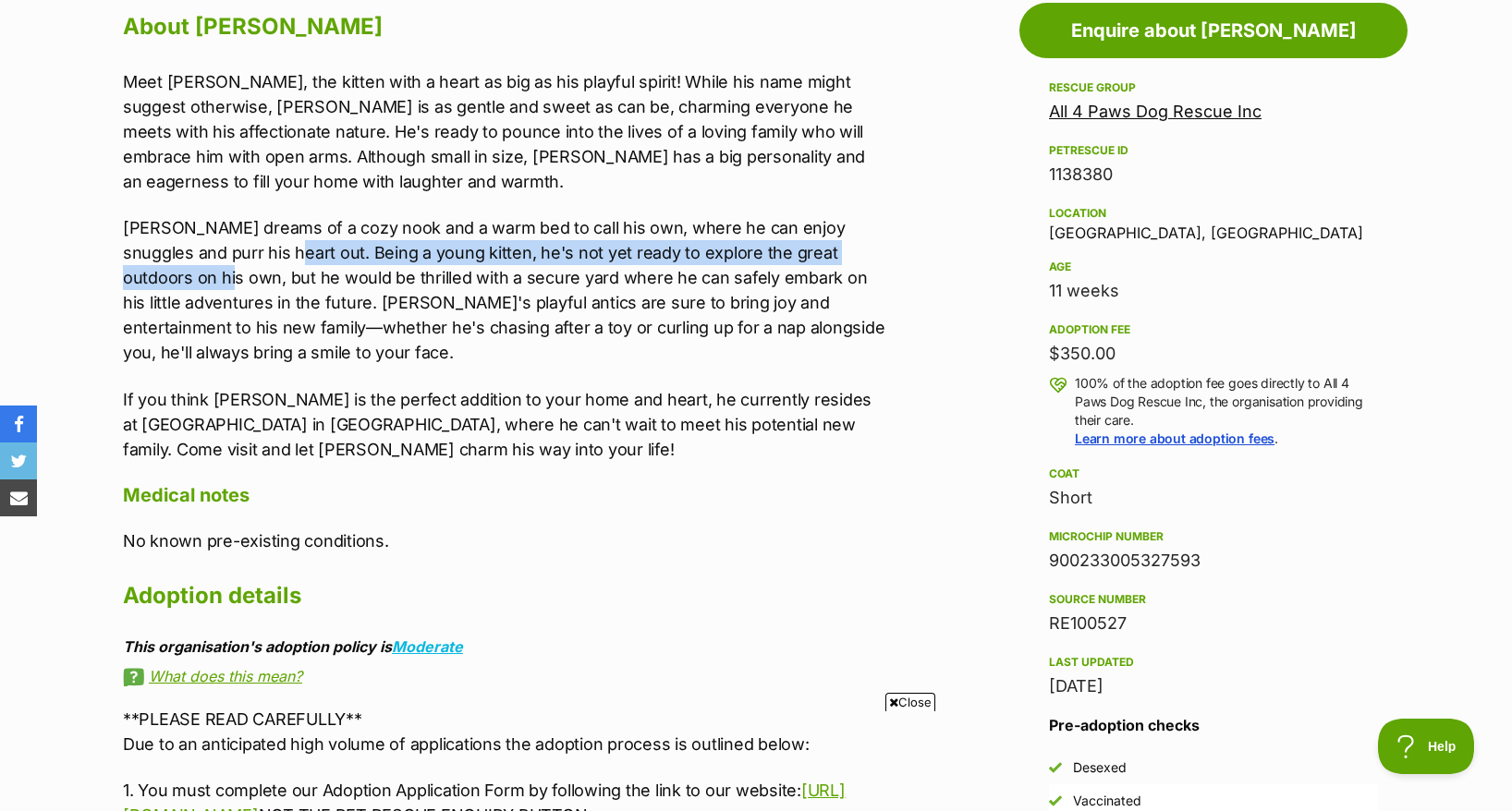
scroll to position [1039, 0]
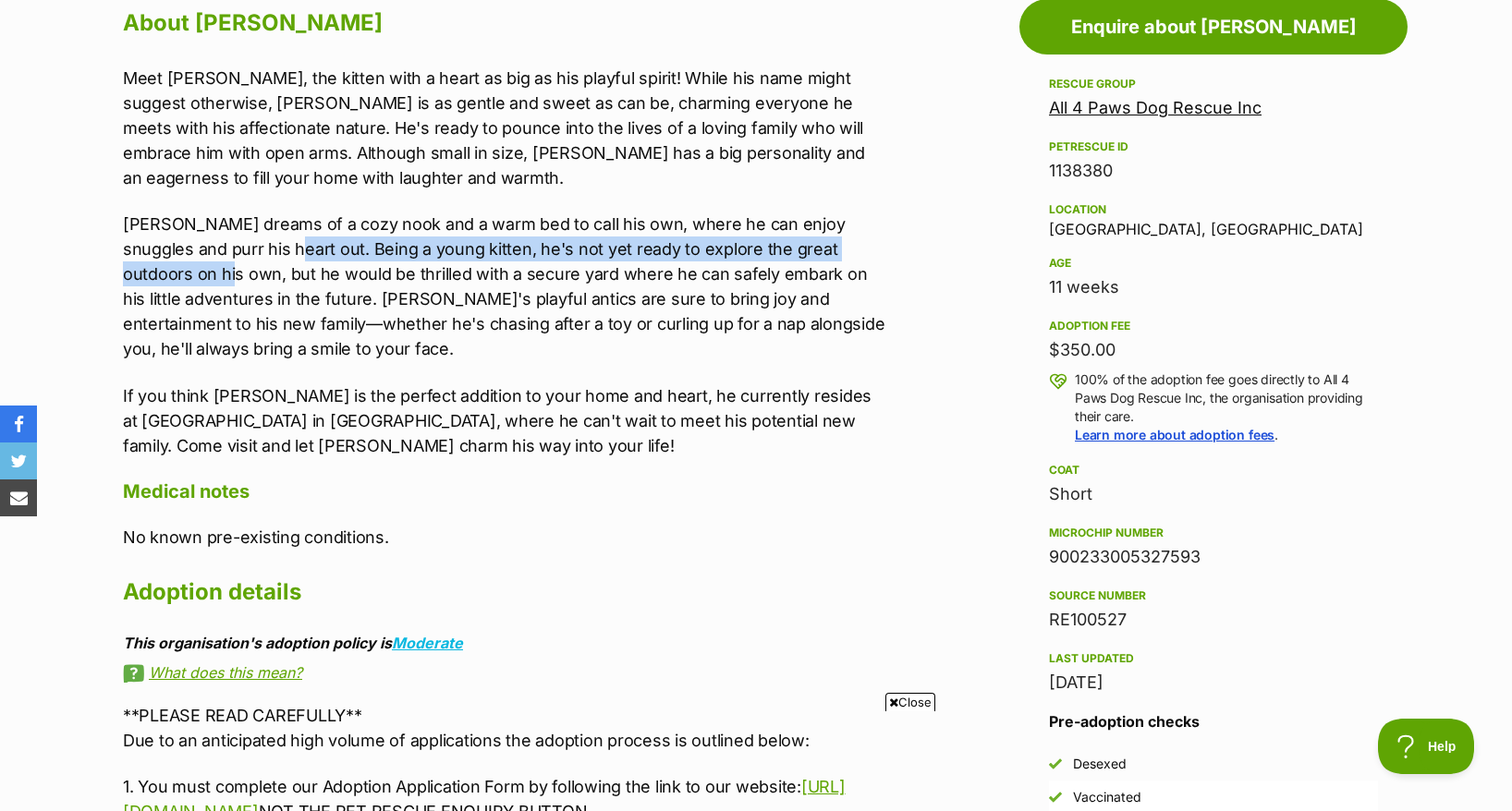
drag, startPoint x: 1040, startPoint y: 485, endPoint x: 1181, endPoint y: 524, distance: 146.3
click at [1181, 524] on aside "Rescue group All 4 Paws Dog Rescue Inc PetRescue ID 1138380 Location Taylors La…" at bounding box center [1212, 476] width 388 height 807
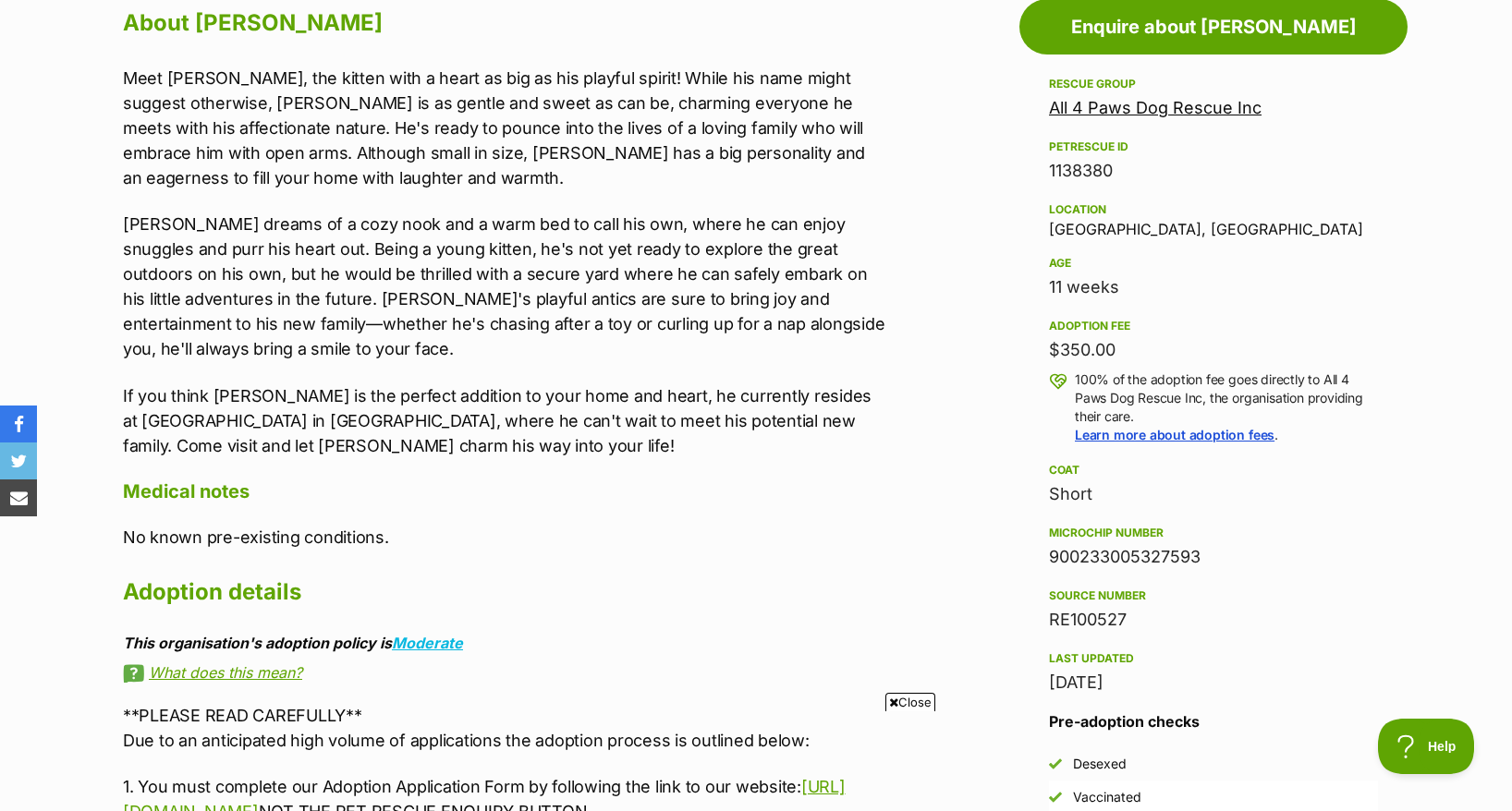
drag, startPoint x: 1181, startPoint y: 524, endPoint x: 1247, endPoint y: 153, distance: 376.8
click at [1247, 199] on div "Location Taylors Lakes, VIC" at bounding box center [1213, 219] width 329 height 39
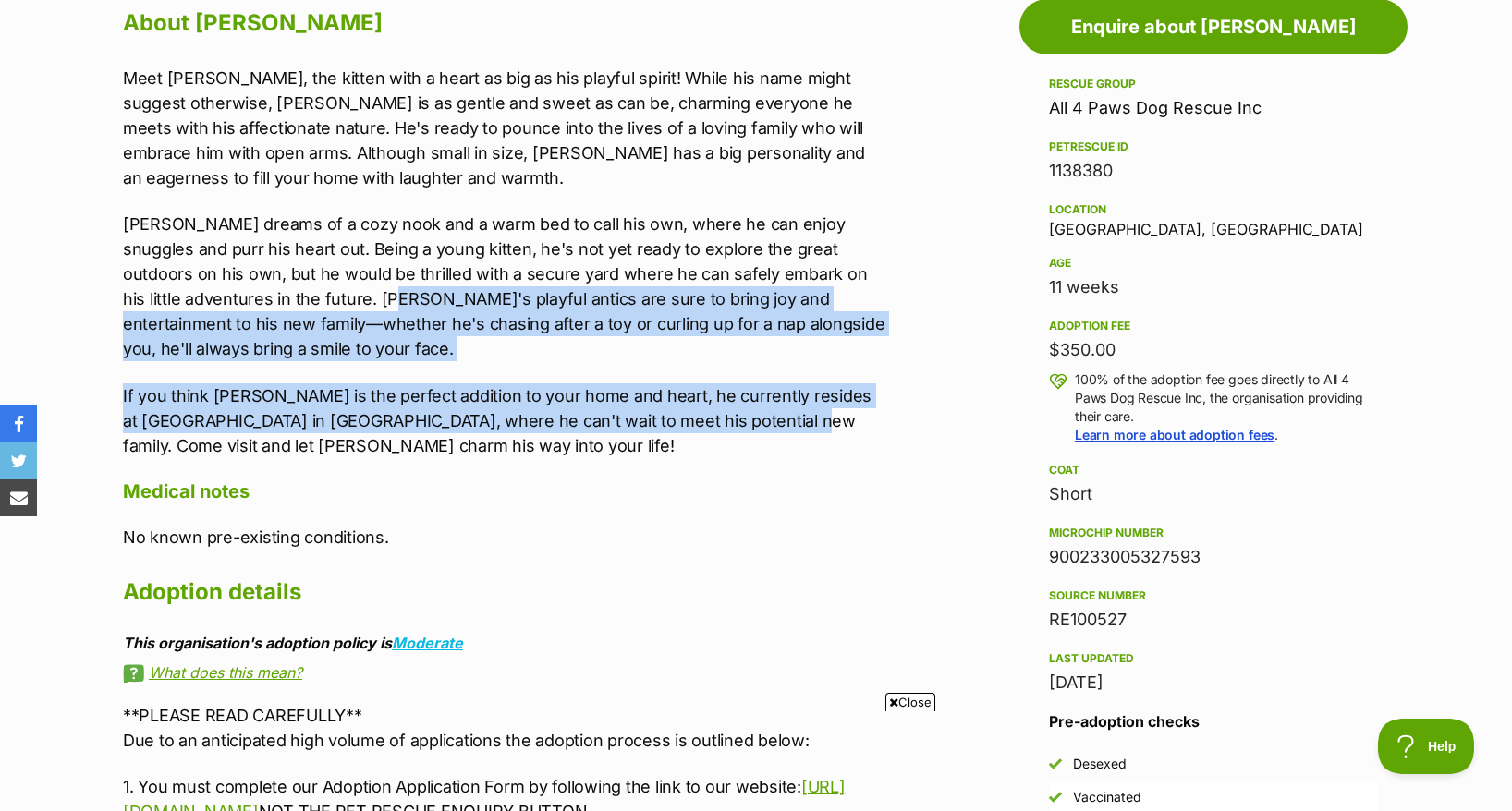
drag, startPoint x: 302, startPoint y: 263, endPoint x: 730, endPoint y: 374, distance: 442.2
click at [730, 374] on div "Meet Leo, the kitten with a heart as big as his playful spirit! While his name …" at bounding box center [504, 262] width 763 height 392
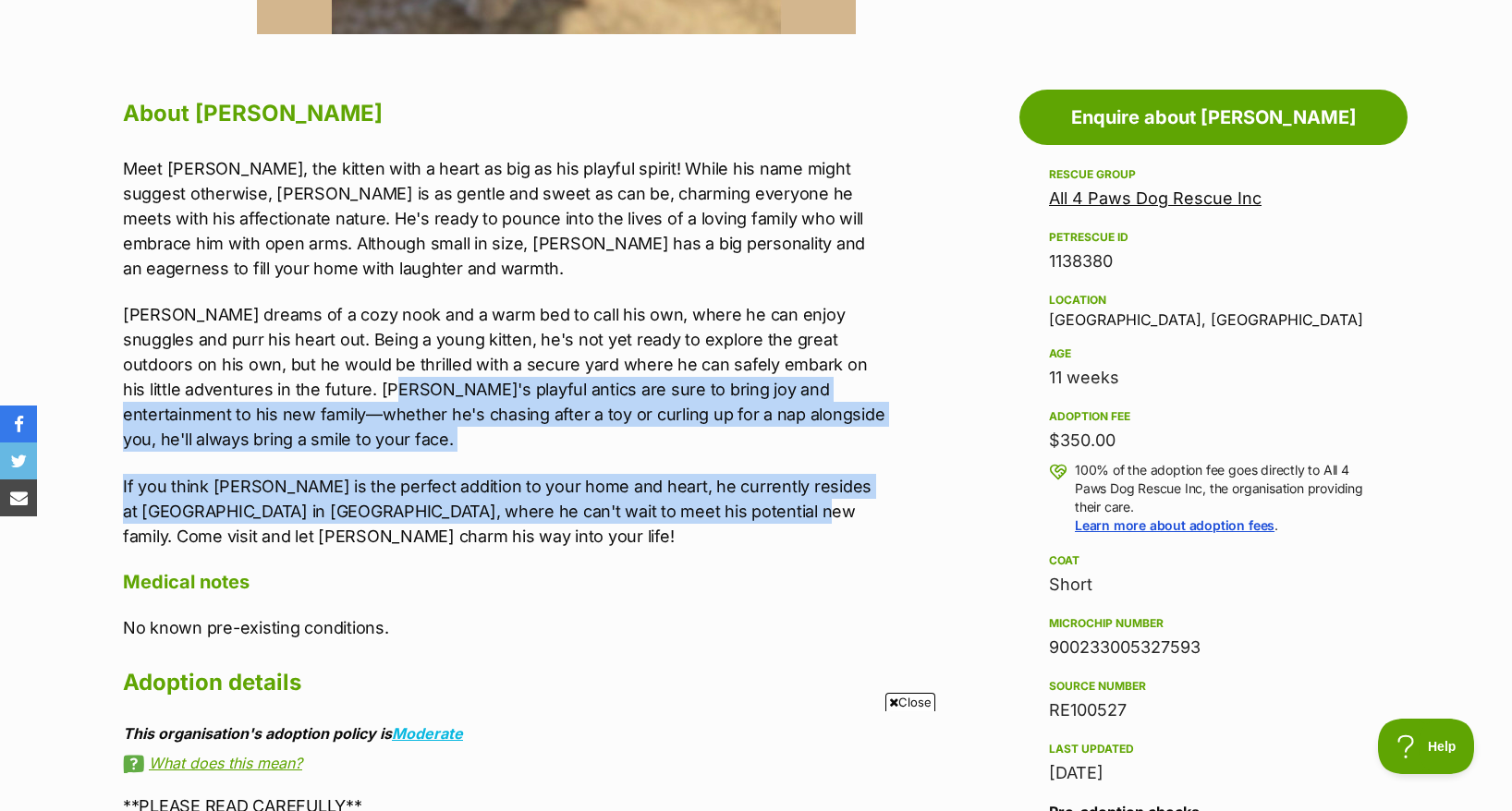
scroll to position [808, 0]
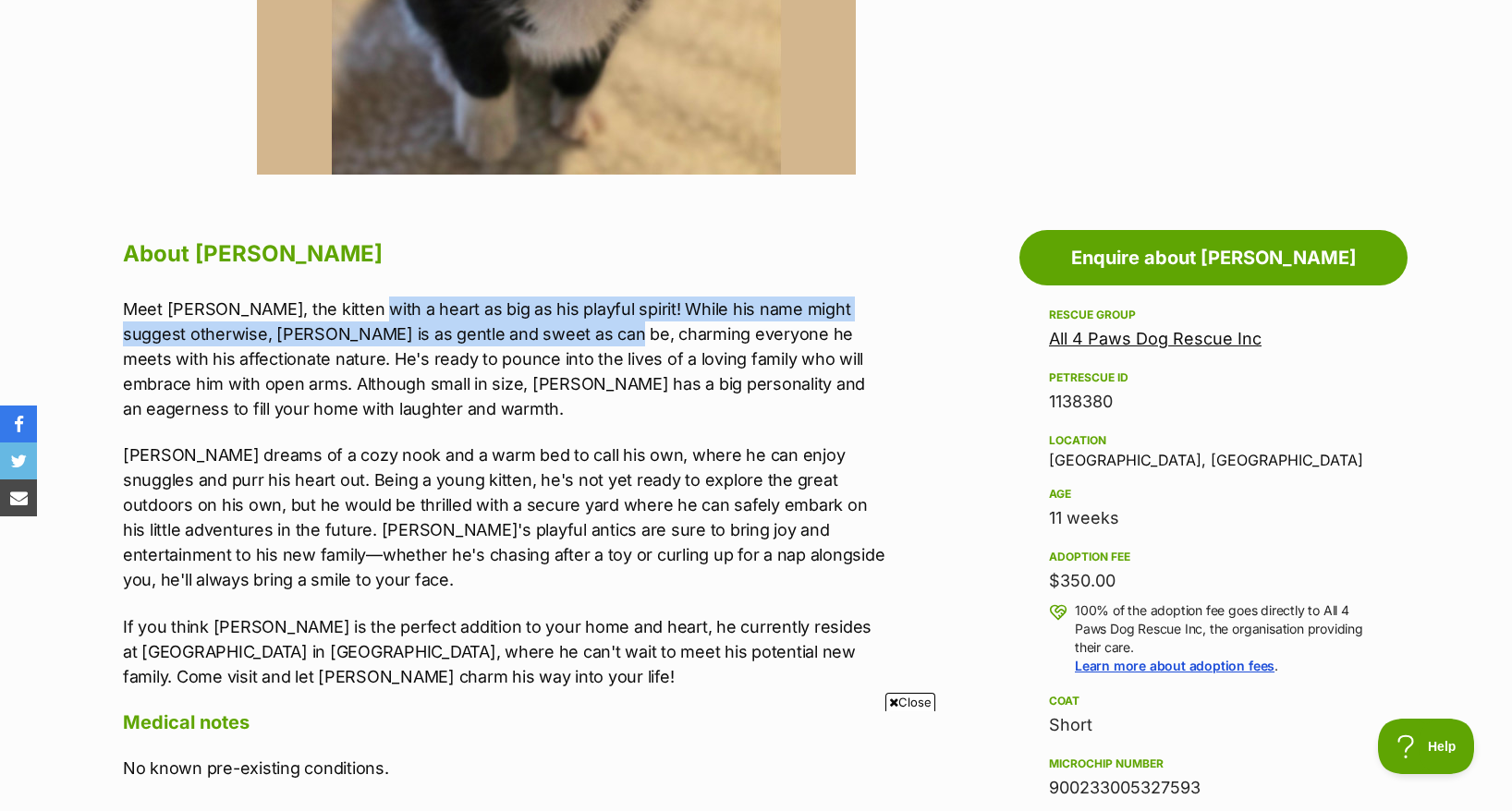
drag, startPoint x: 381, startPoint y: 285, endPoint x: 630, endPoint y: 312, distance: 250.5
click at [630, 312] on p "Meet [PERSON_NAME], the kitten with a heart as big as his playful spirit! While…" at bounding box center [504, 359] width 763 height 125
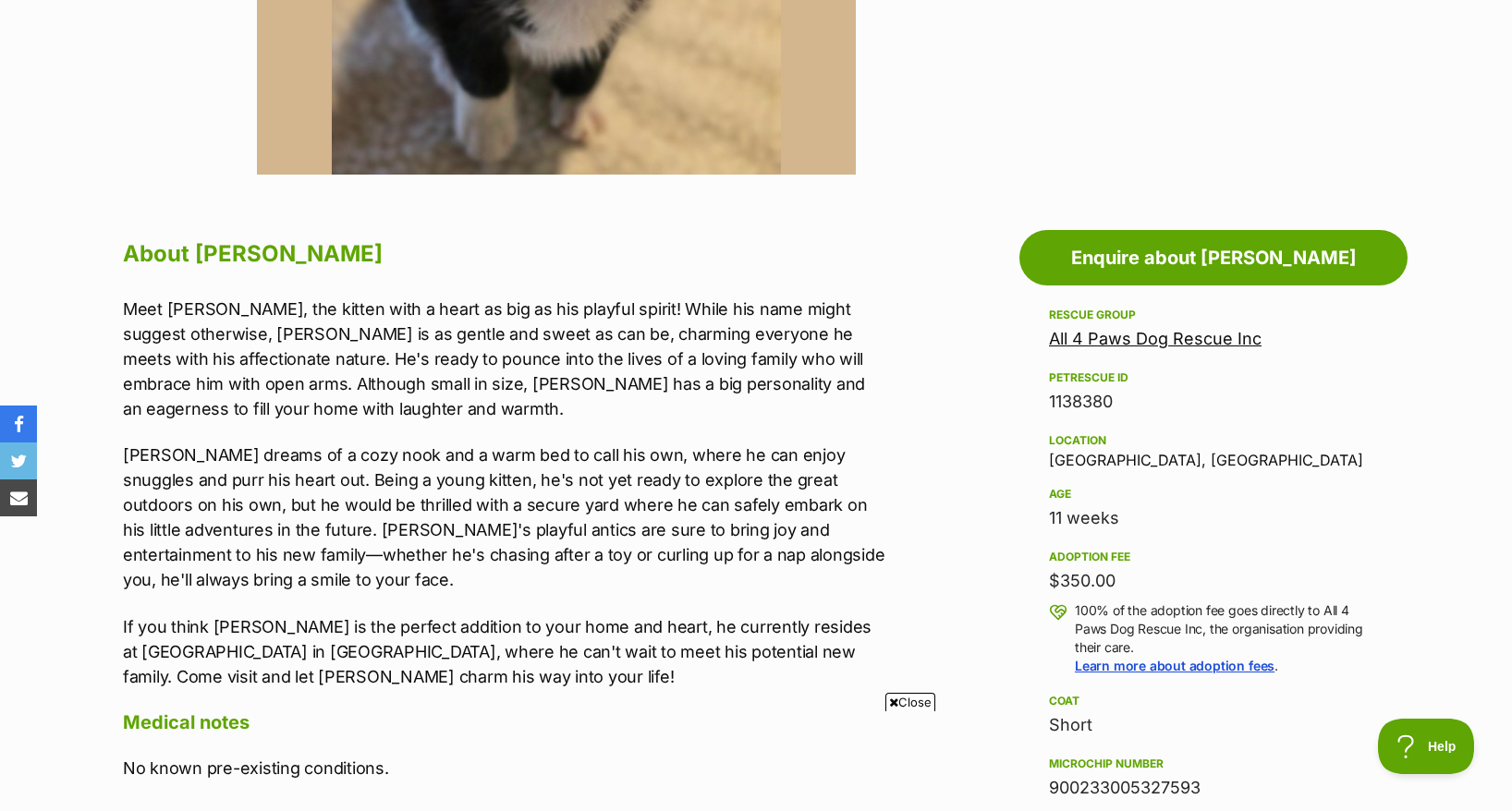
drag, startPoint x: 630, startPoint y: 313, endPoint x: 416, endPoint y: 385, distance: 225.8
click at [416, 385] on p "Meet [PERSON_NAME], the kitten with a heart as big as his playful spirit! While…" at bounding box center [504, 359] width 763 height 125
drag, startPoint x: 449, startPoint y: 302, endPoint x: 748, endPoint y: 306, distance: 299.0
click at [748, 306] on p "Meet [PERSON_NAME], the kitten with a heart as big as his playful spirit! While…" at bounding box center [504, 359] width 763 height 125
drag, startPoint x: 319, startPoint y: 302, endPoint x: 505, endPoint y: 316, distance: 186.5
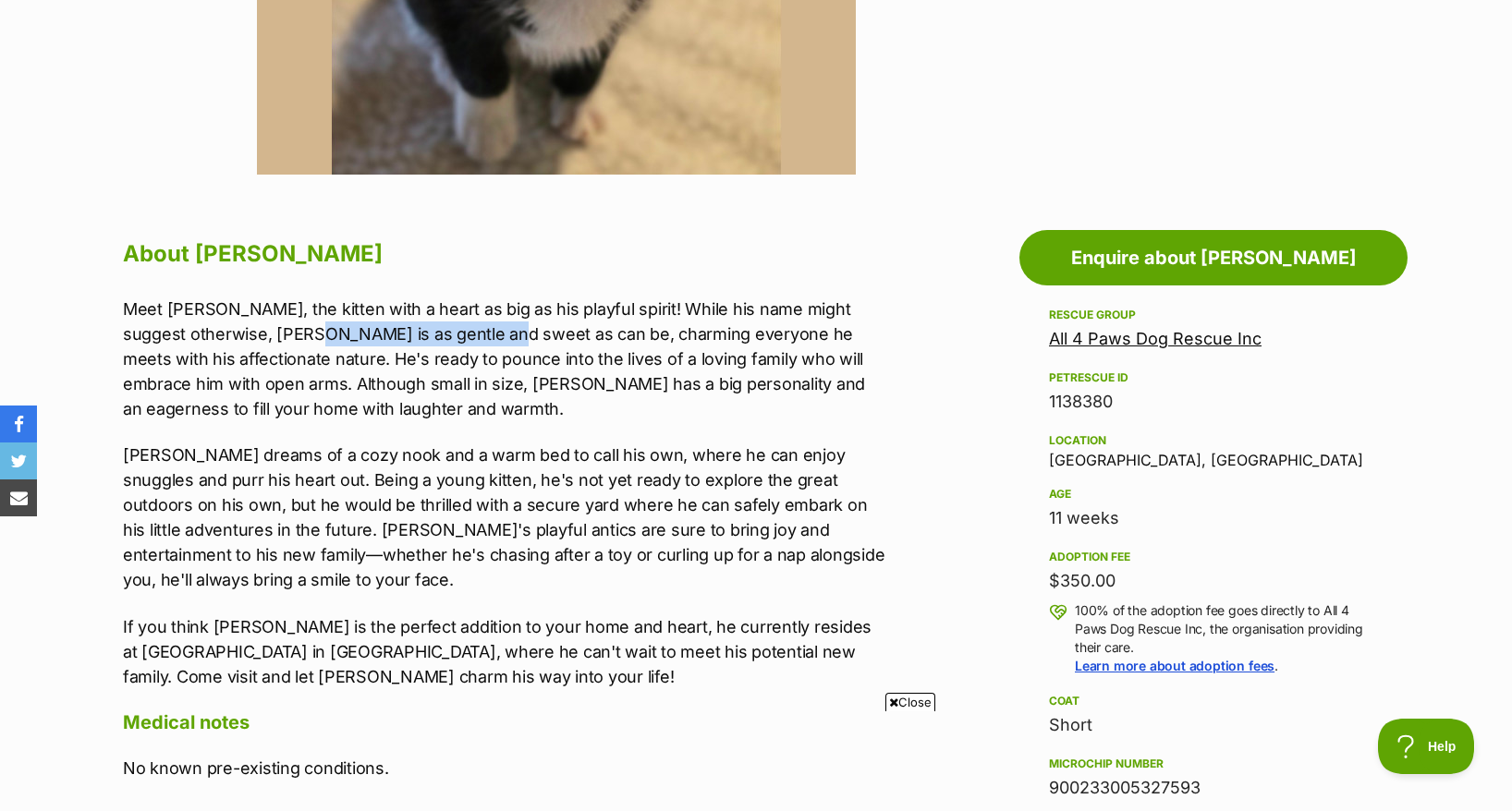
click at [505, 316] on p "Meet [PERSON_NAME], the kitten with a heart as big as his playful spirit! While…" at bounding box center [504, 359] width 763 height 125
drag, startPoint x: 505, startPoint y: 316, endPoint x: 399, endPoint y: 370, distance: 119.0
click at [399, 370] on p "Meet [PERSON_NAME], the kitten with a heart as big as his playful spirit! While…" at bounding box center [504, 359] width 763 height 125
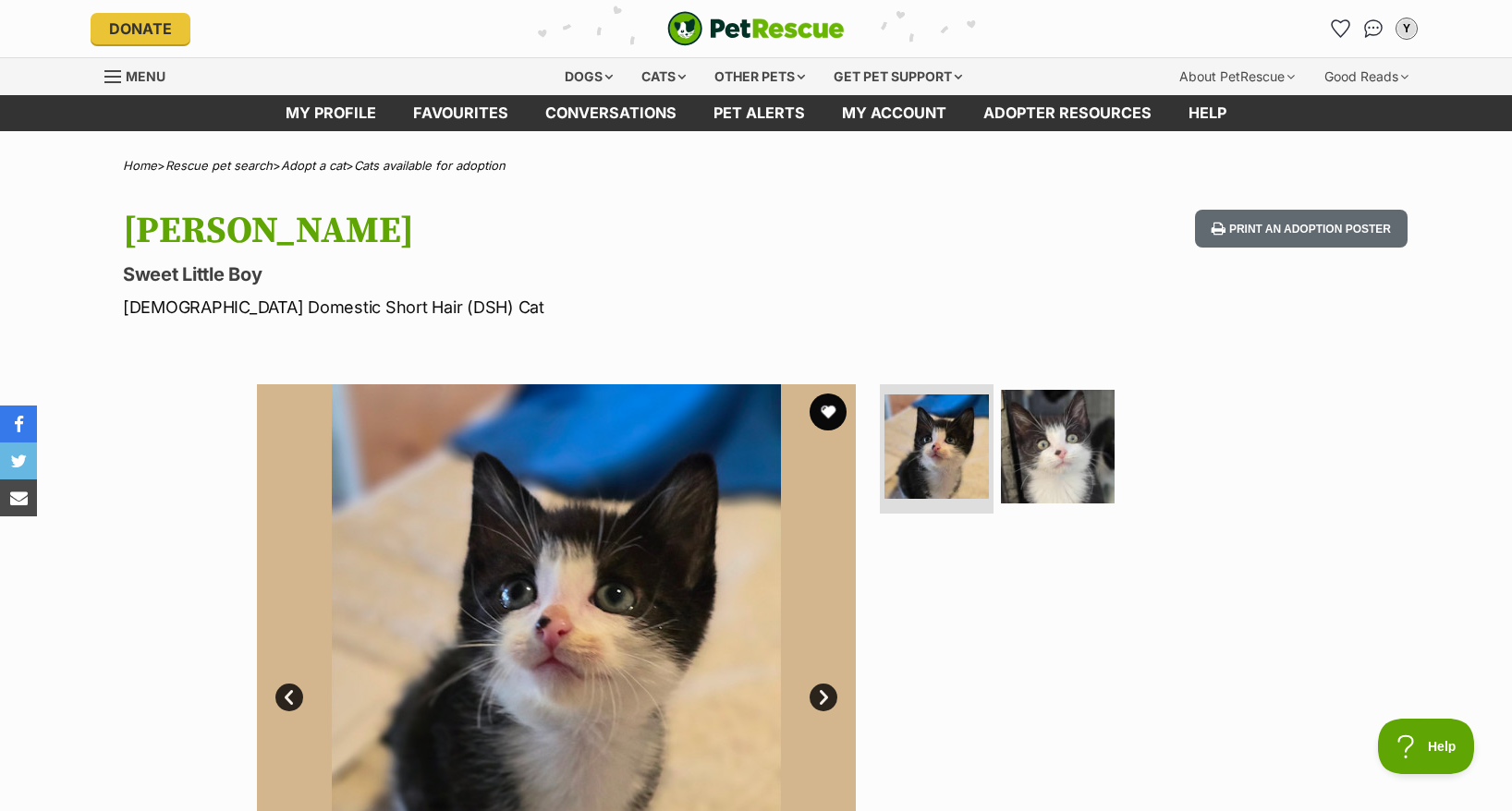
scroll to position [346, 0]
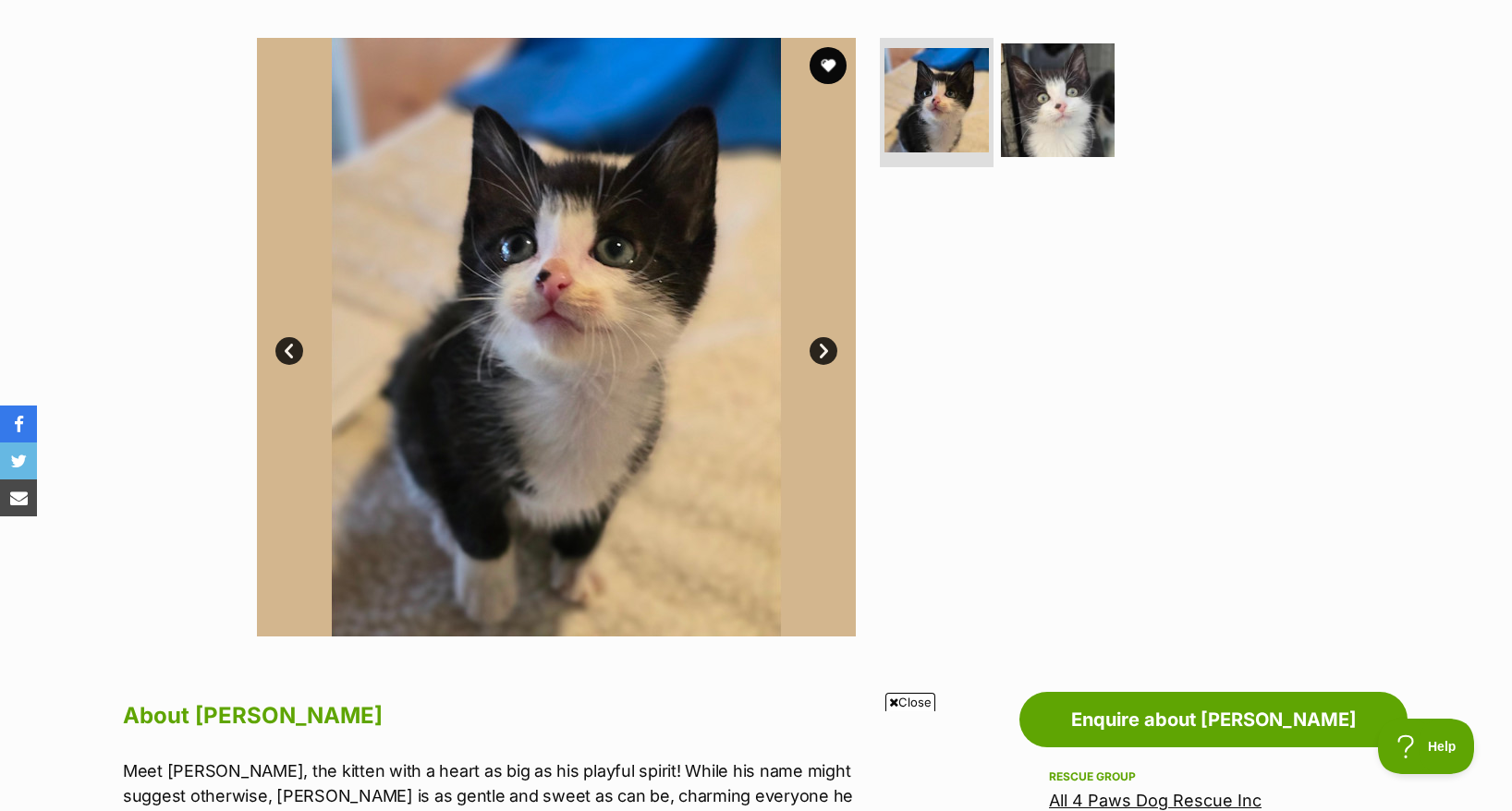
click at [822, 338] on link "Next" at bounding box center [823, 352] width 28 height 28
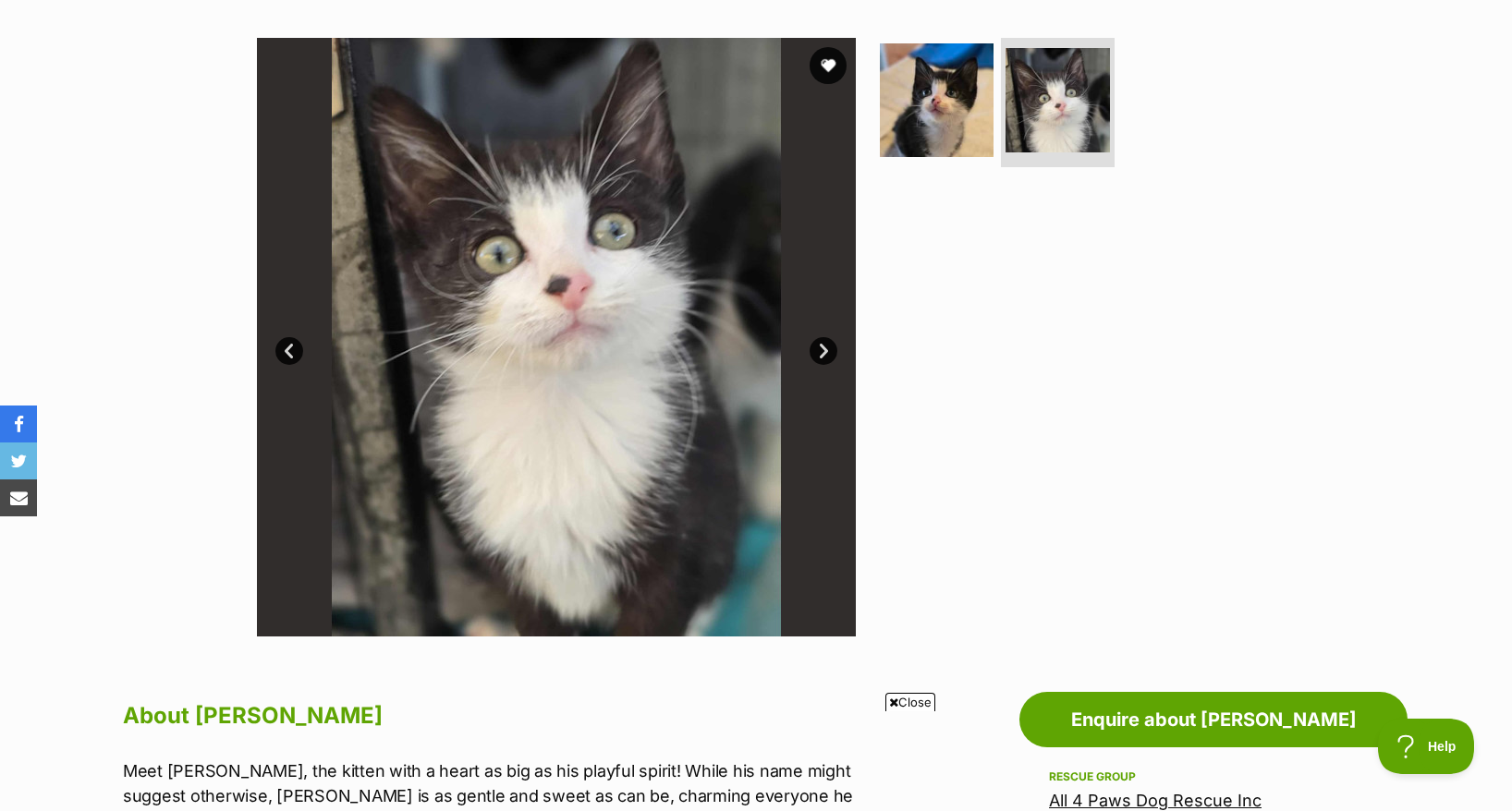
click at [820, 338] on link "Next" at bounding box center [823, 352] width 28 height 28
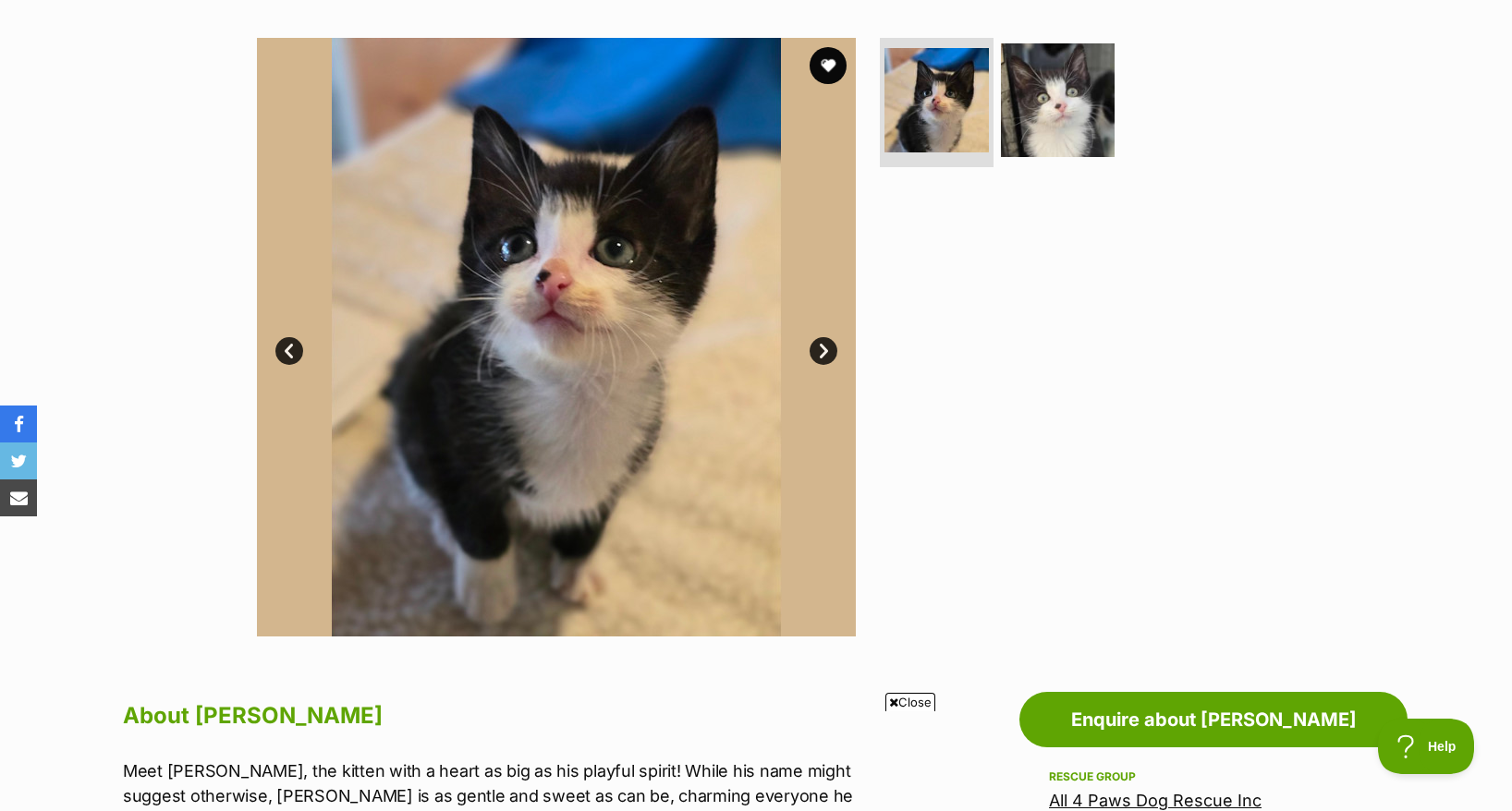
click at [820, 338] on link "Next" at bounding box center [823, 352] width 28 height 28
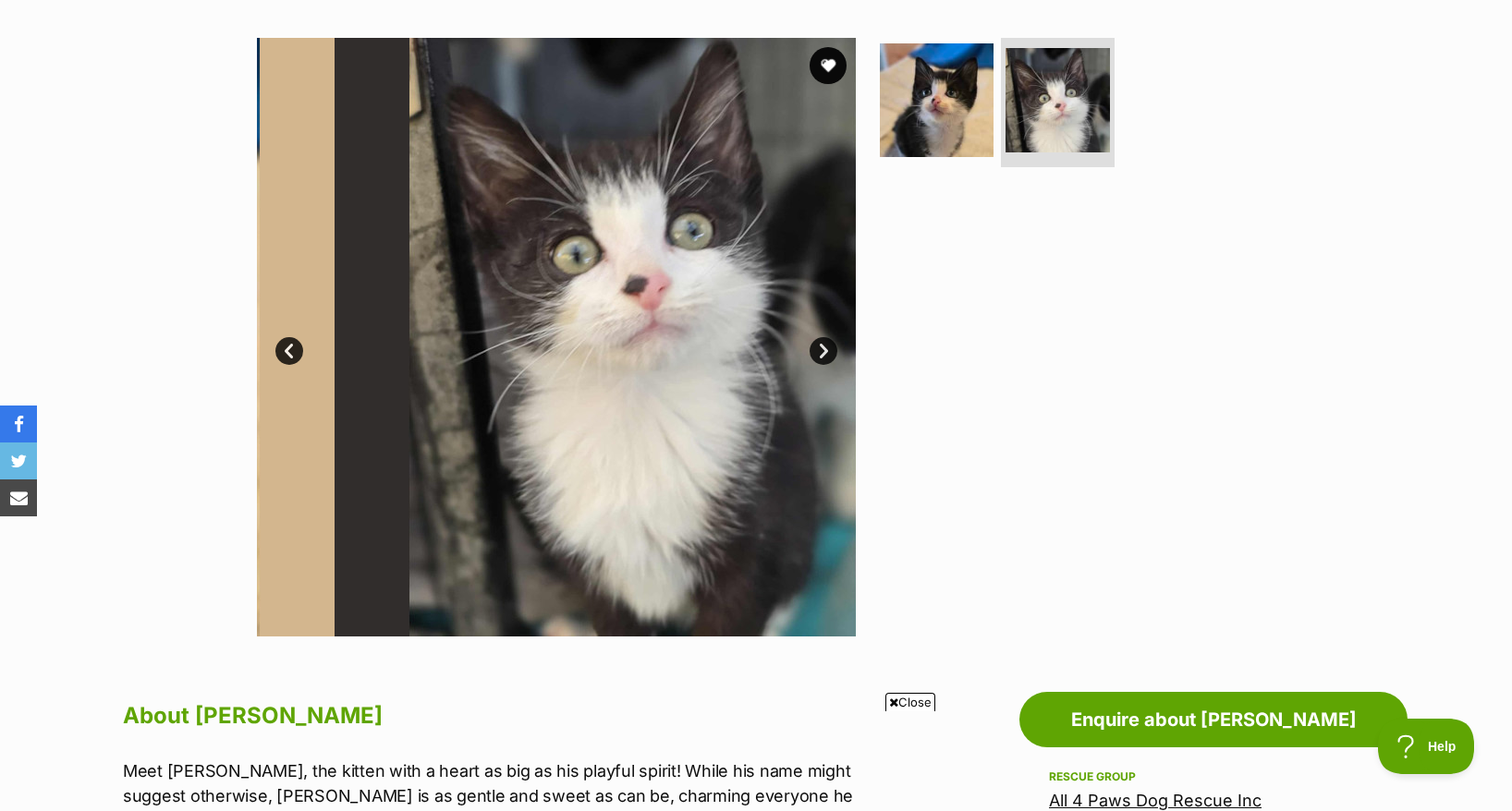
click at [818, 338] on link "Next" at bounding box center [823, 352] width 28 height 28
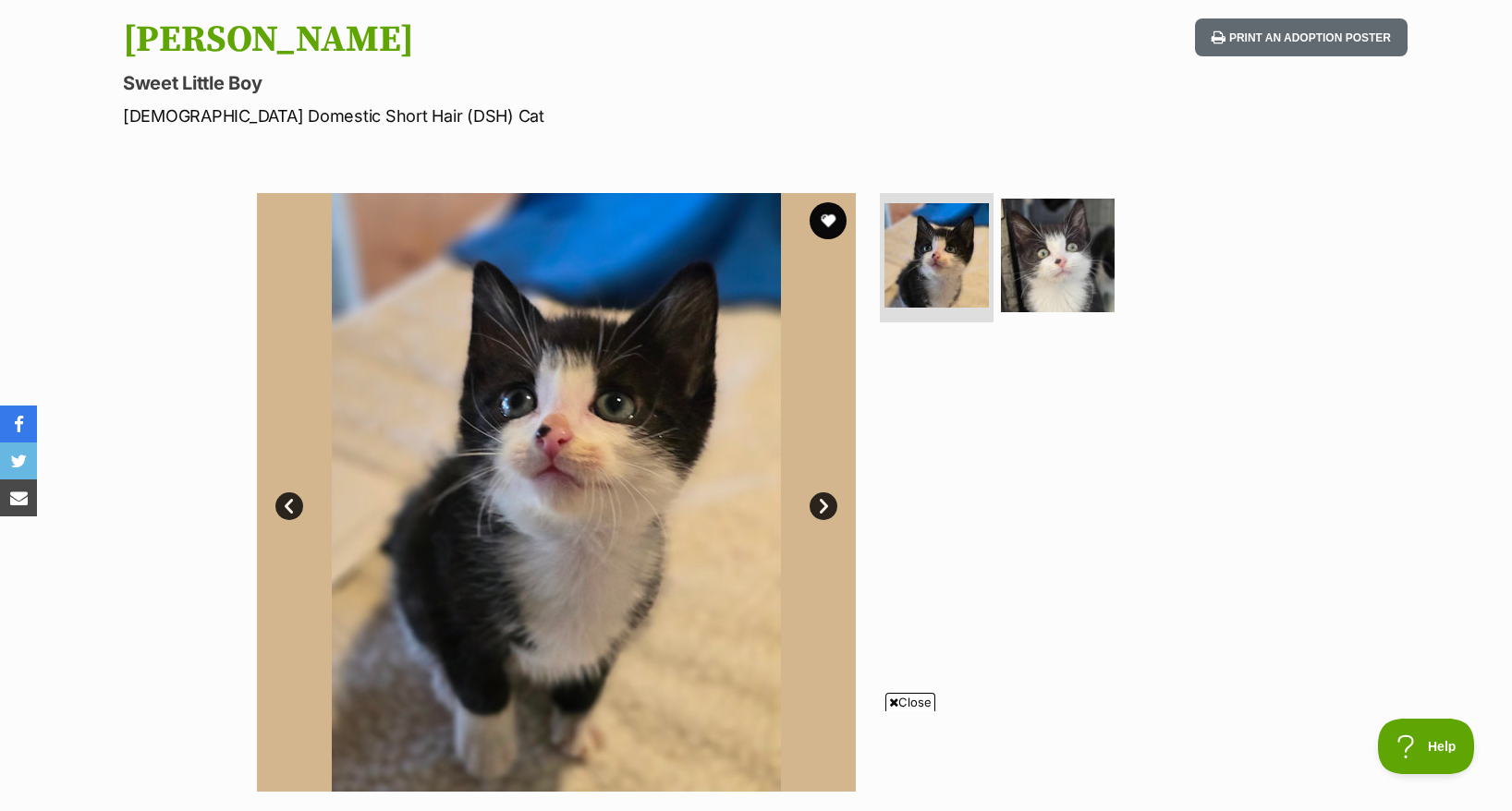
scroll to position [231, 0]
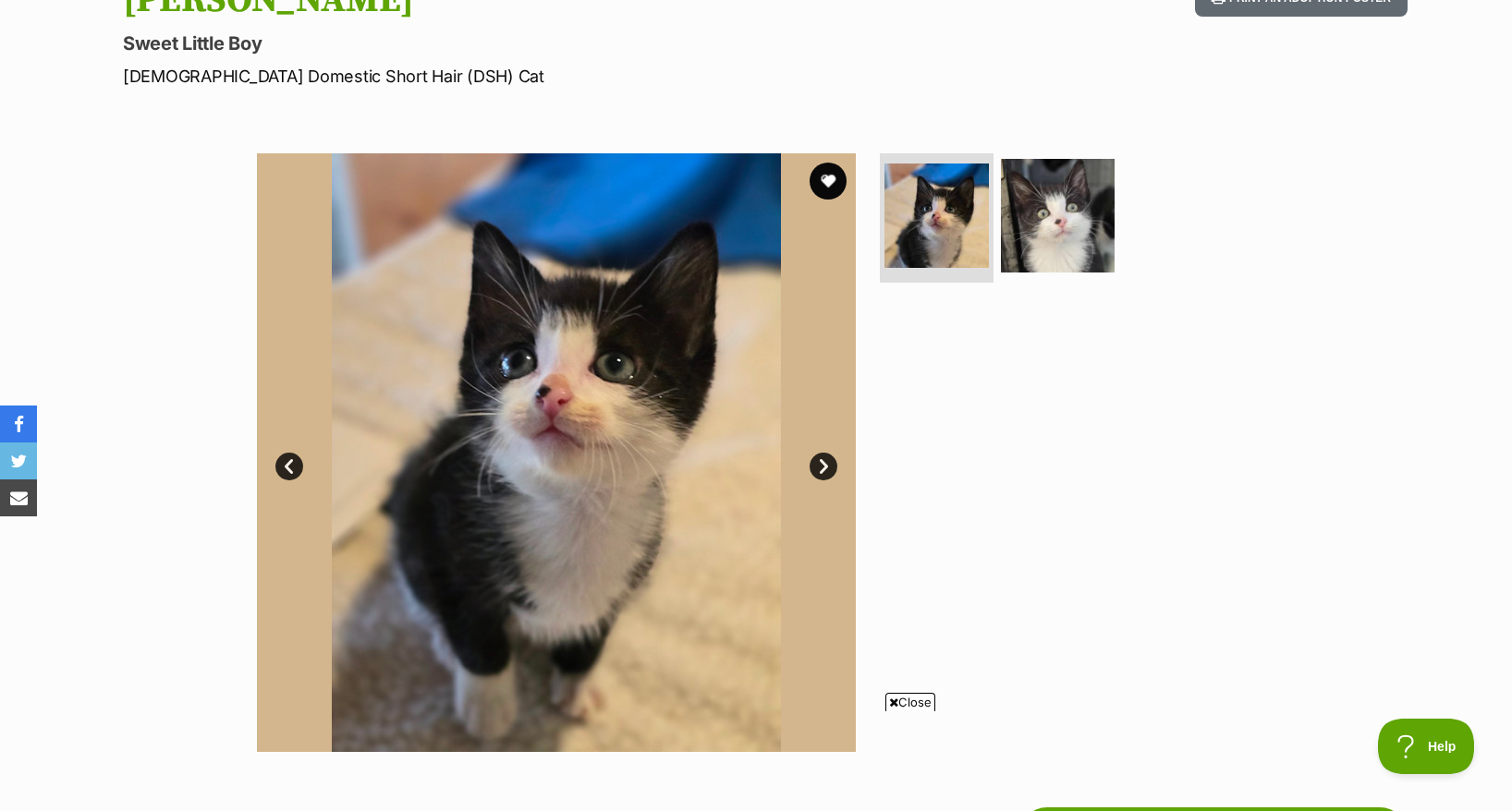
click at [304, 436] on img at bounding box center [556, 453] width 599 height 599
click at [292, 453] on link "Prev" at bounding box center [289, 467] width 28 height 28
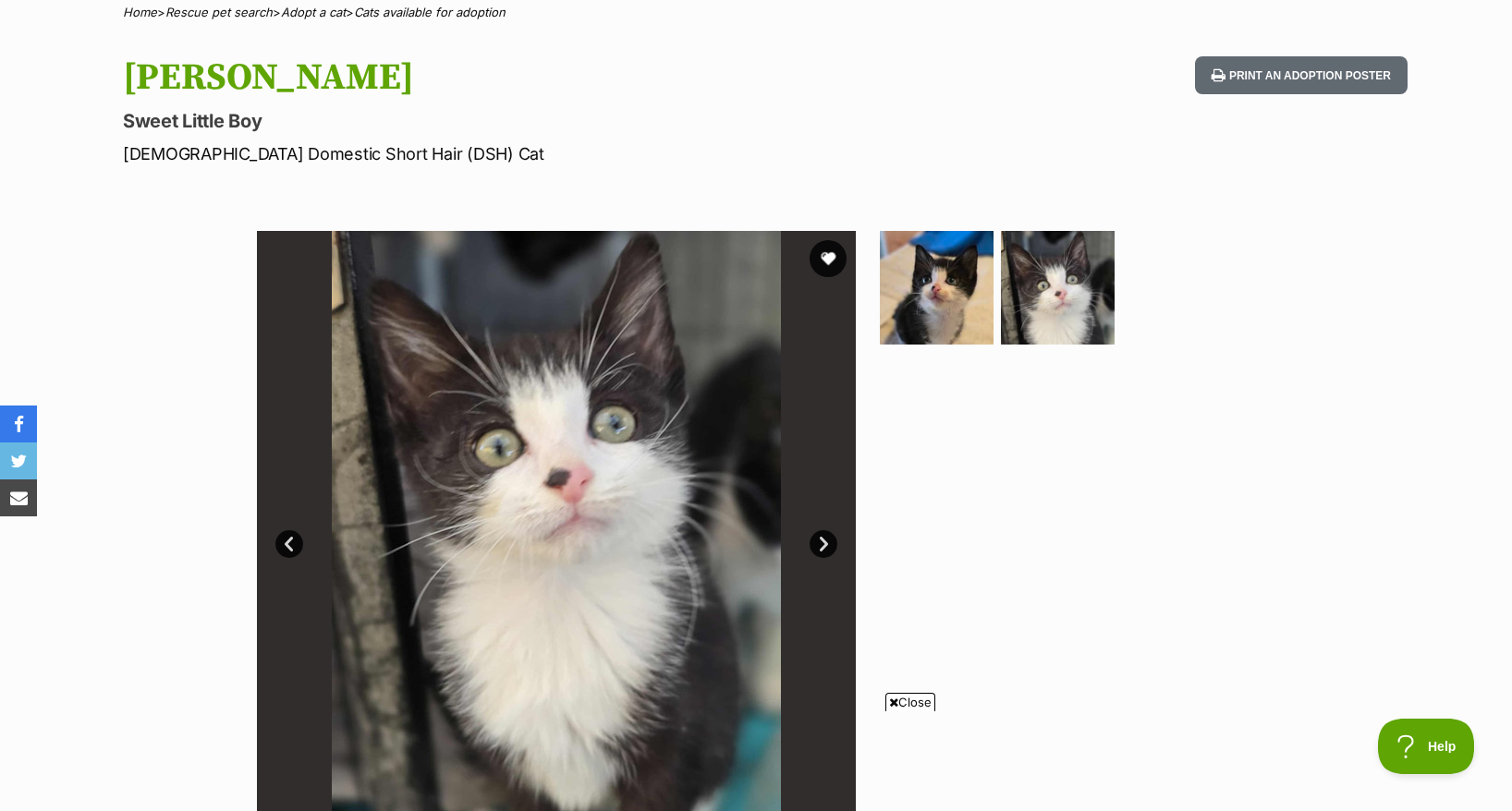
scroll to position [115, 0]
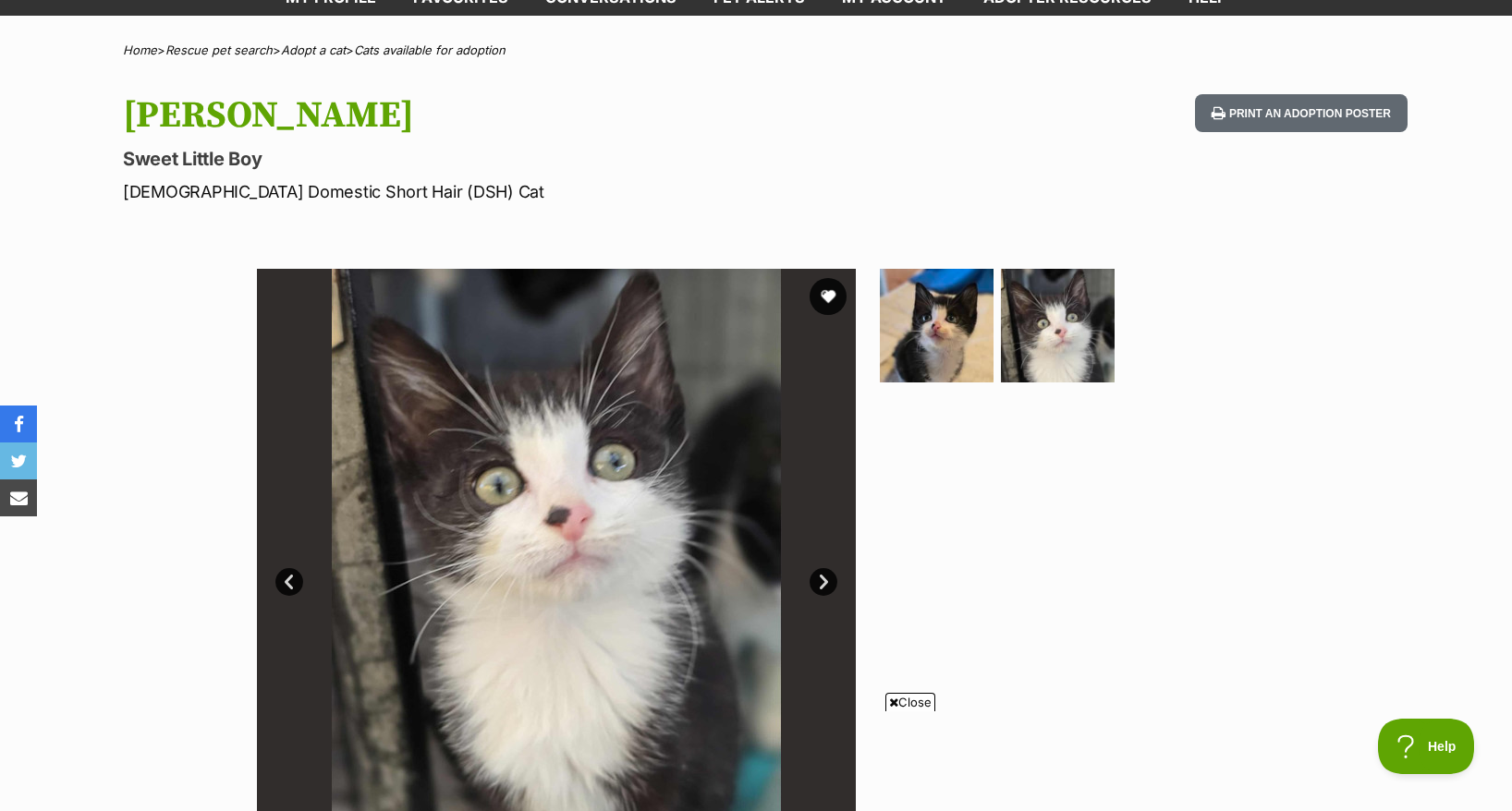
click at [292, 568] on link "Prev" at bounding box center [289, 582] width 28 height 28
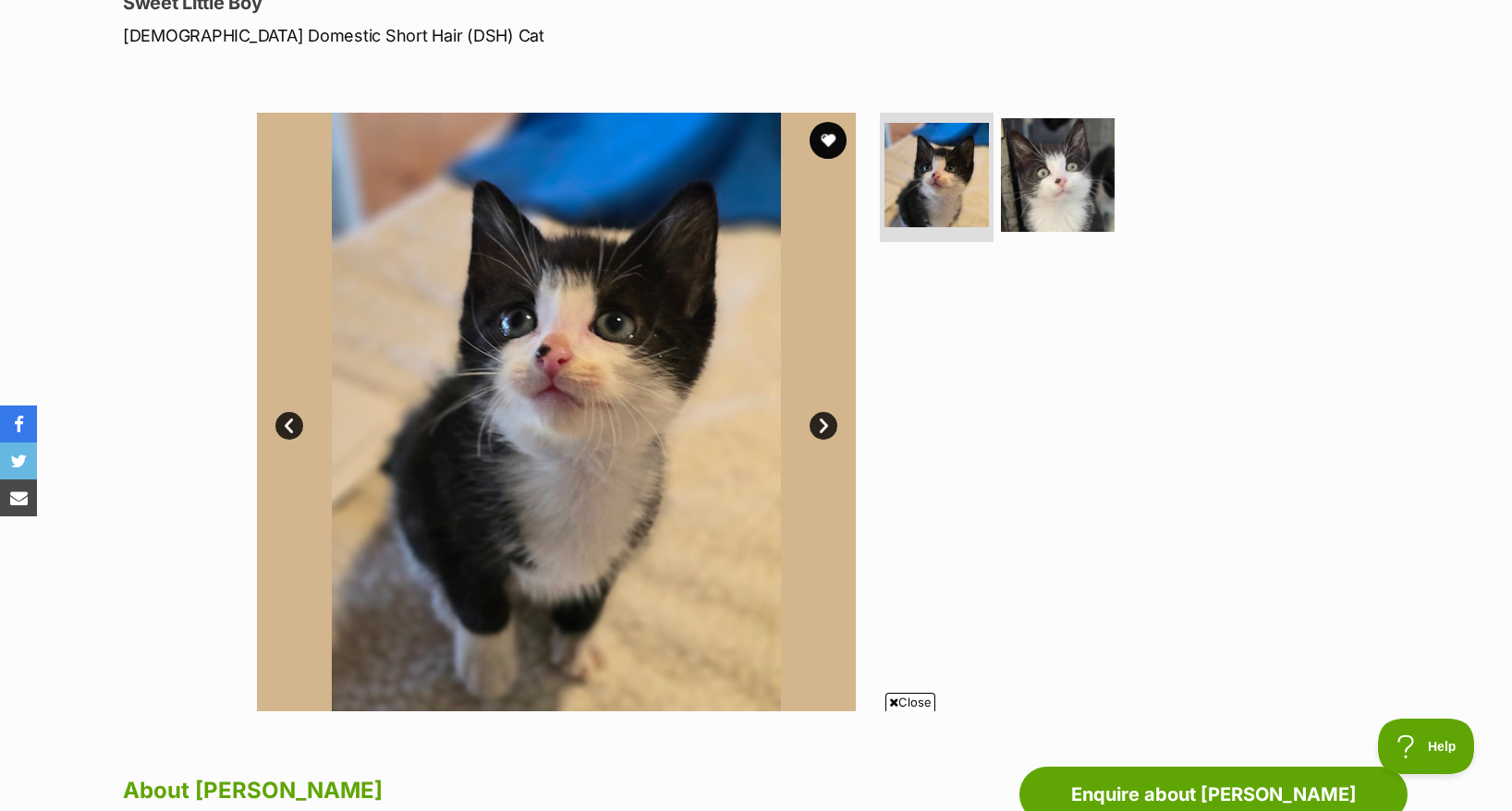
scroll to position [231, 0]
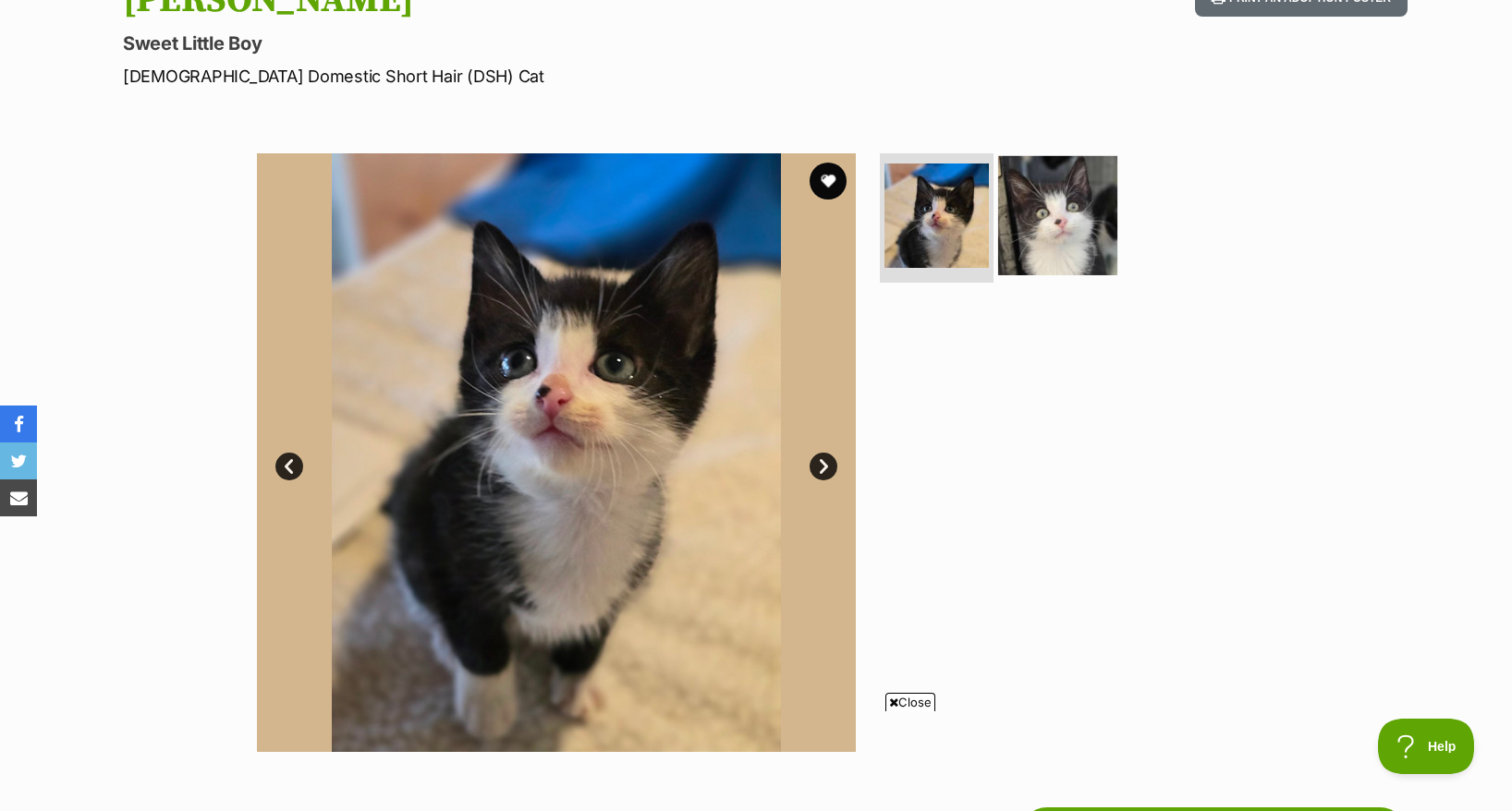
click at [1103, 221] on img at bounding box center [1058, 216] width 119 height 119
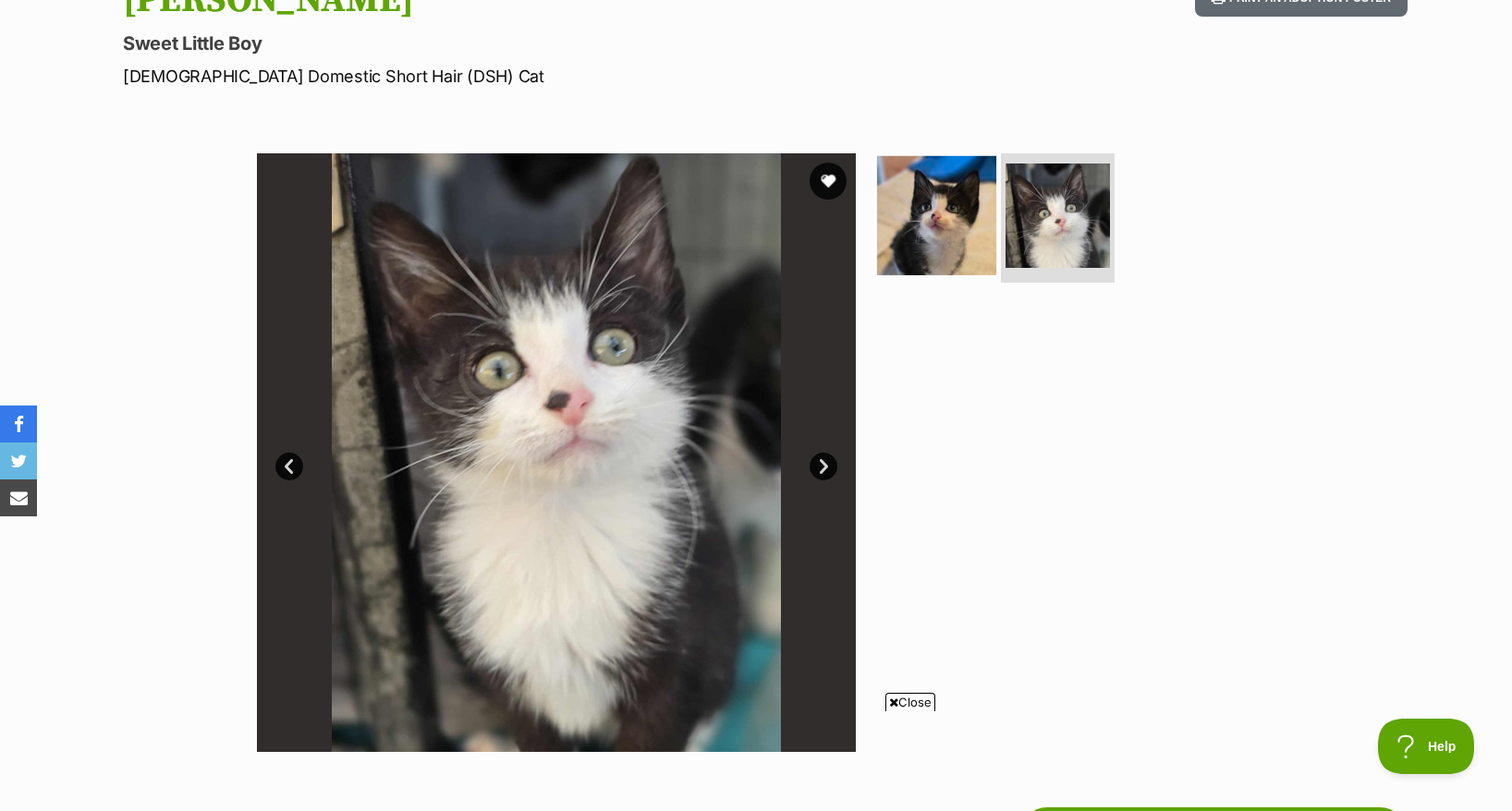
click at [964, 156] on img at bounding box center [937, 216] width 119 height 119
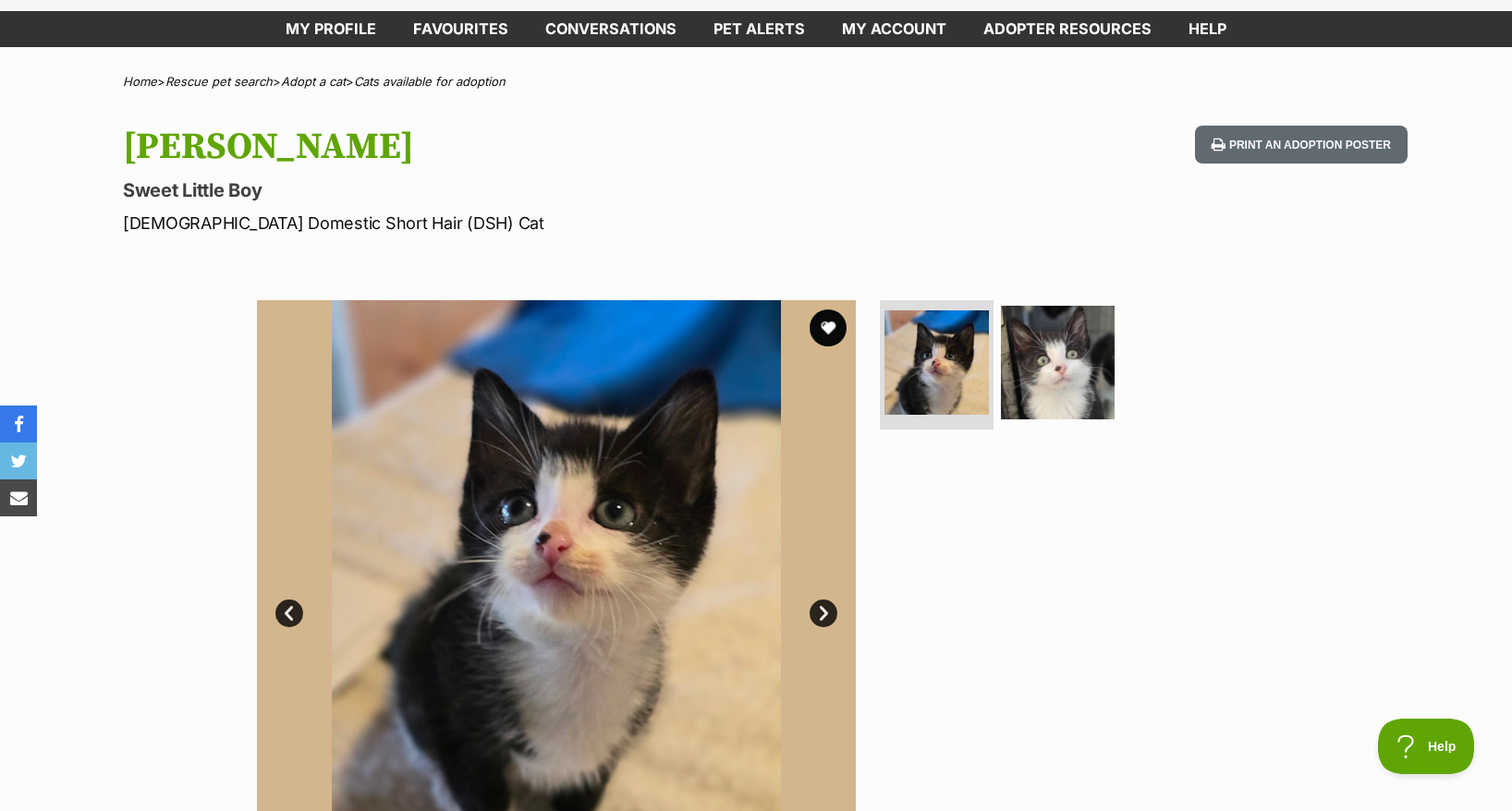
scroll to position [0, 0]
